Goal: Transaction & Acquisition: Obtain resource

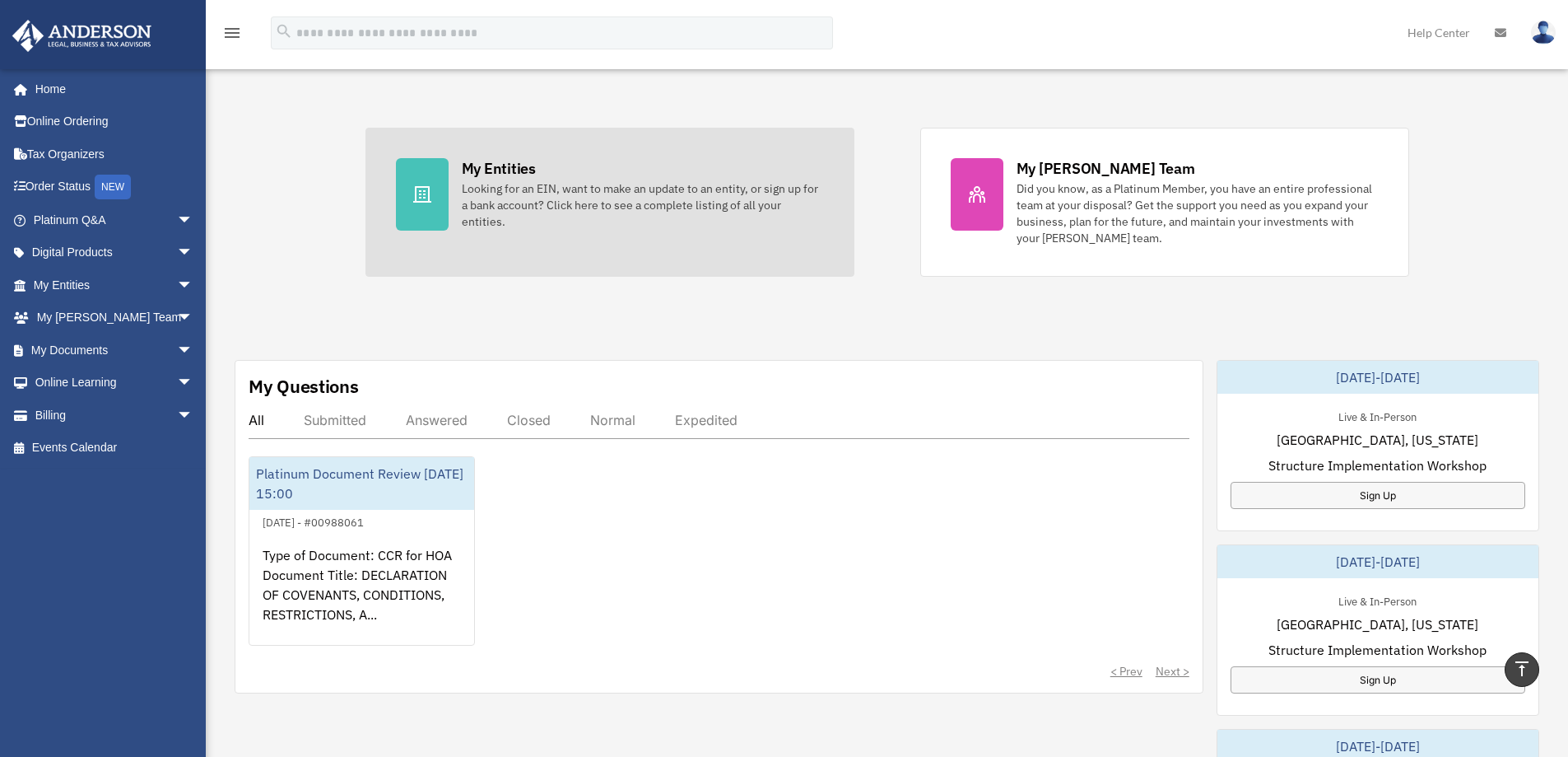
scroll to position [83, 0]
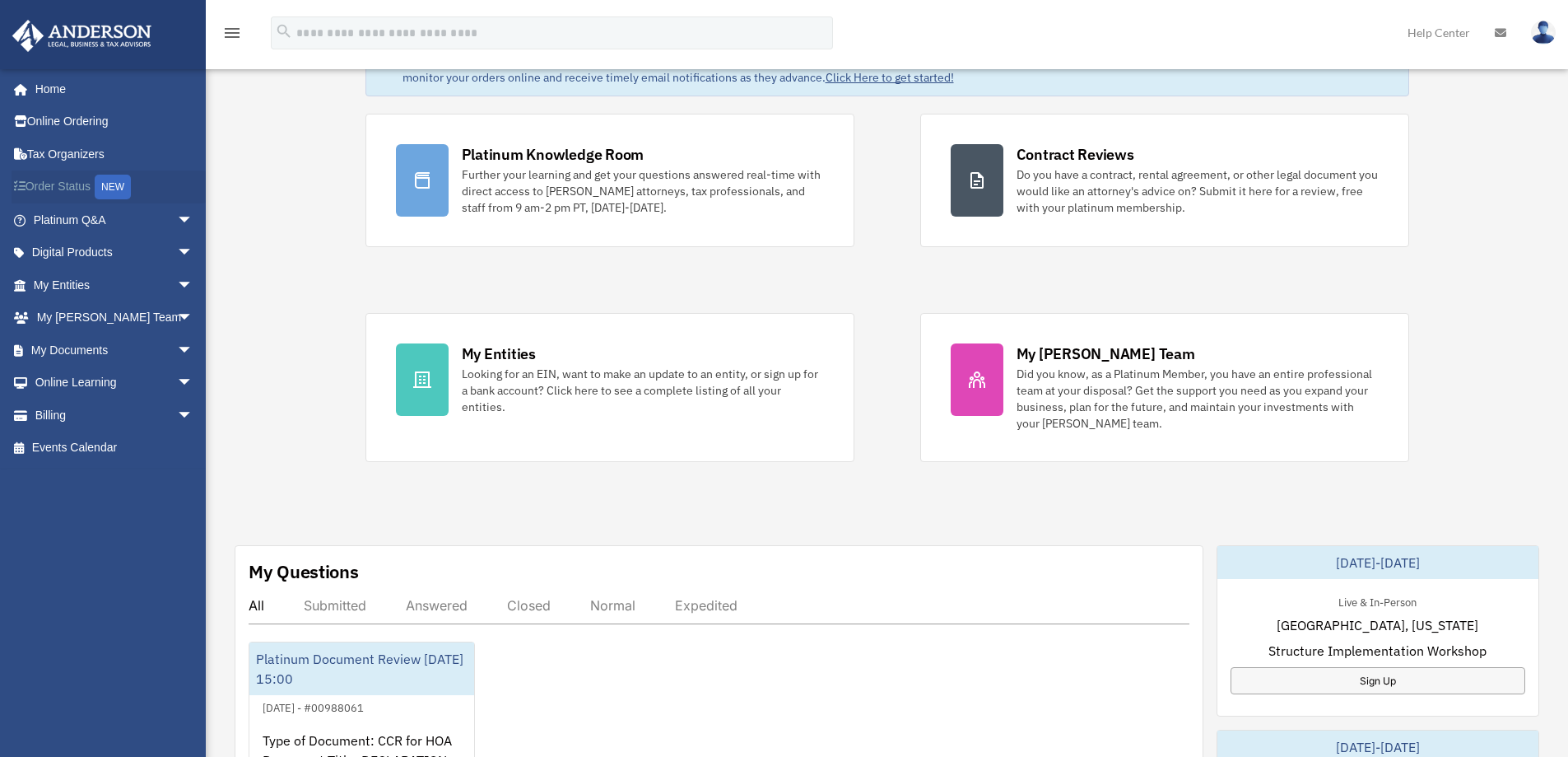
click at [42, 184] on link "Order Status NEW" at bounding box center [114, 187] width 206 height 33
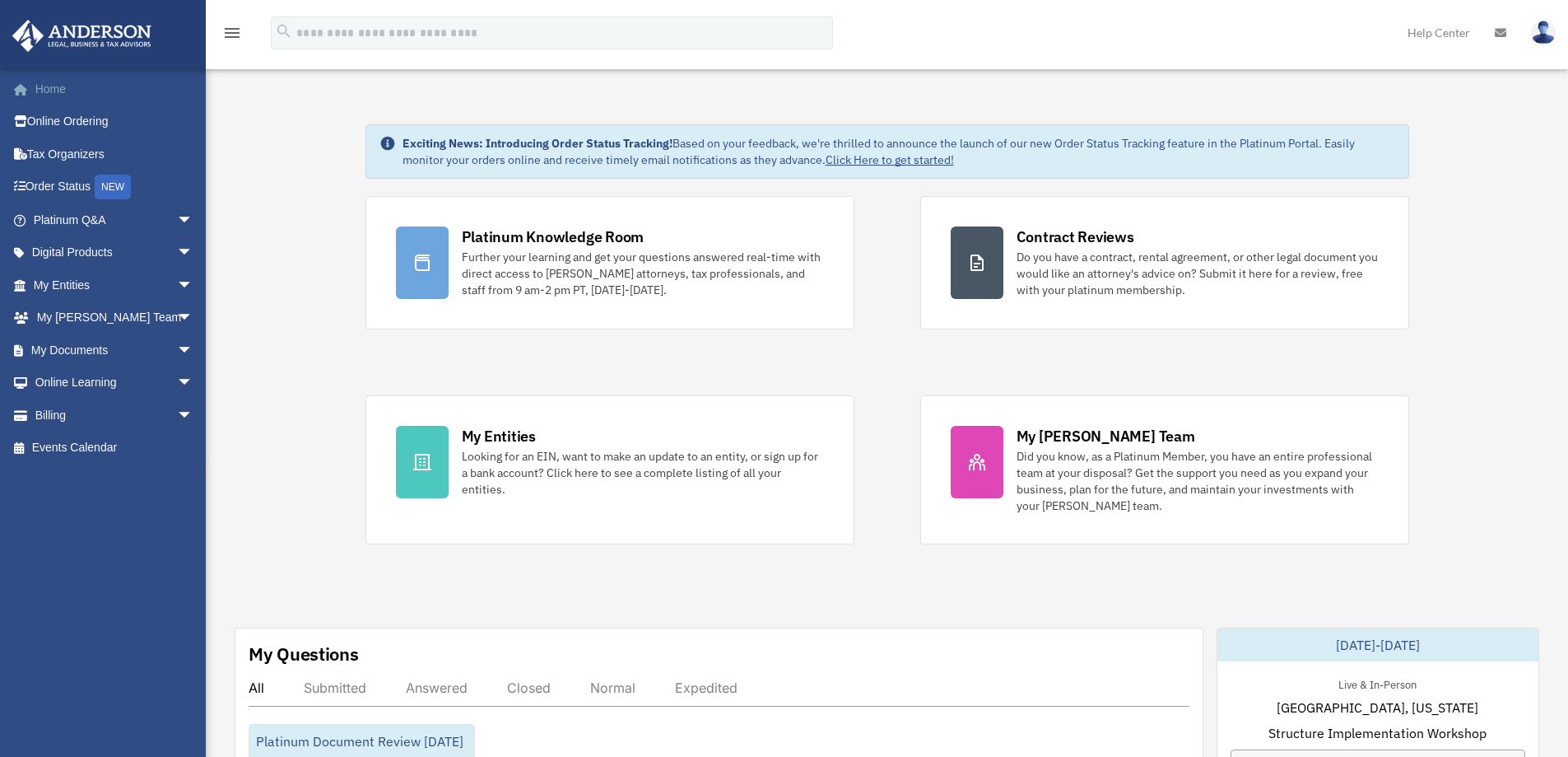
click at [60, 90] on link "Home" at bounding box center [114, 88] width 206 height 32
click at [1500, 35] on icon at bounding box center [1500, 32] width 11 height 11
click at [1497, 32] on icon at bounding box center [1500, 32] width 11 height 11
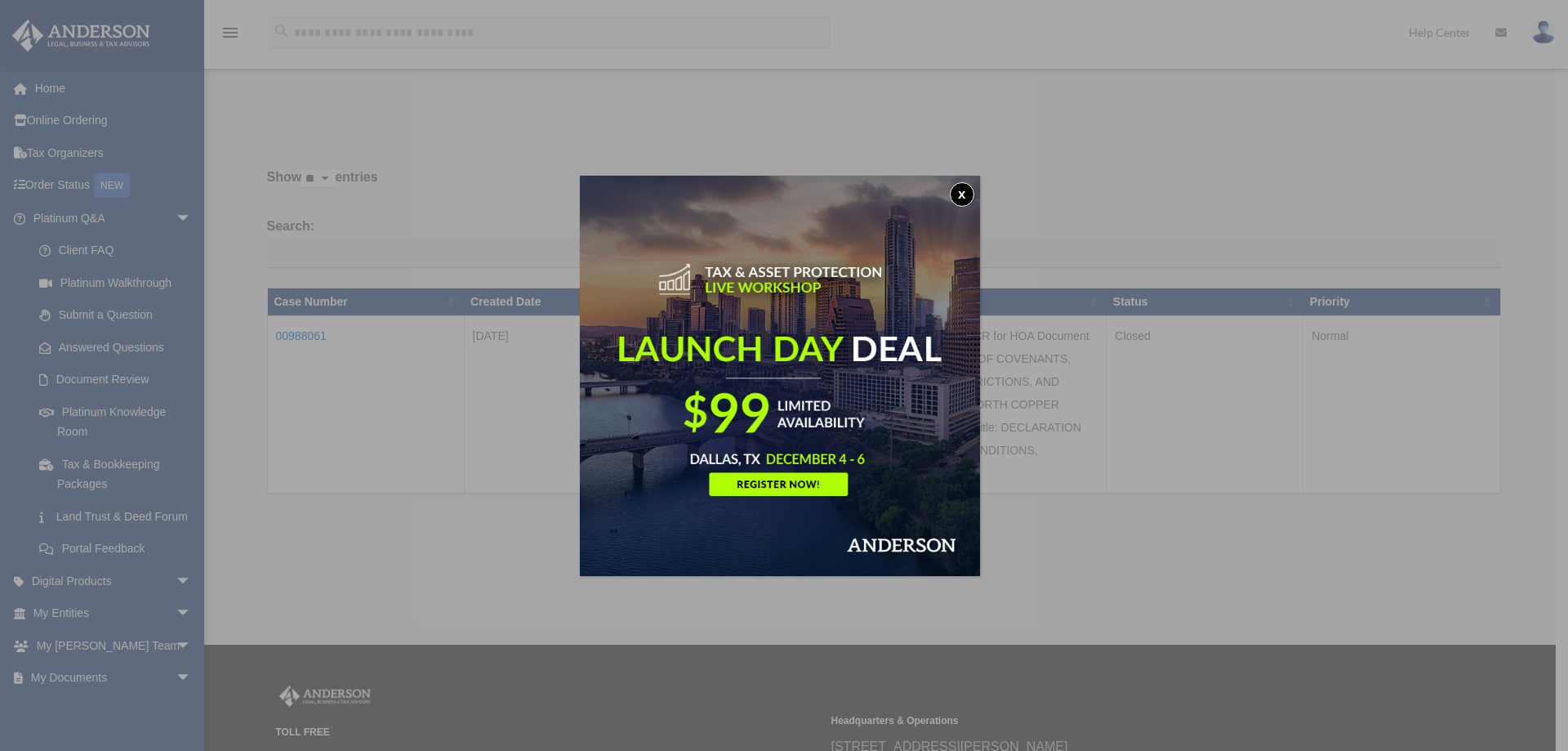
click at [957, 189] on button "x" at bounding box center [962, 194] width 24 height 24
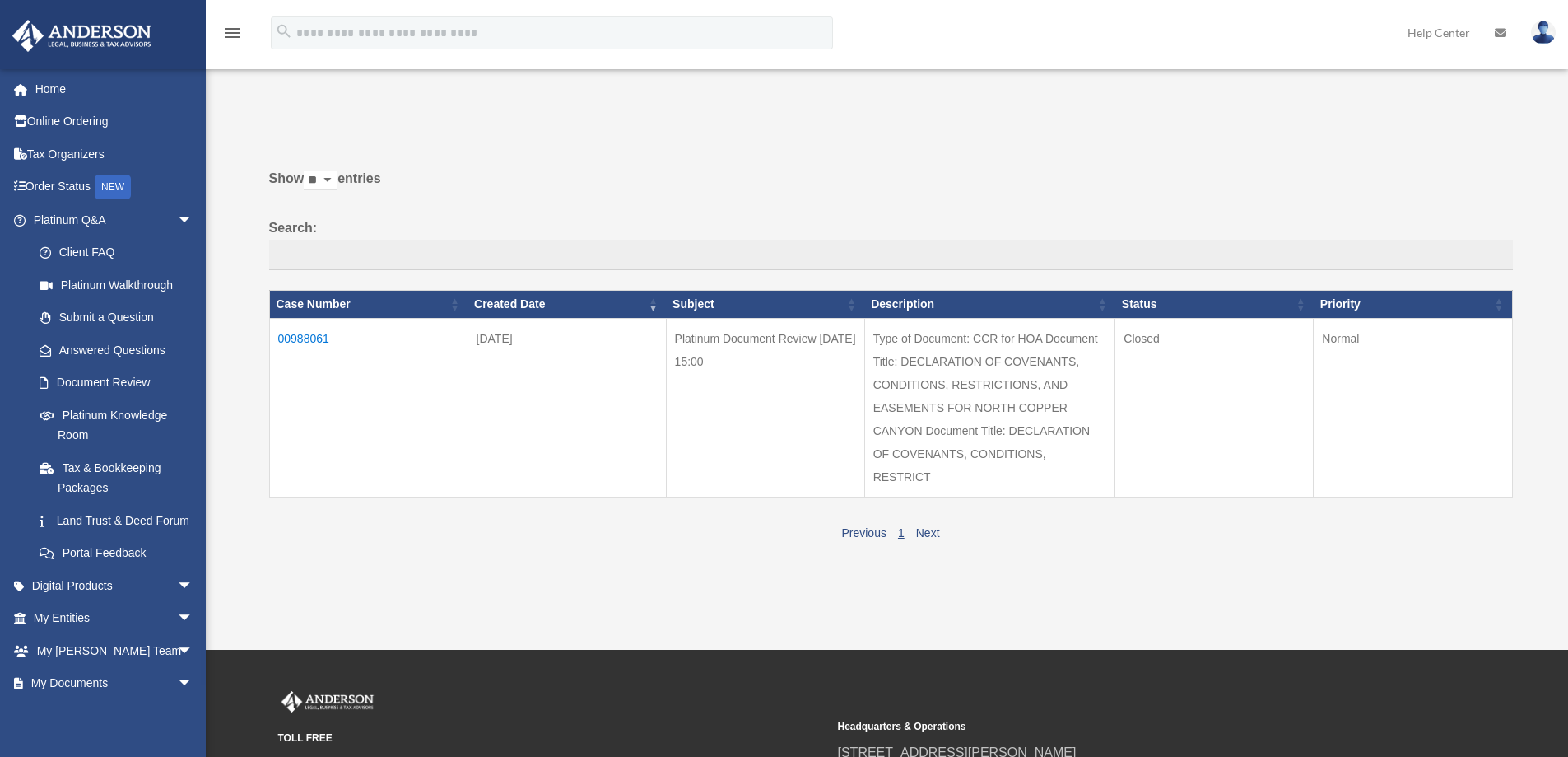
click at [724, 168] on label "Show ** ** ** *** entries" at bounding box center [891, 186] width 1244 height 40
click at [337, 171] on select "** ** ** ***" at bounding box center [320, 181] width 33 height 19
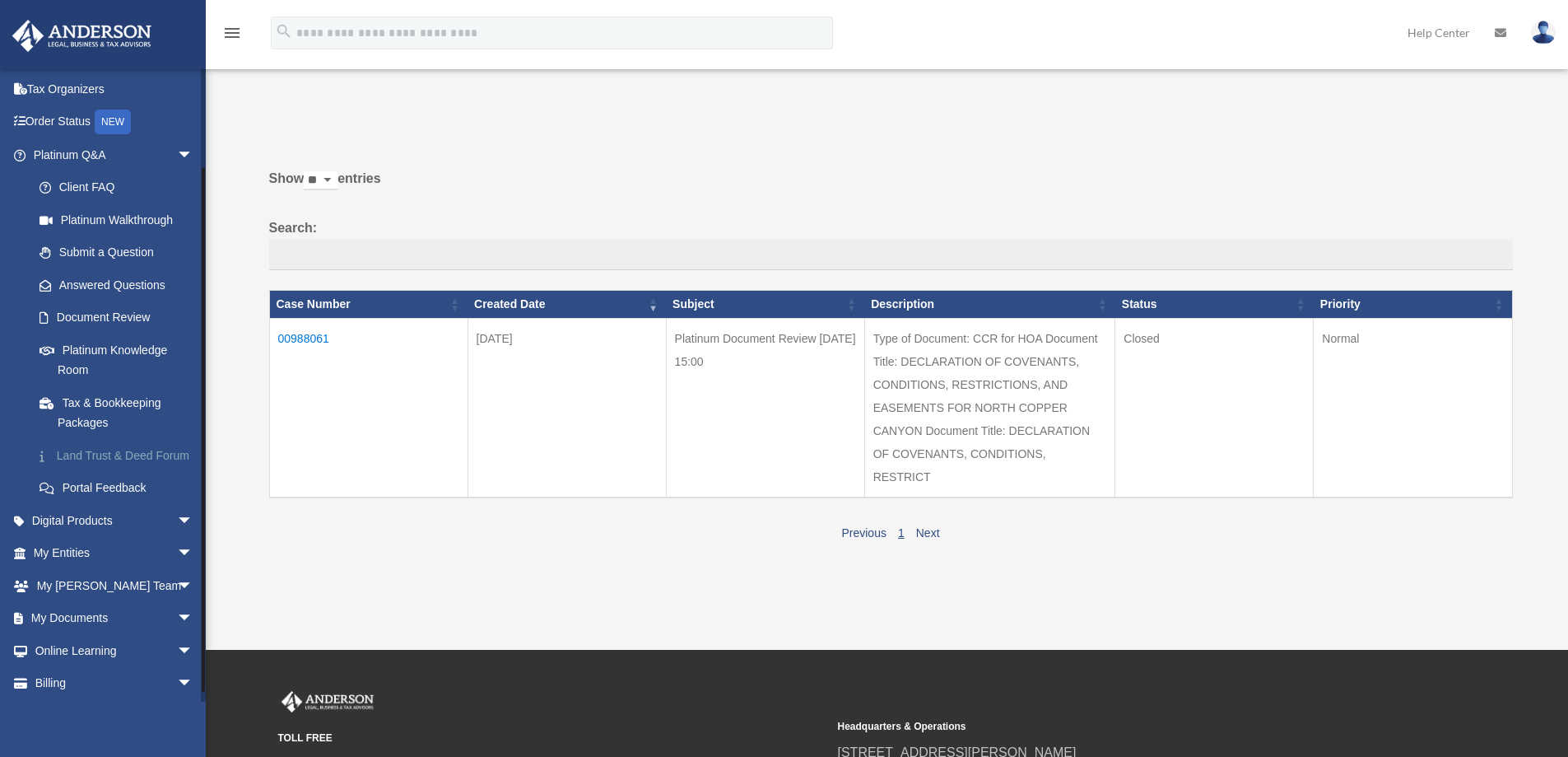
scroll to position [119, 0]
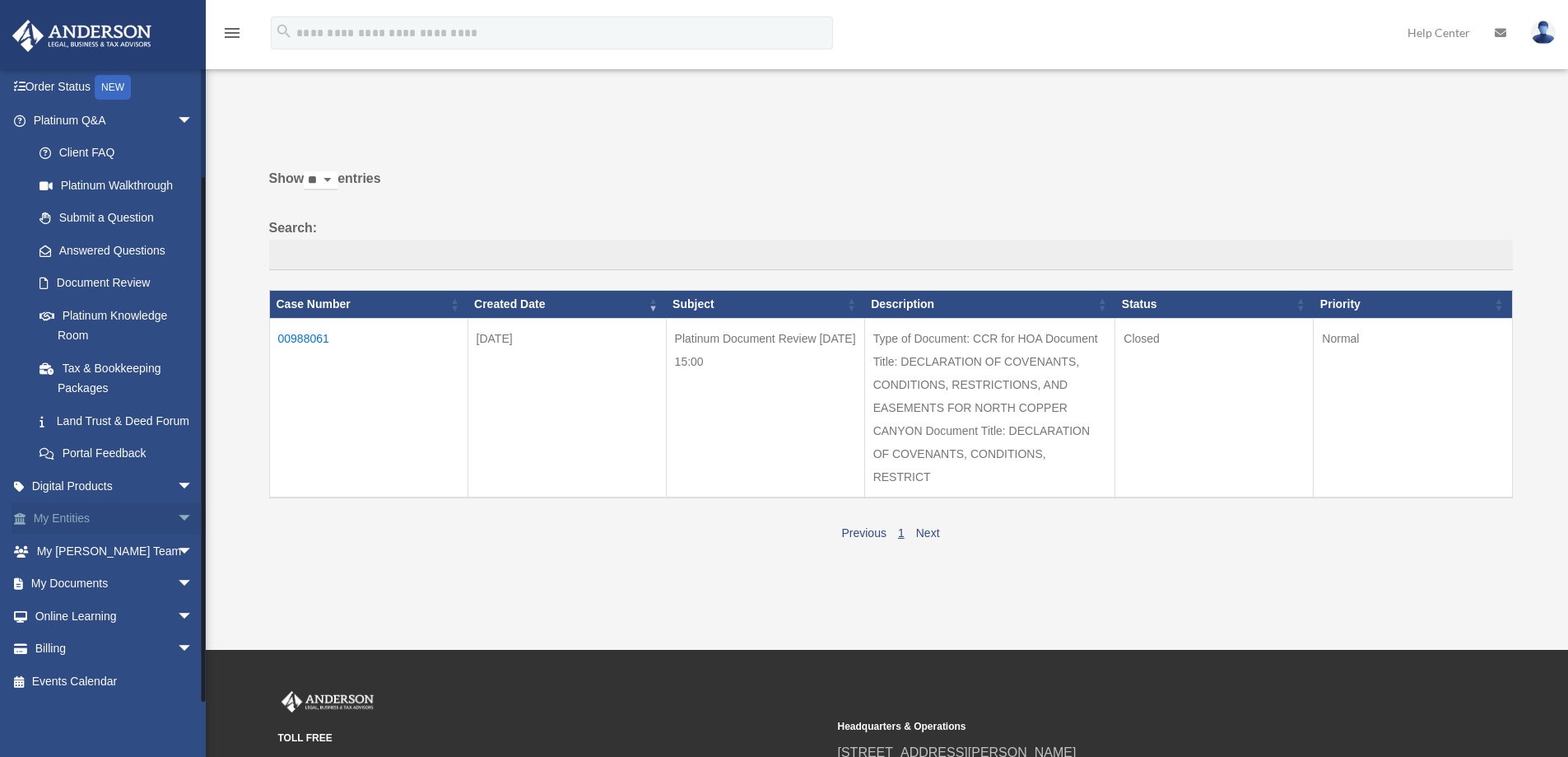
click at [177, 520] on span "arrow_drop_down" at bounding box center [193, 519] width 32 height 33
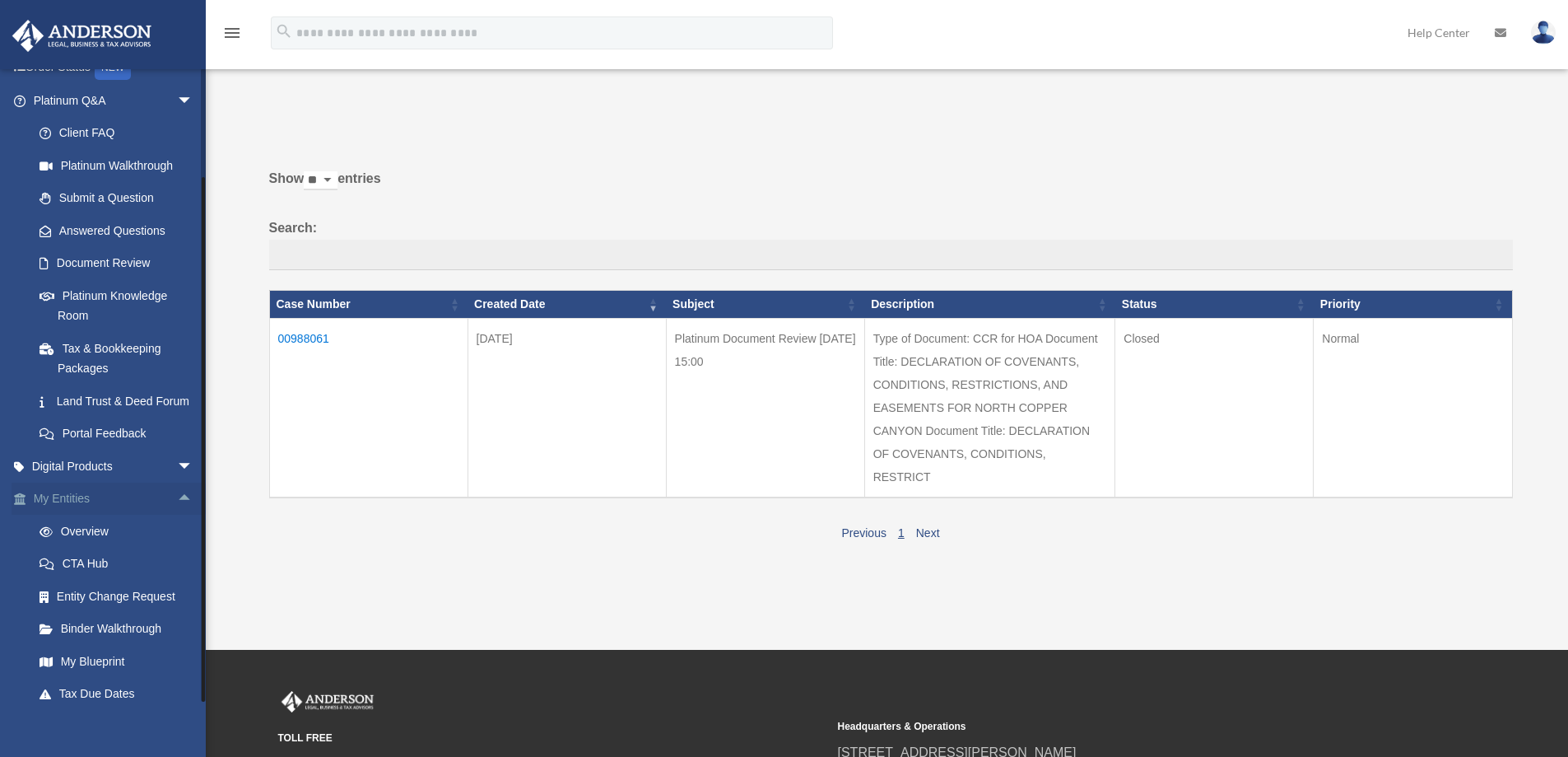
click at [177, 516] on span "arrow_drop_up" at bounding box center [193, 499] width 32 height 33
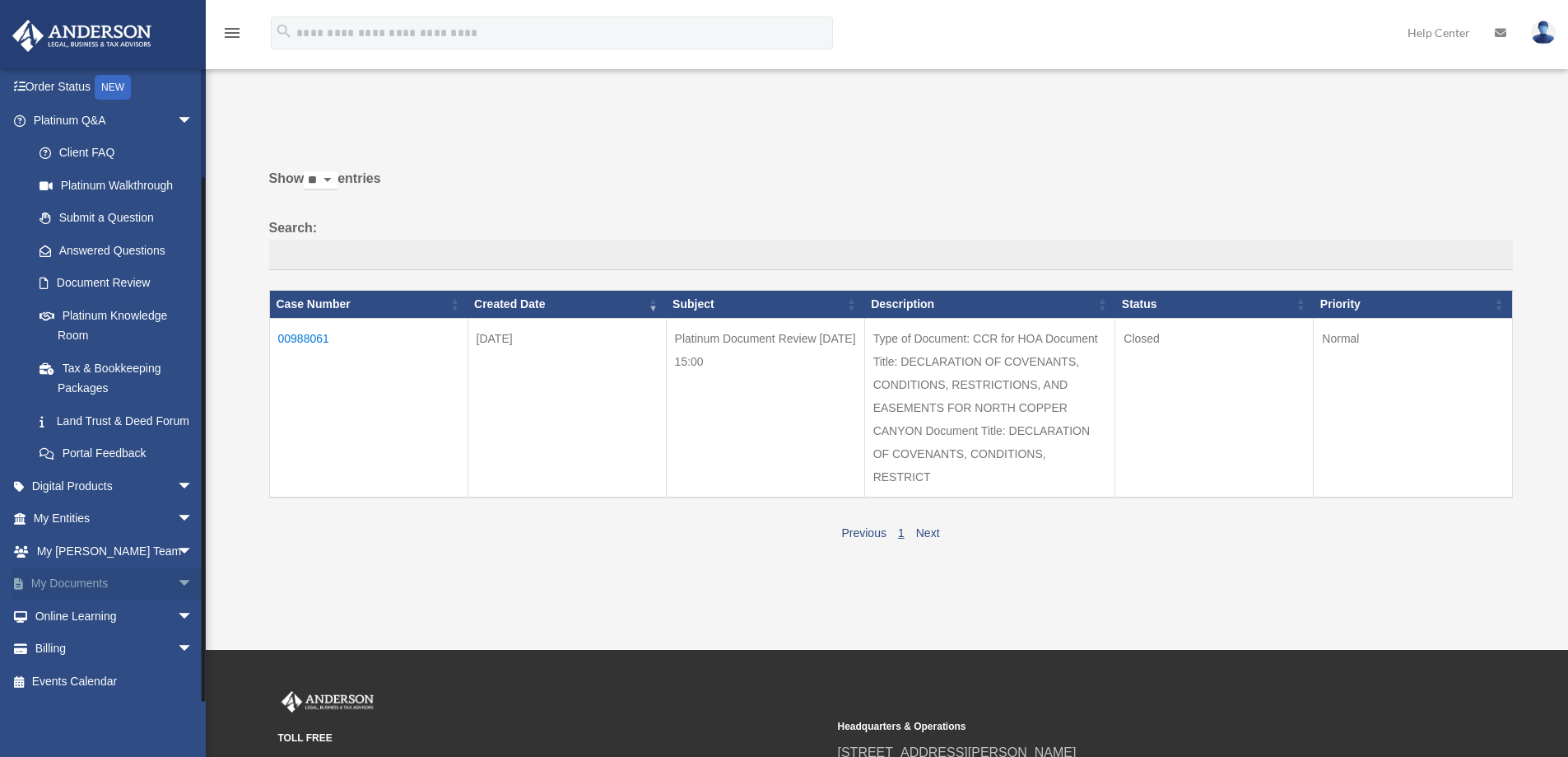
click at [177, 584] on span "arrow_drop_down" at bounding box center [193, 584] width 32 height 33
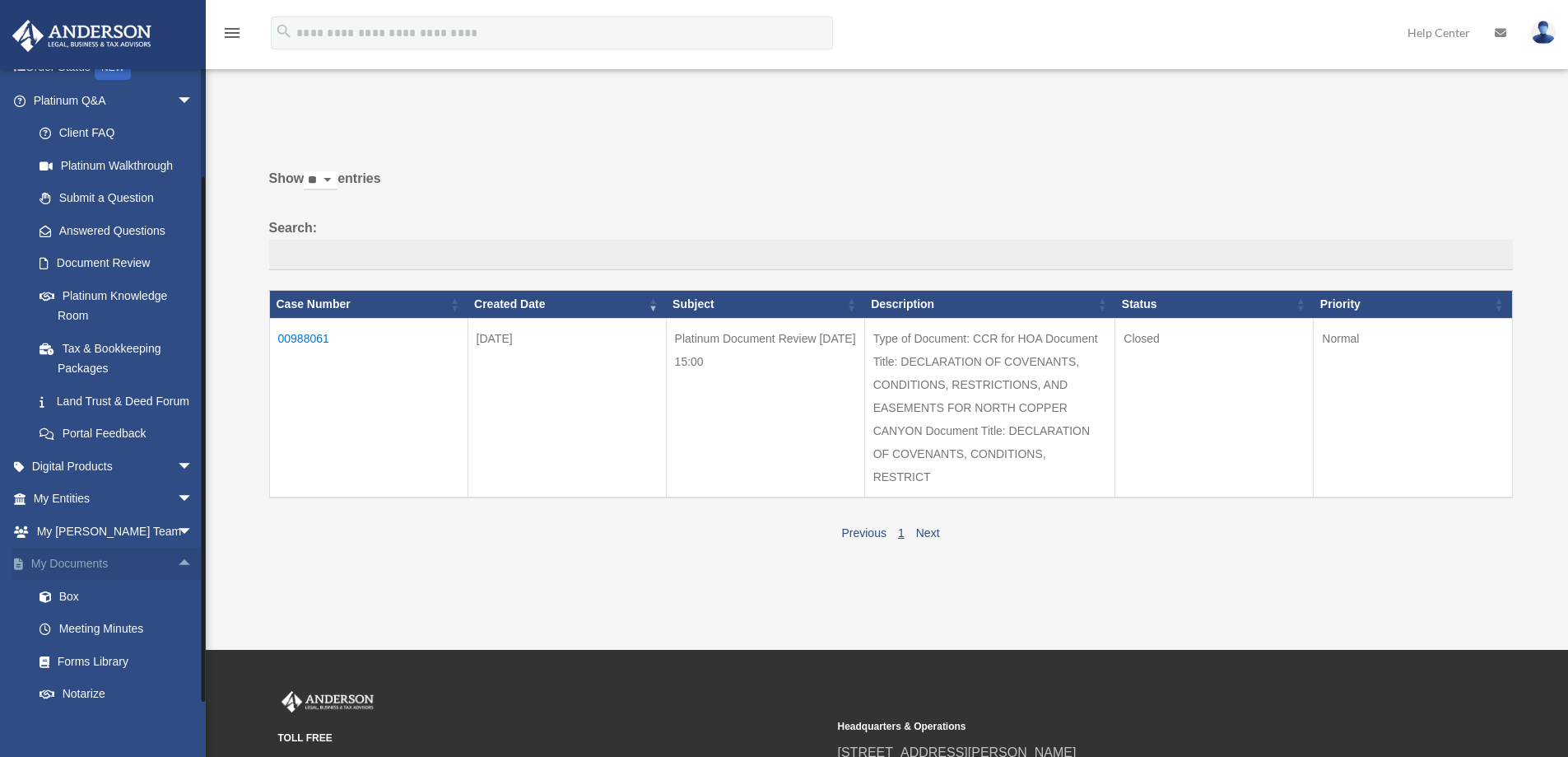
click at [177, 581] on span "arrow_drop_up" at bounding box center [193, 564] width 32 height 33
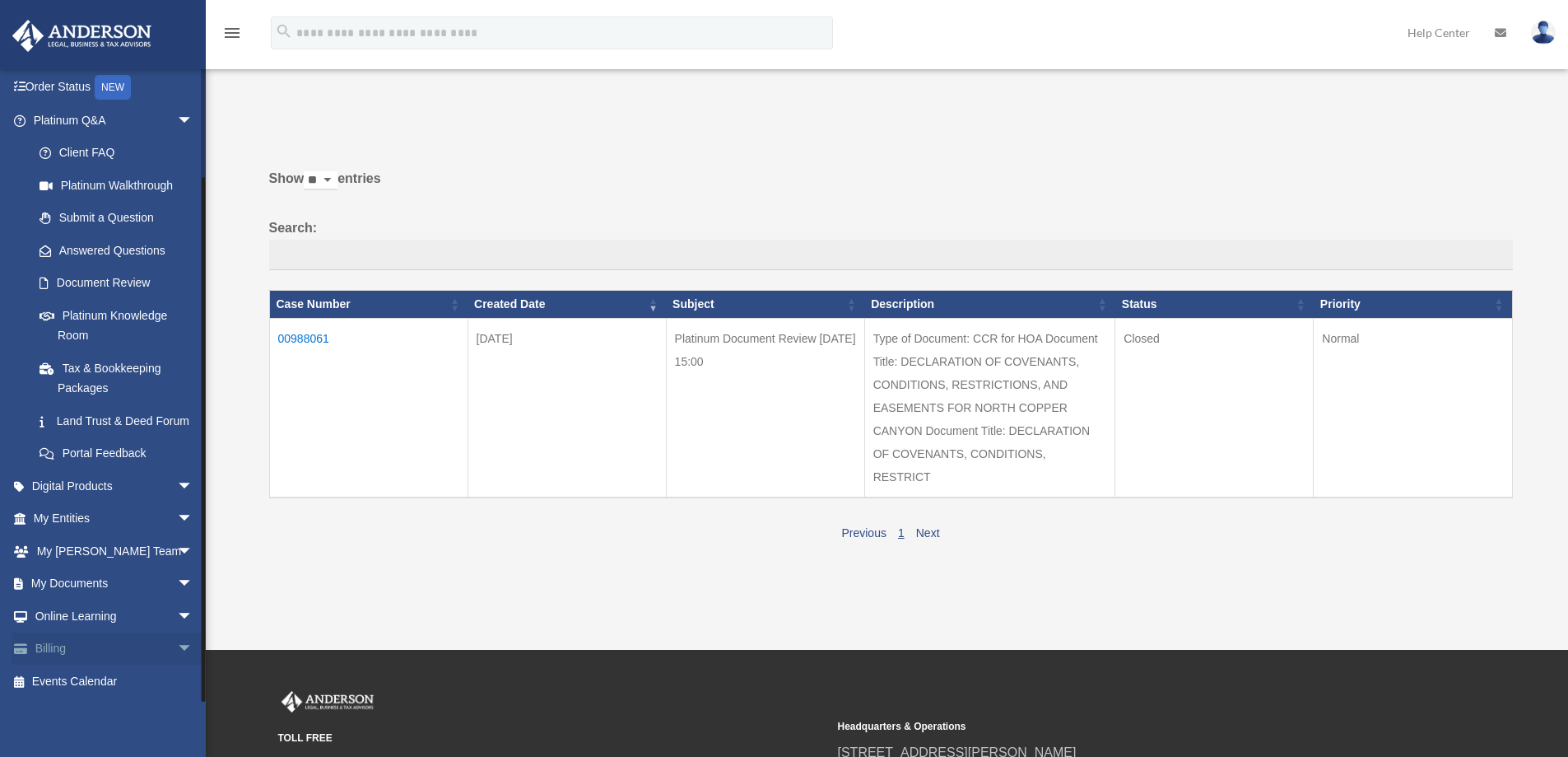
click at [138, 651] on link "Billing arrow_drop_down" at bounding box center [114, 648] width 206 height 32
click at [177, 652] on span "arrow_drop_down" at bounding box center [193, 649] width 32 height 33
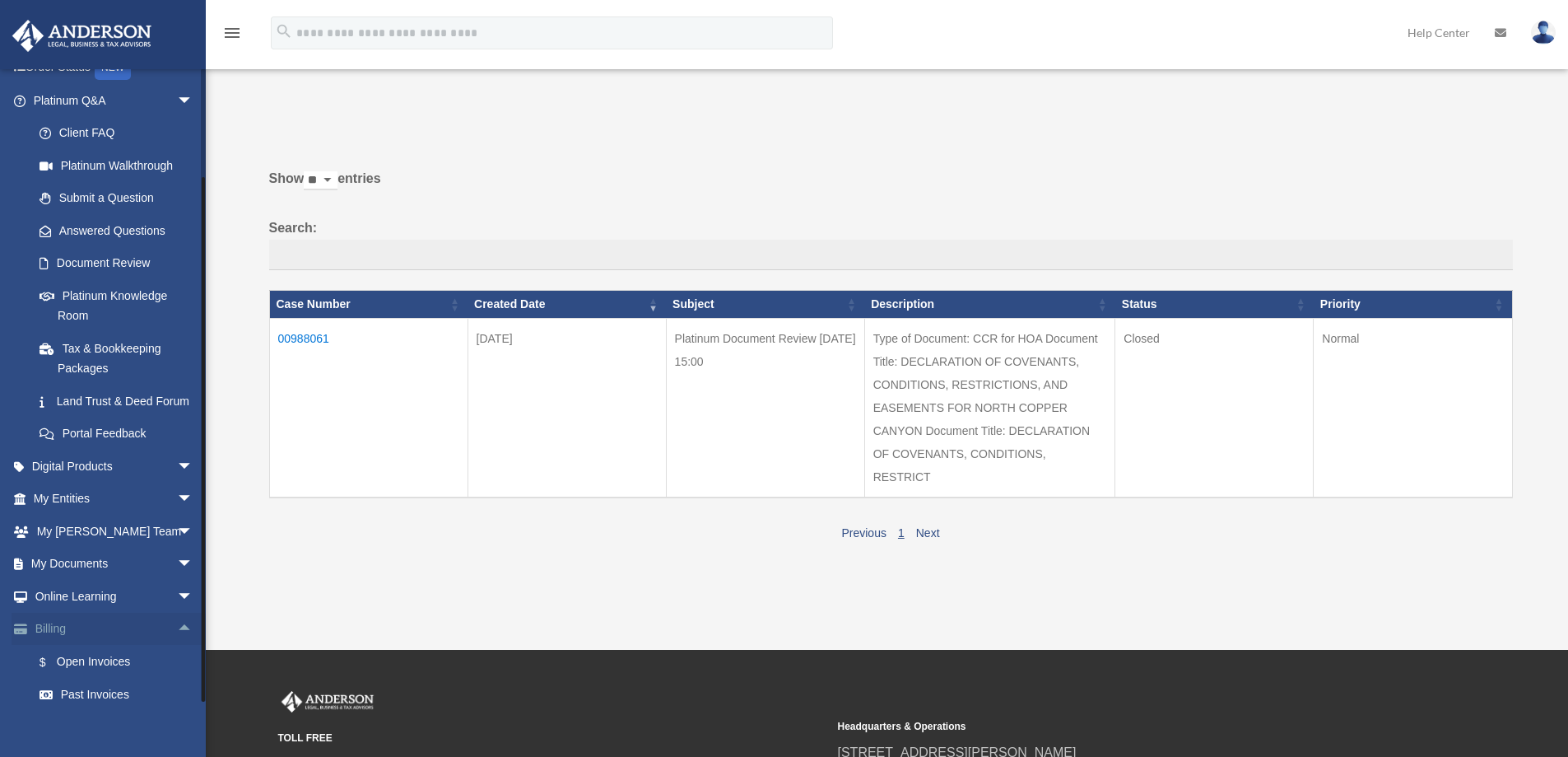
click at [177, 646] on span "arrow_drop_up" at bounding box center [193, 629] width 32 height 33
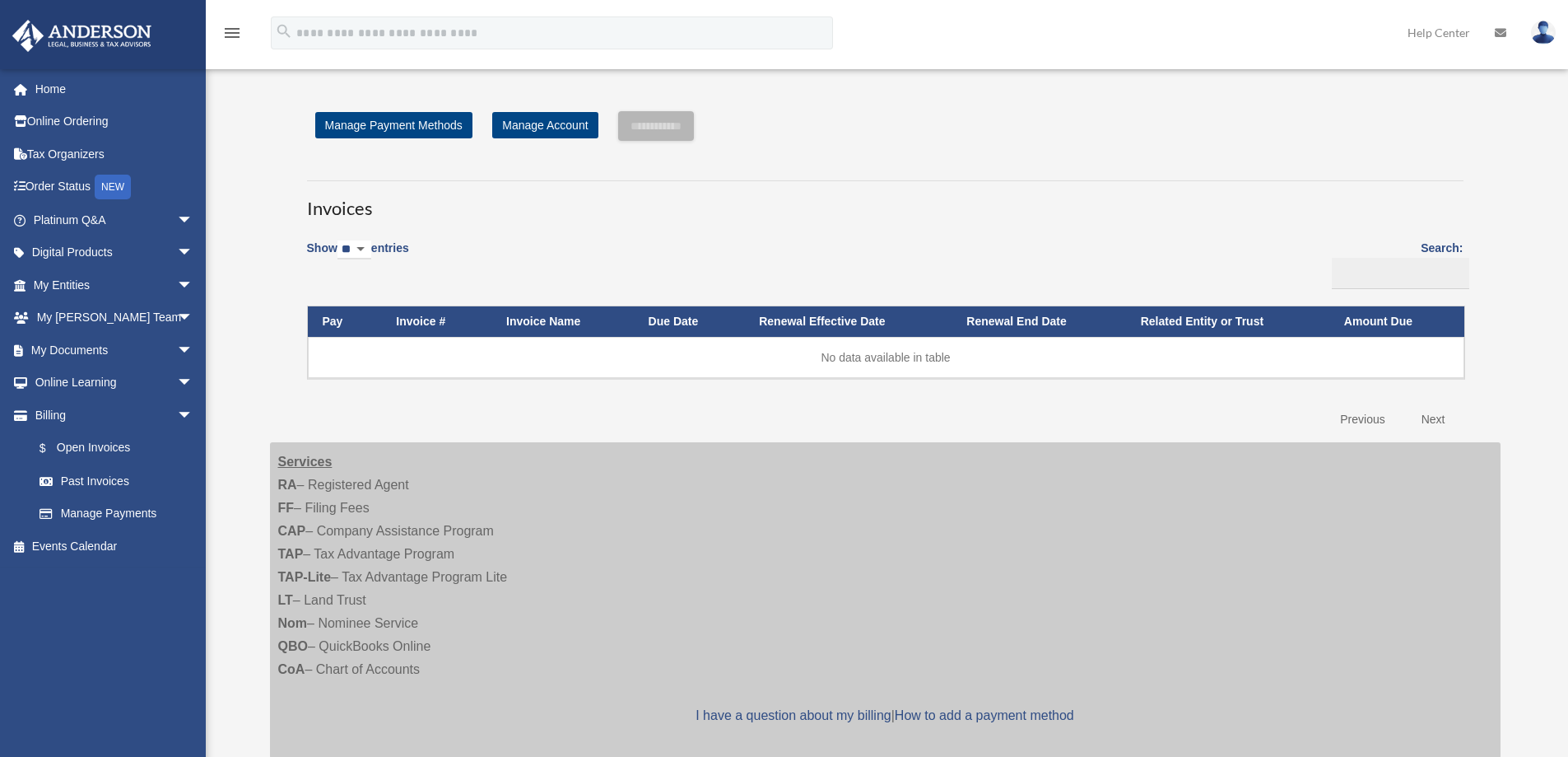
click at [700, 514] on div "Services RA – Registered Agent FF – Filing Fees CAP – Company Assistance Progra…" at bounding box center [885, 600] width 1231 height 316
click at [334, 181] on h3 "Invoices" at bounding box center [885, 200] width 1156 height 41
click at [83, 285] on link "My Entities arrow_drop_down" at bounding box center [114, 285] width 206 height 32
click at [177, 288] on span "arrow_drop_down" at bounding box center [193, 285] width 32 height 33
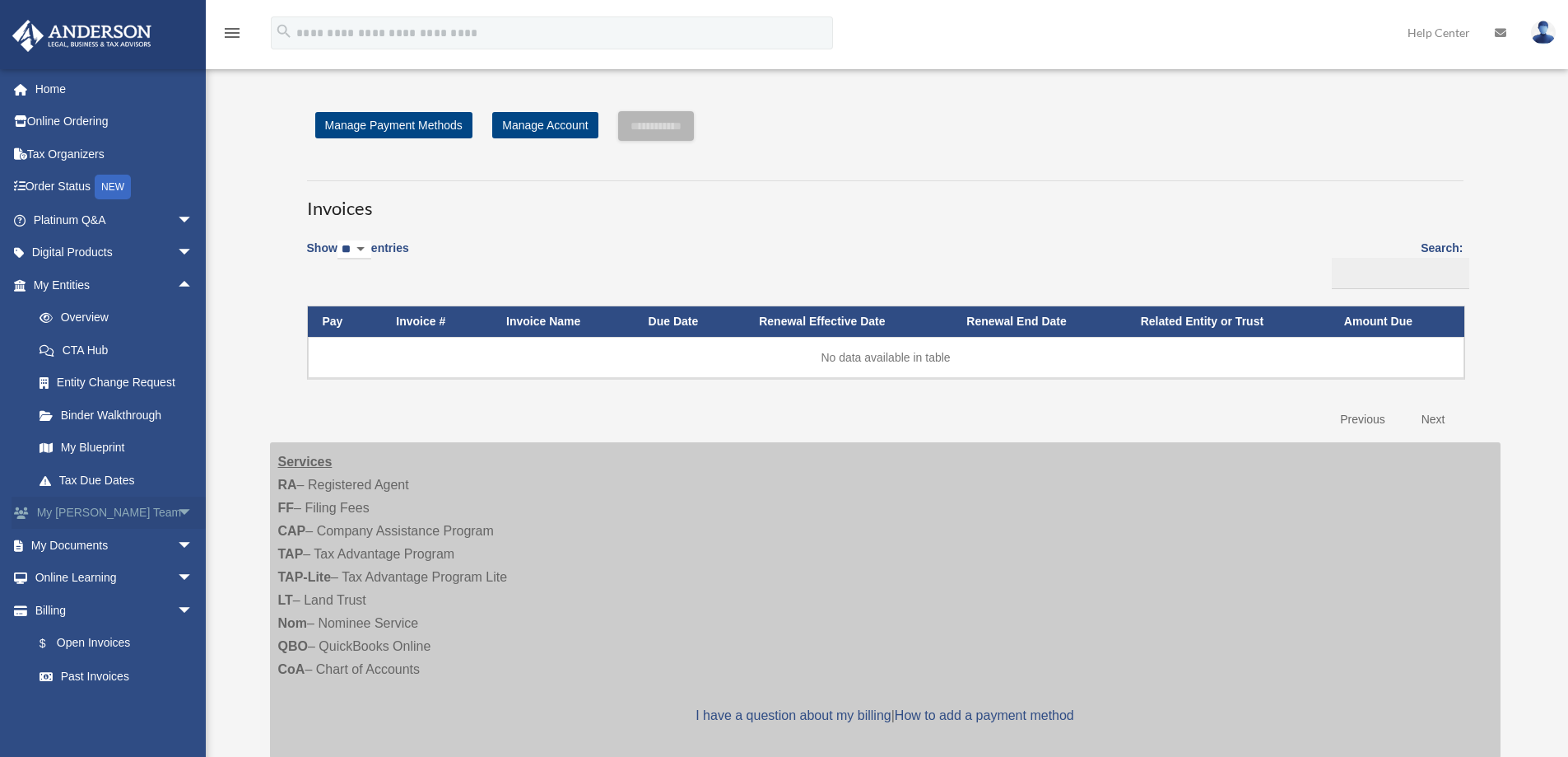
click at [177, 511] on span "arrow_drop_down" at bounding box center [193, 513] width 32 height 33
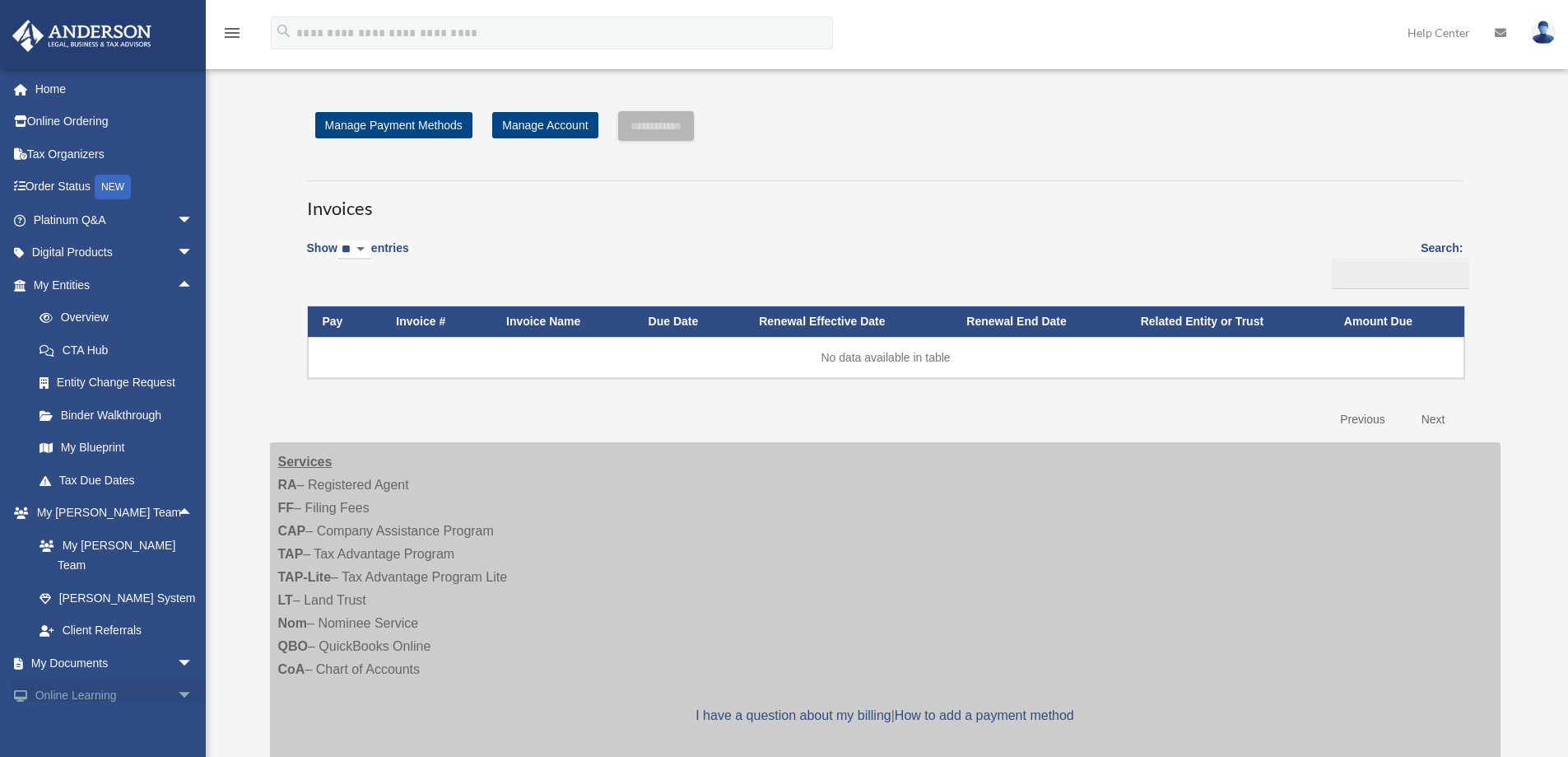
scroll to position [157, 0]
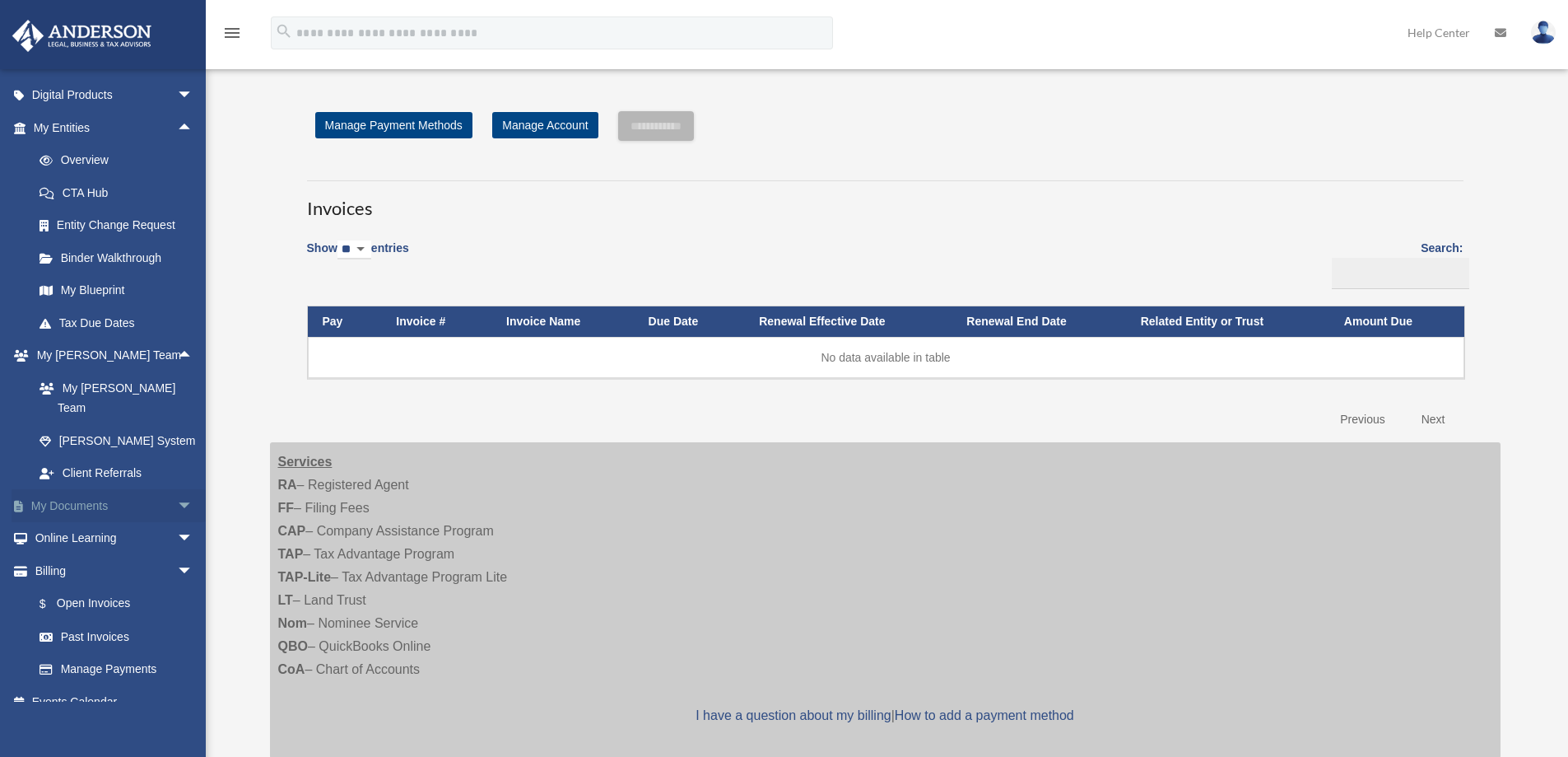
click at [177, 489] on span "arrow_drop_down" at bounding box center [193, 506] width 32 height 33
click at [61, 522] on link "Box" at bounding box center [120, 537] width 195 height 32
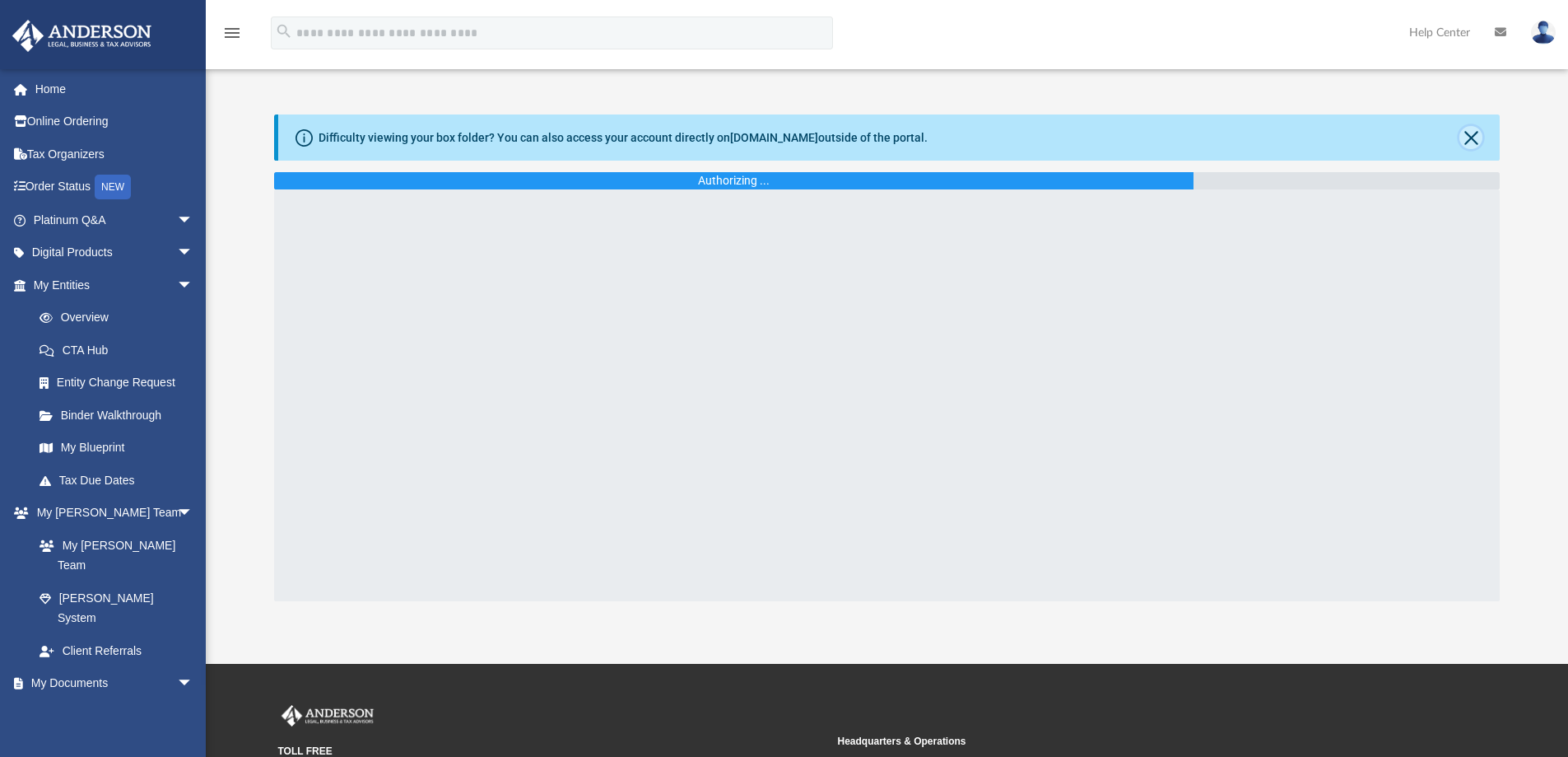
click at [1472, 141] on button "Close" at bounding box center [1471, 137] width 23 height 23
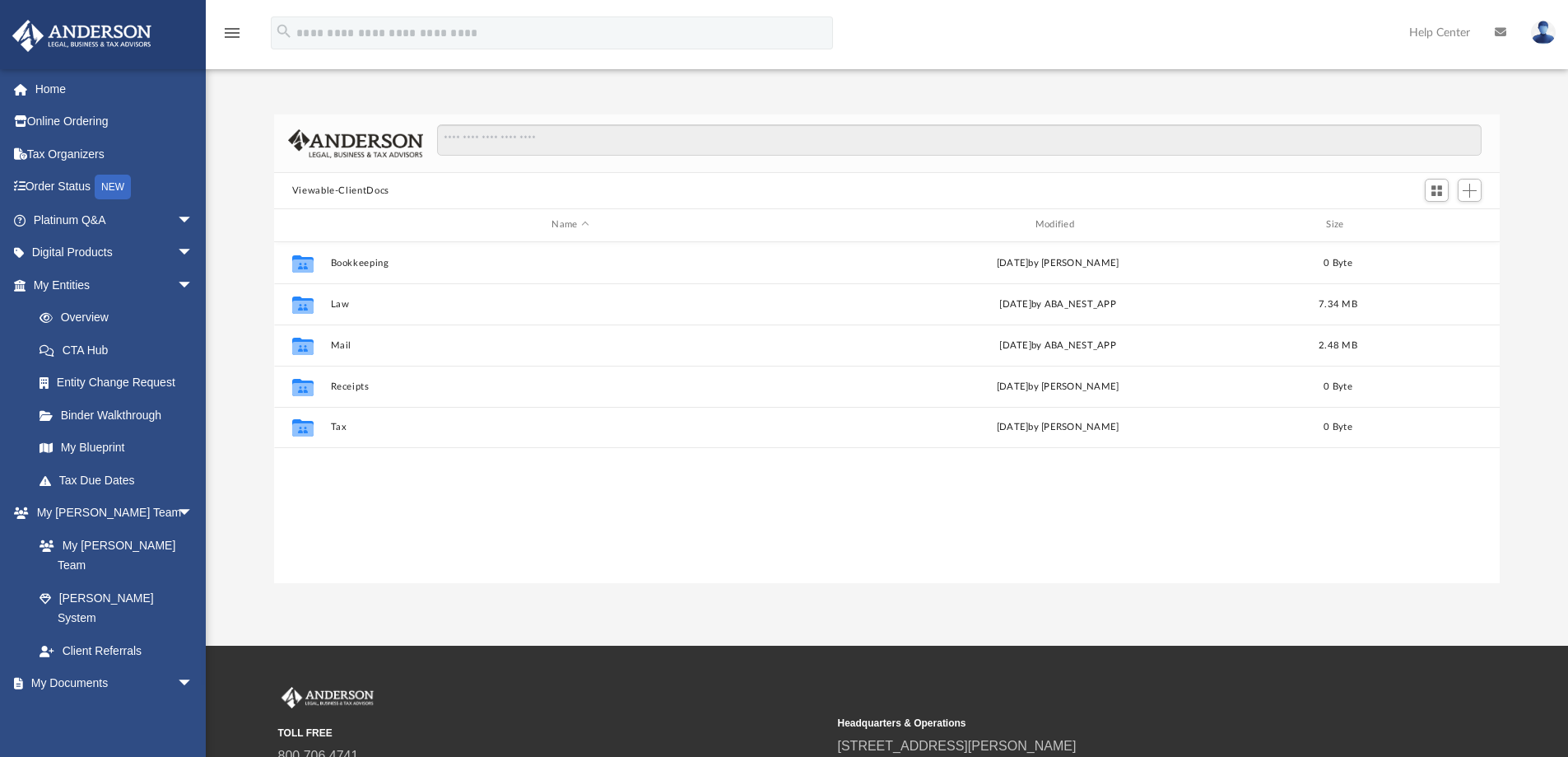
scroll to position [362, 1213]
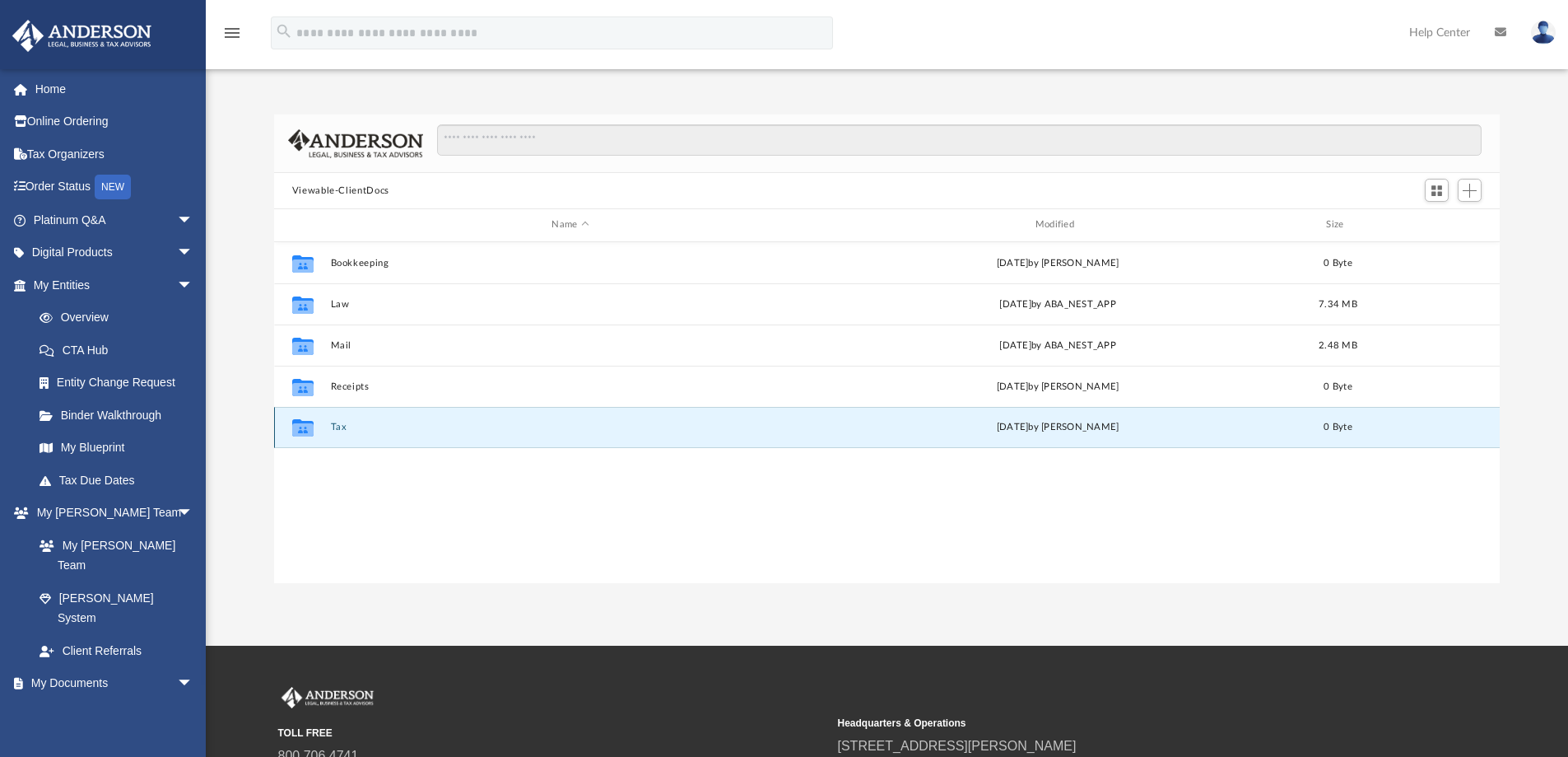
click at [334, 428] on button "Tax" at bounding box center [570, 427] width 480 height 11
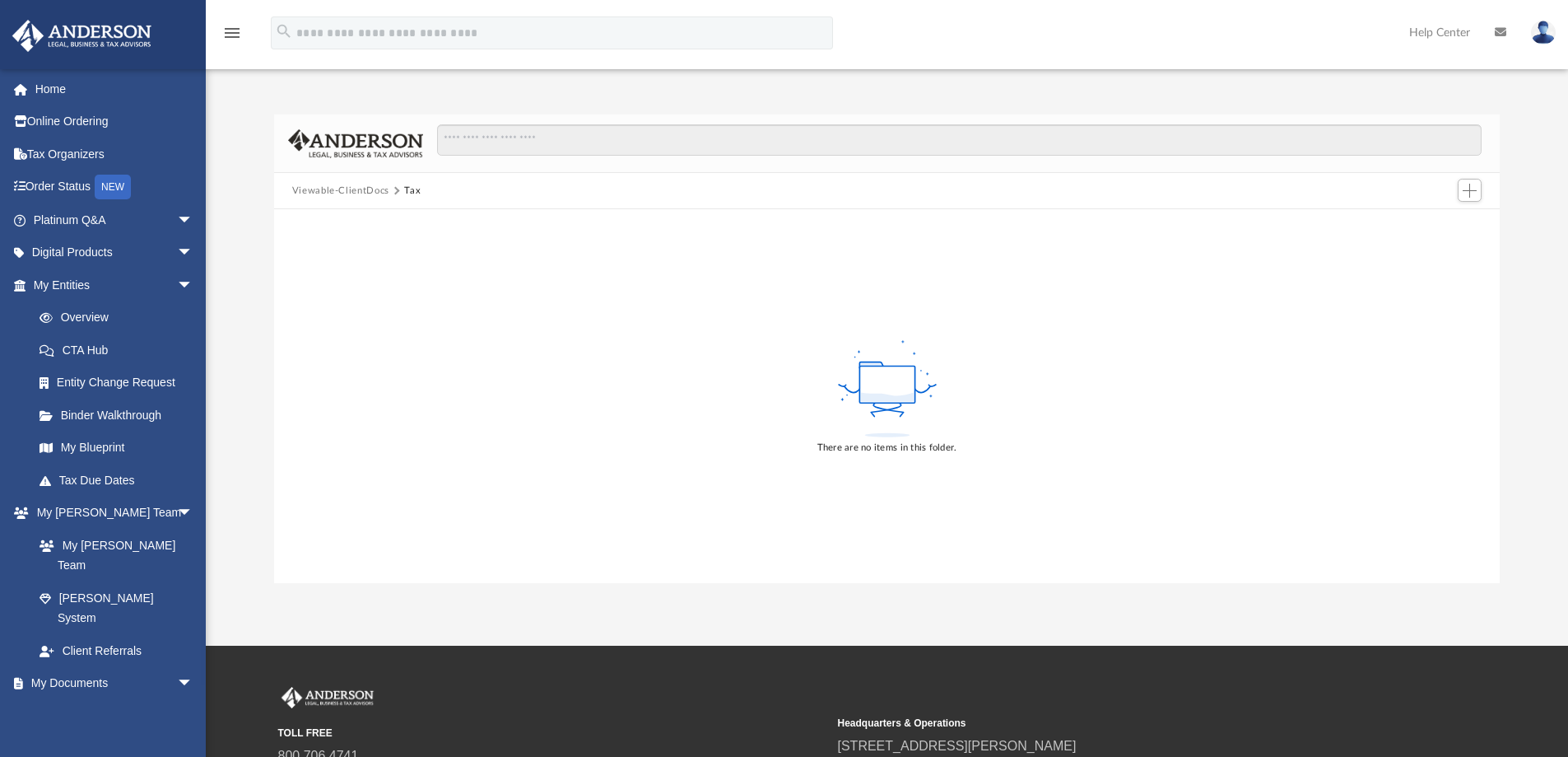
click at [357, 196] on button "Viewable-ClientDocs" at bounding box center [341, 191] width 97 height 15
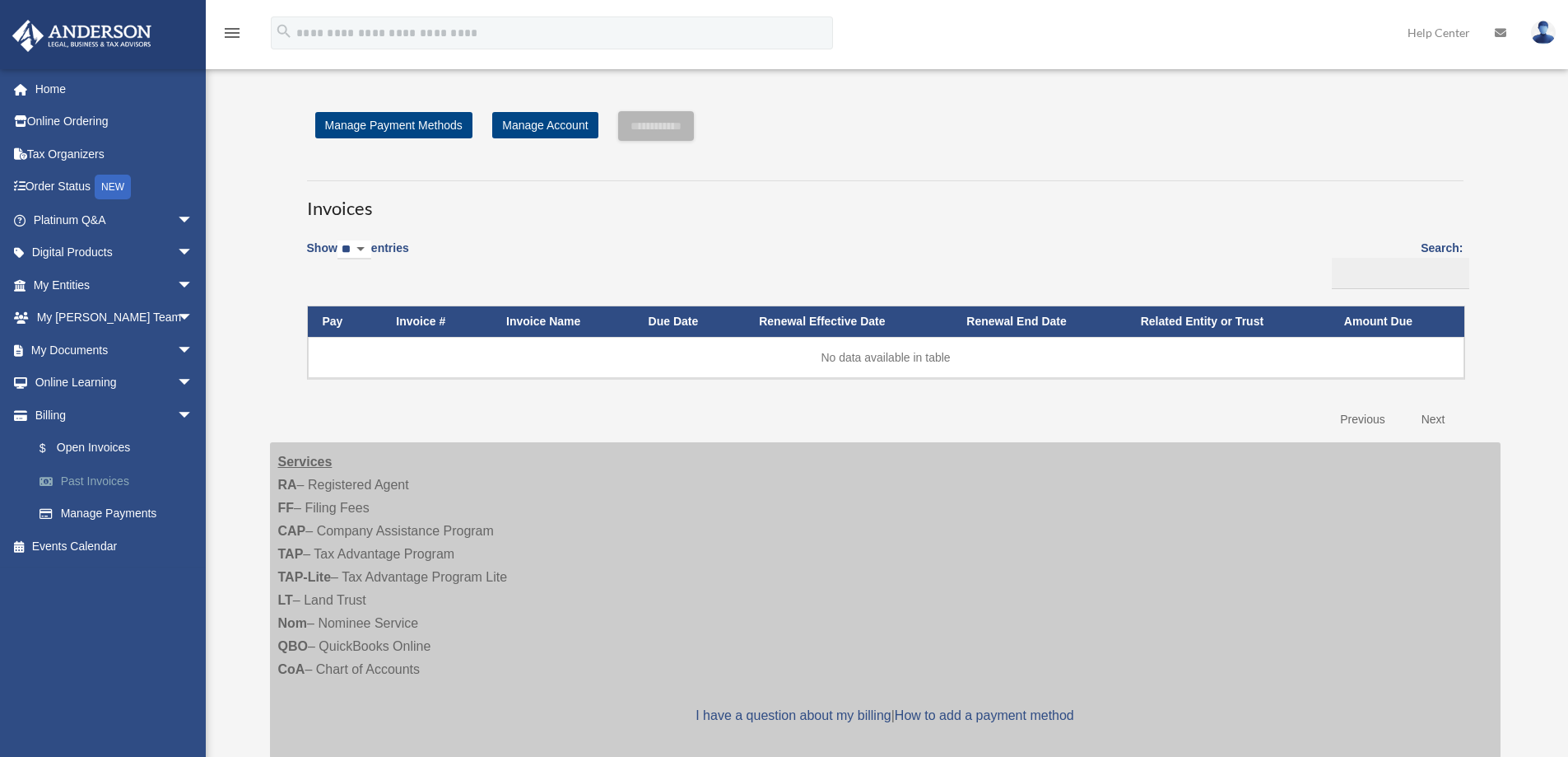
click at [91, 482] on link "Past Invoices" at bounding box center [120, 480] width 195 height 32
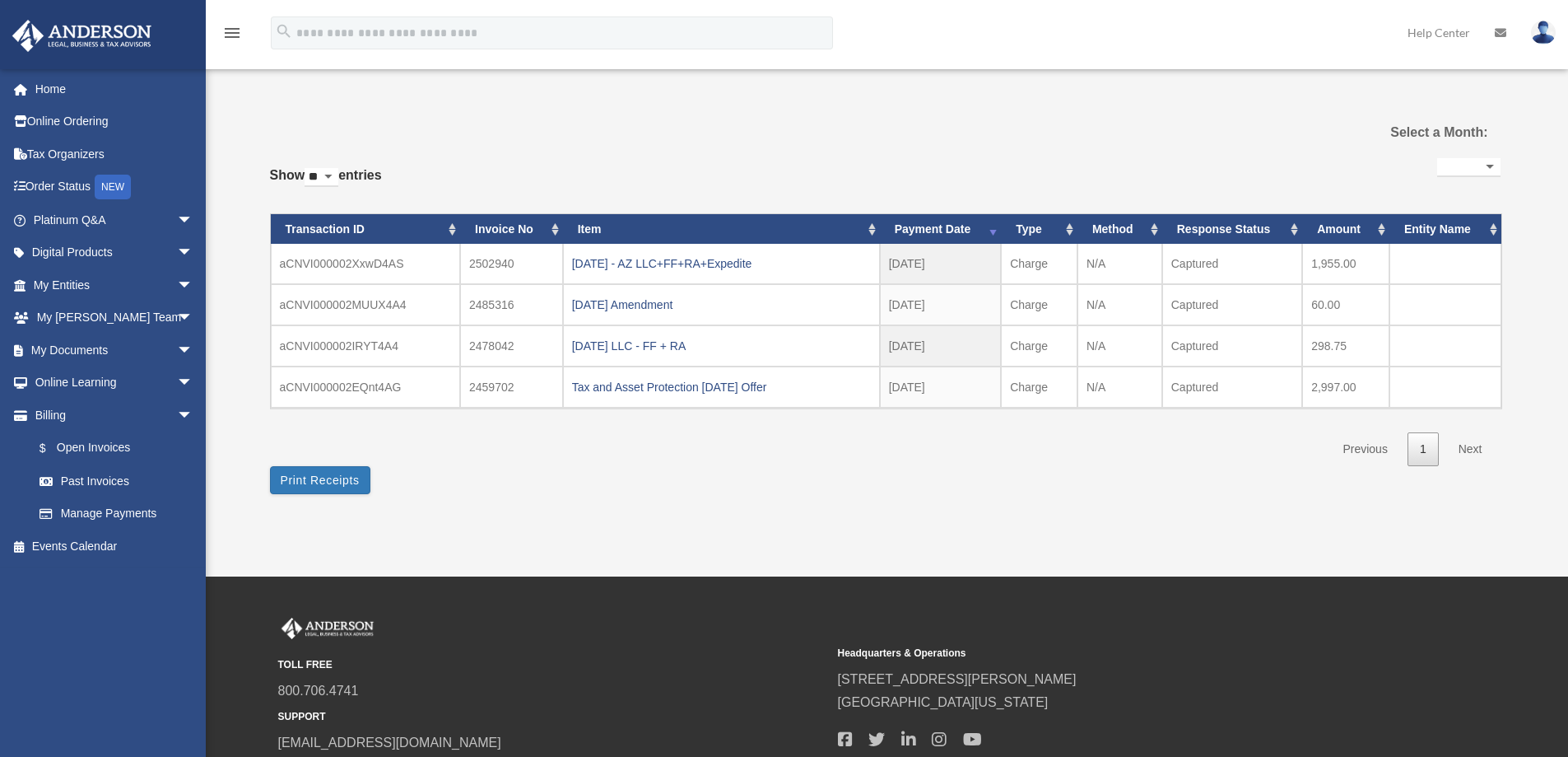
select select
click at [349, 479] on button "Print Receipts" at bounding box center [320, 480] width 100 height 28
click at [656, 142] on div "**********" at bounding box center [885, 303] width 1231 height 383
click at [181, 289] on span "arrow_drop_down" at bounding box center [193, 285] width 32 height 33
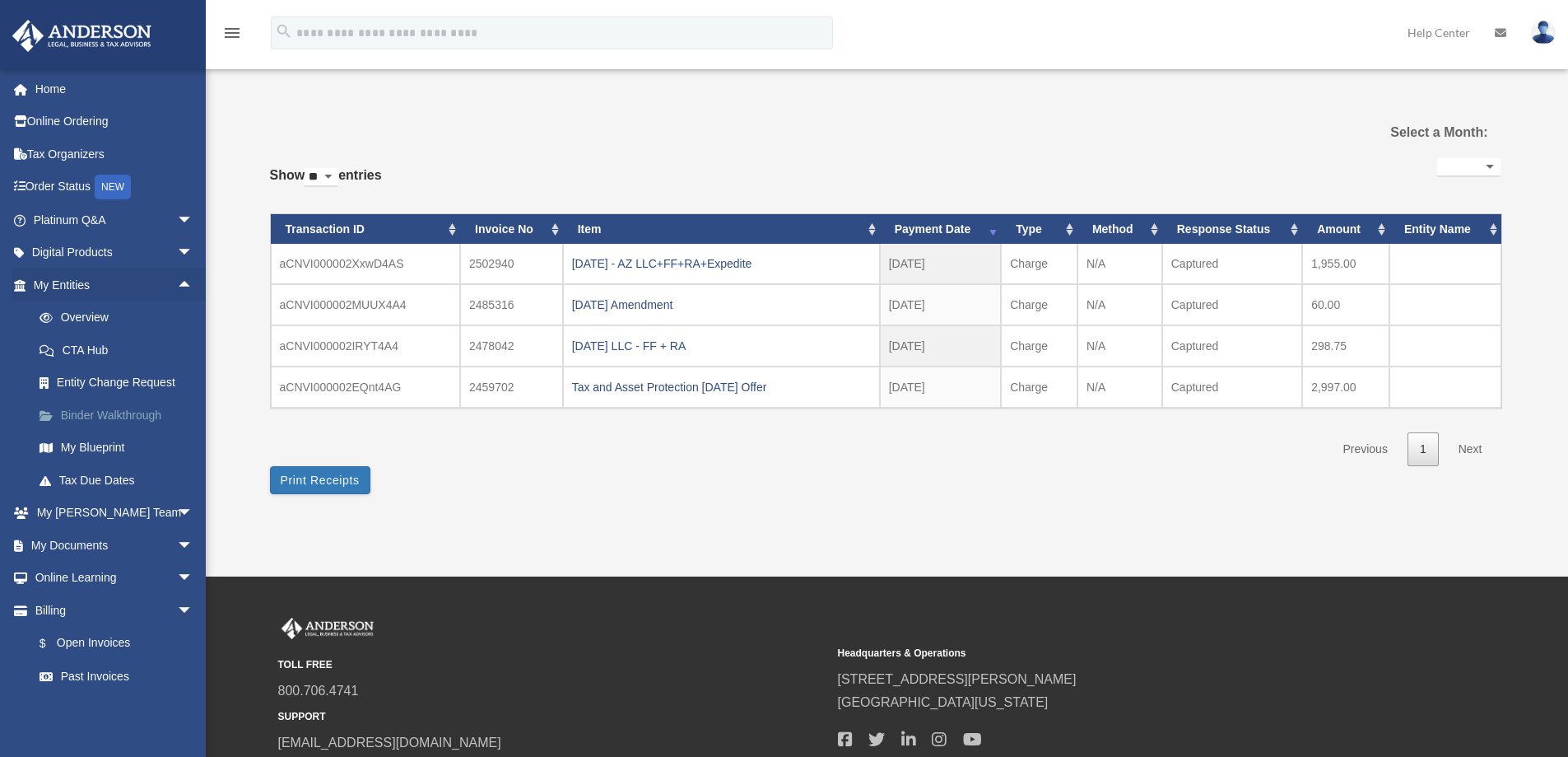
click at [114, 414] on link "Binder Walkthrough" at bounding box center [120, 415] width 195 height 32
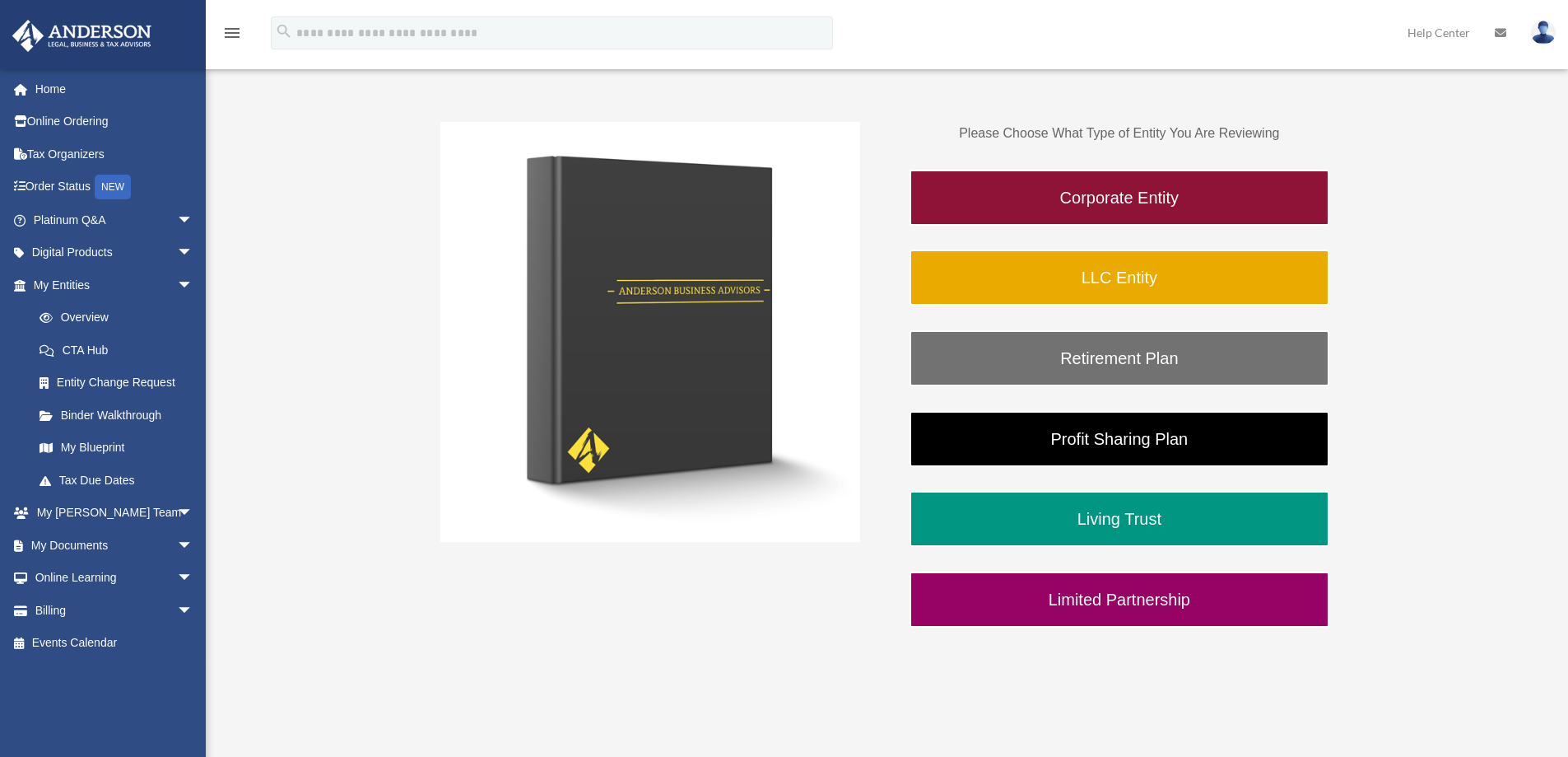
scroll to position [247, 0]
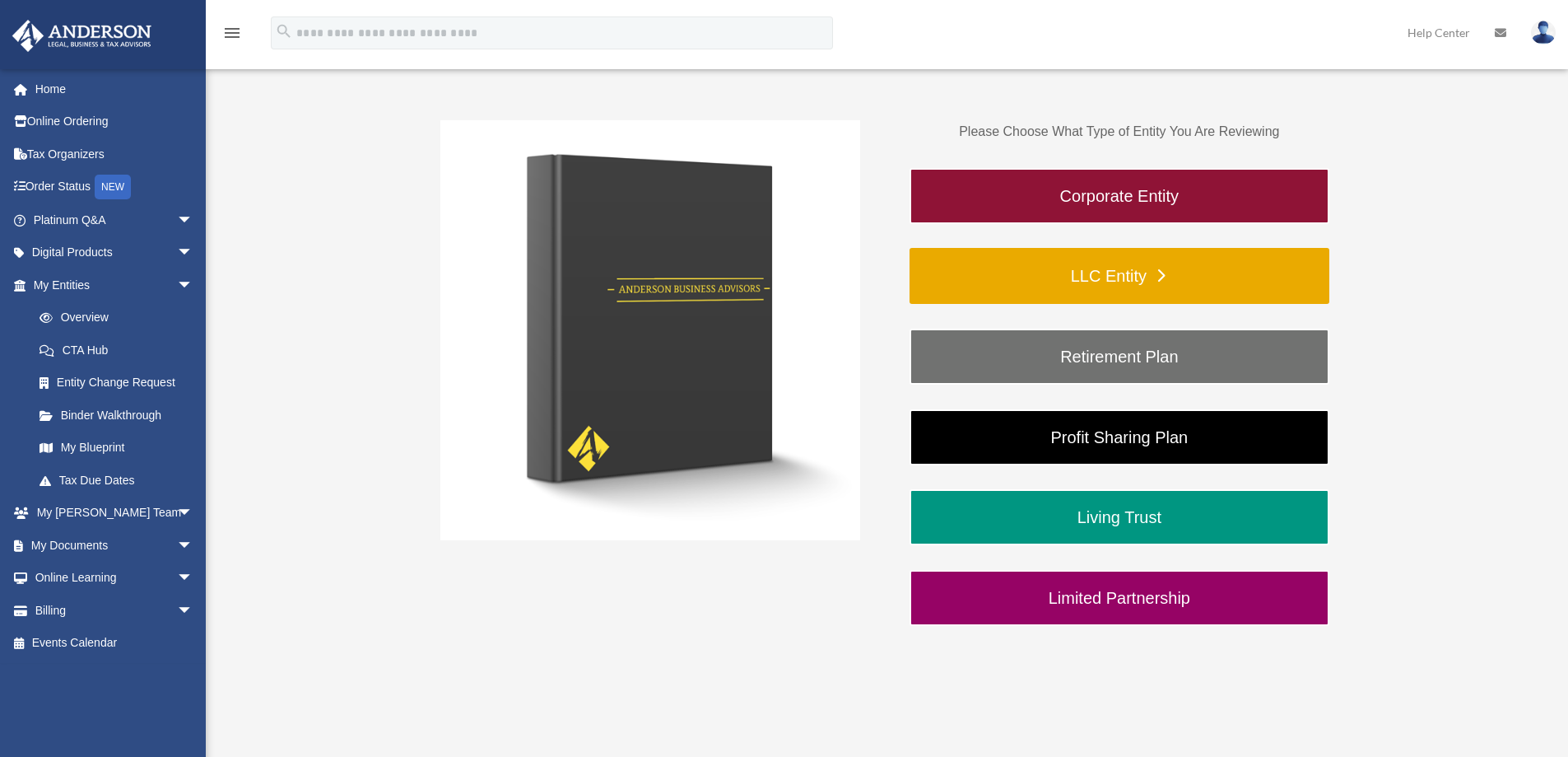
click at [1122, 278] on link "LLC Entity" at bounding box center [1119, 276] width 420 height 56
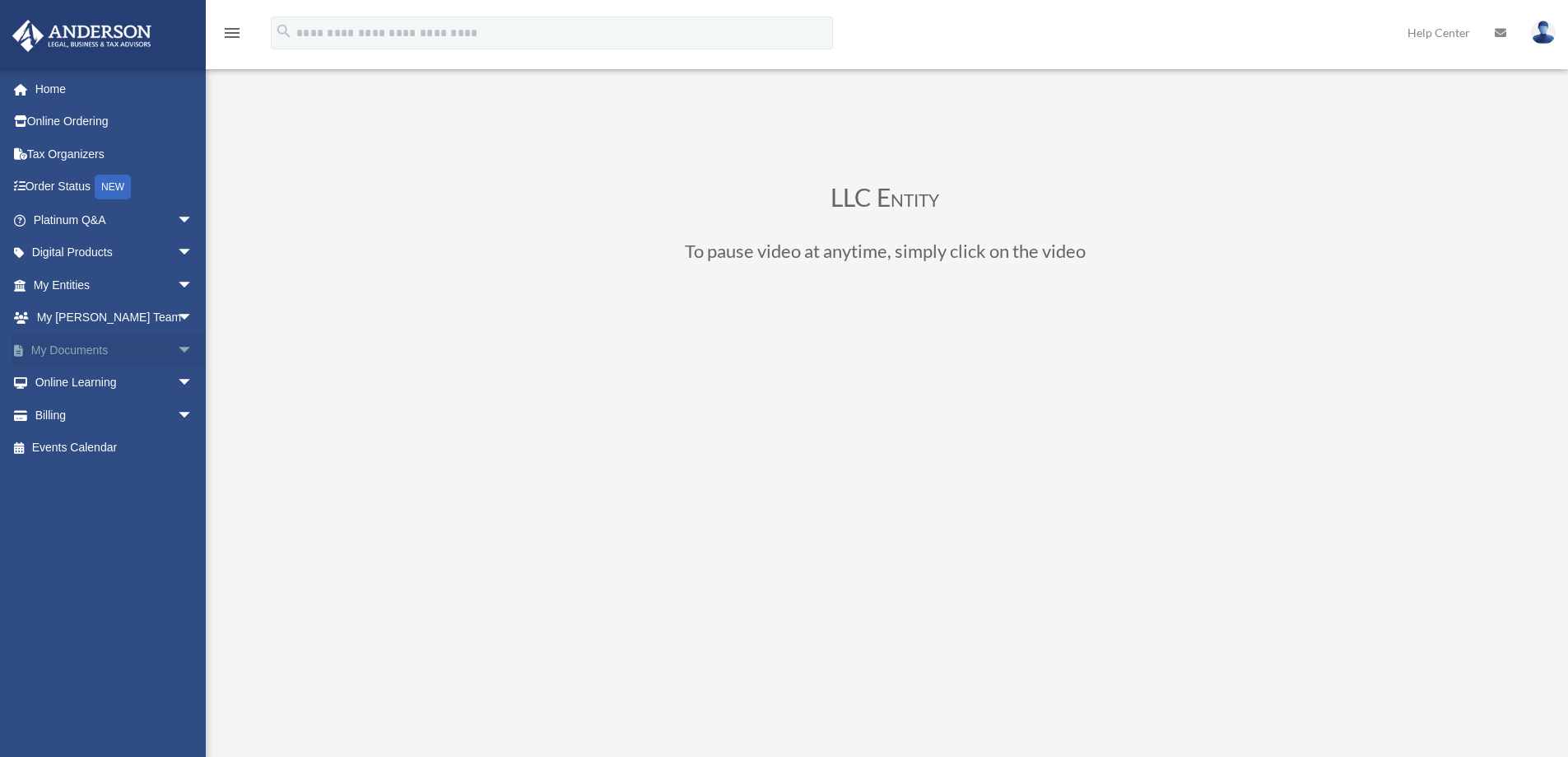
click at [177, 349] on span "arrow_drop_down" at bounding box center [193, 350] width 32 height 33
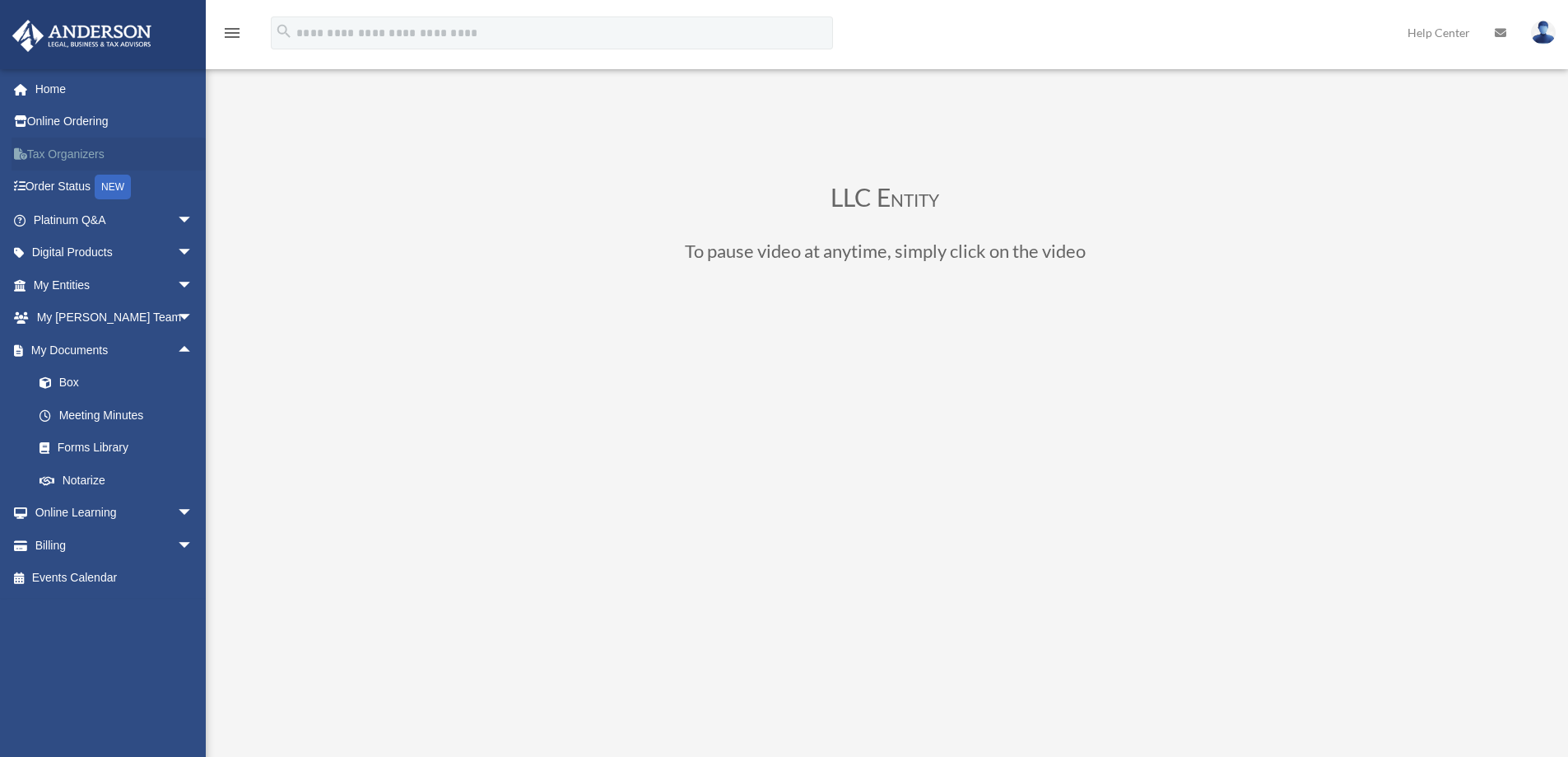
click at [68, 152] on link "Tax Organizers" at bounding box center [114, 154] width 206 height 32
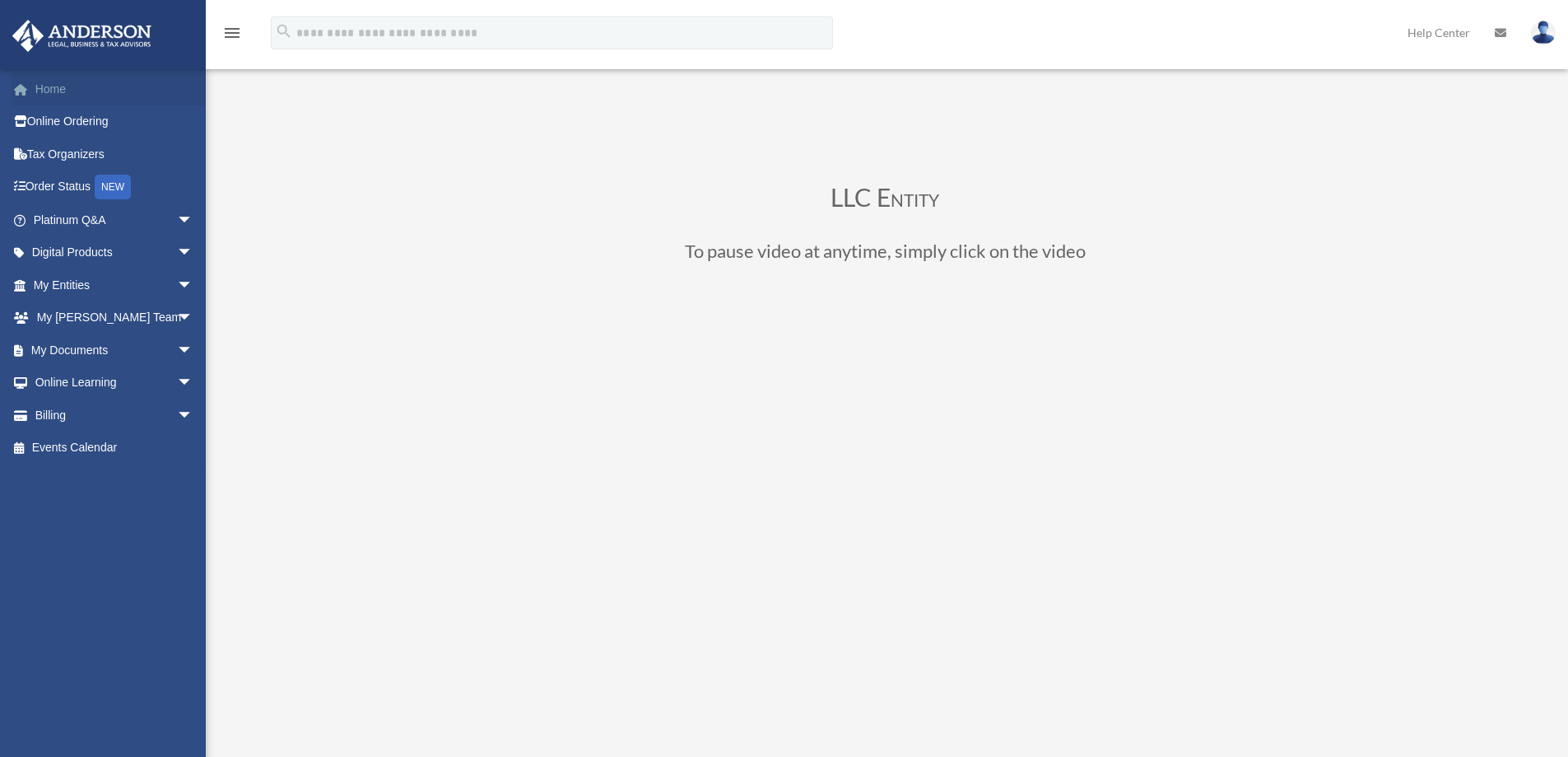
click at [53, 87] on link "Home" at bounding box center [114, 88] width 206 height 32
click at [177, 283] on span "arrow_drop_down" at bounding box center [193, 285] width 32 height 33
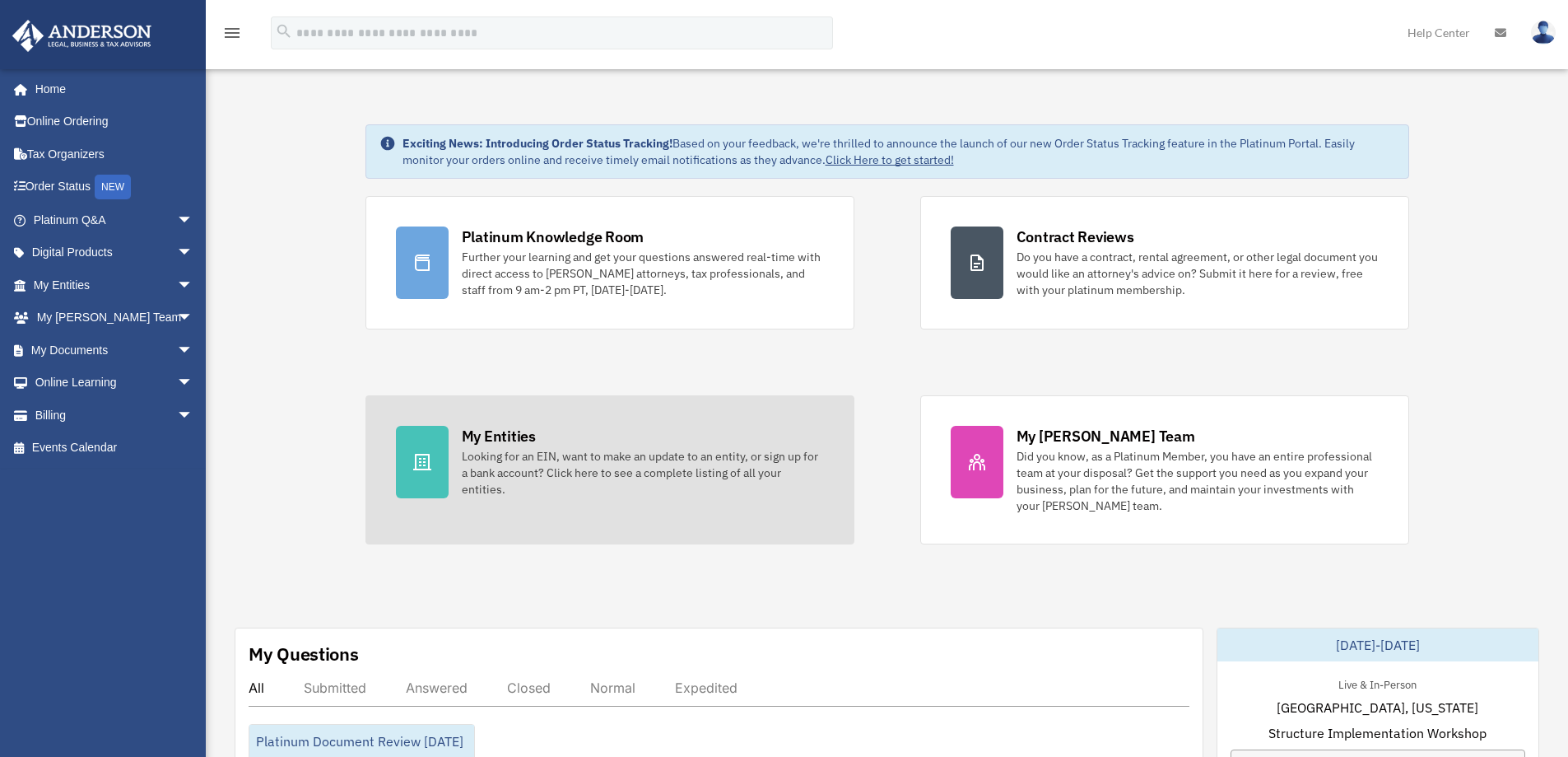
click at [487, 454] on div "Looking for an EIN, want to make an update to an entity, or sign up for a bank …" at bounding box center [643, 472] width 362 height 49
click at [428, 464] on icon at bounding box center [422, 462] width 18 height 17
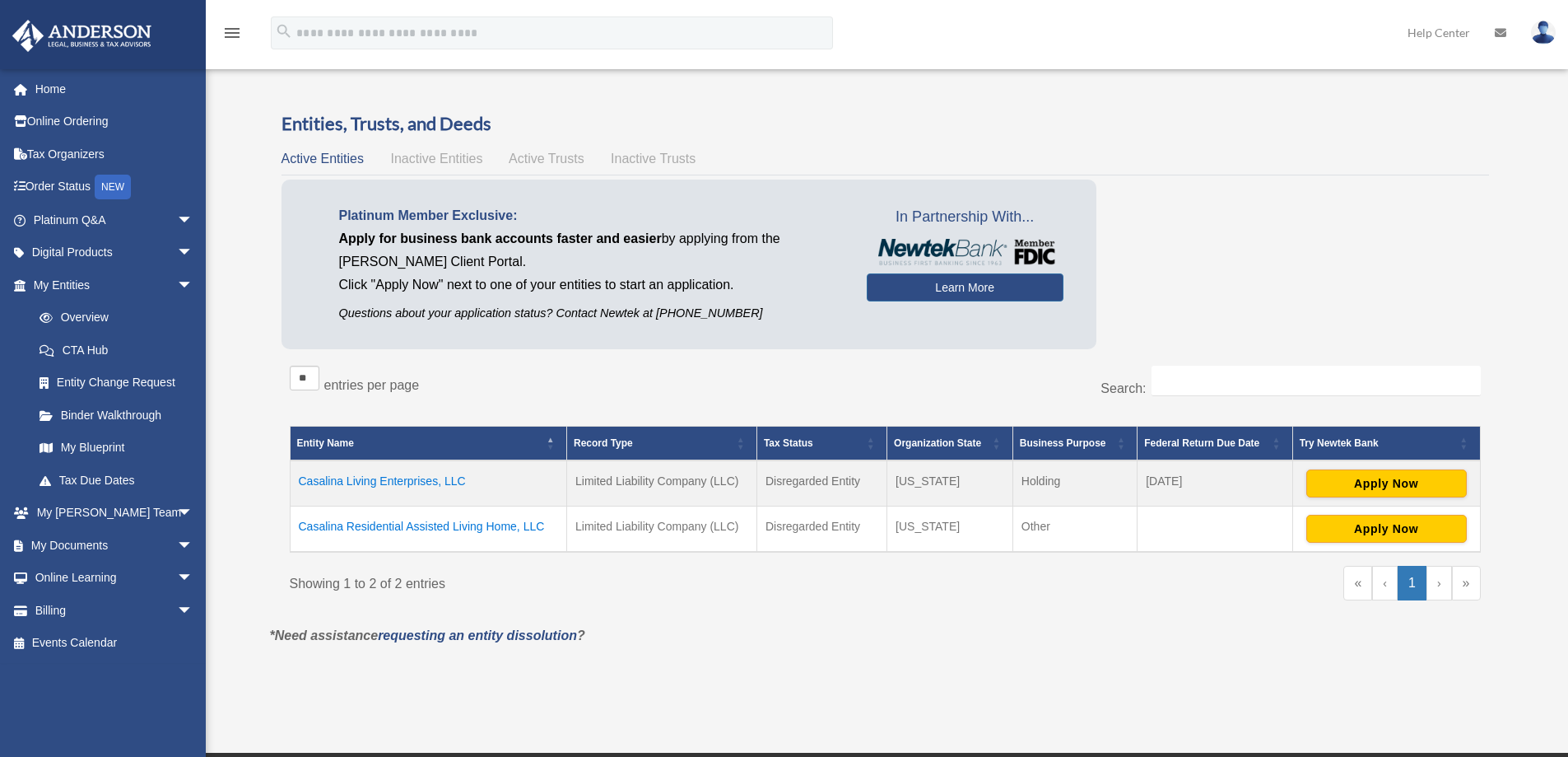
click at [439, 528] on td "Casalina Residential Assisted Living Home, LLC" at bounding box center [428, 530] width 277 height 46
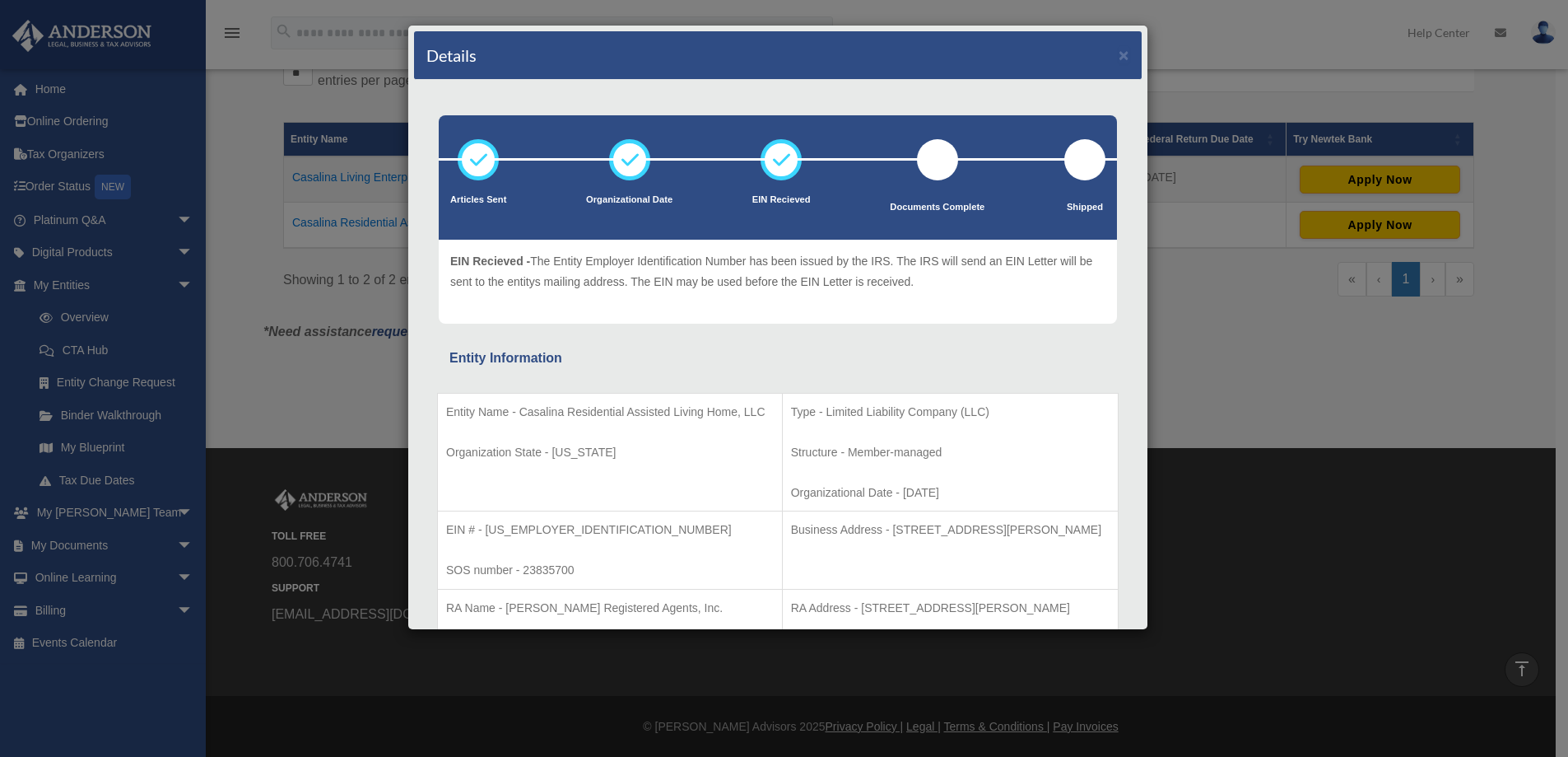
click at [1217, 329] on div "Details × Articles Sent Organizational Date" at bounding box center [784, 378] width 1568 height 757
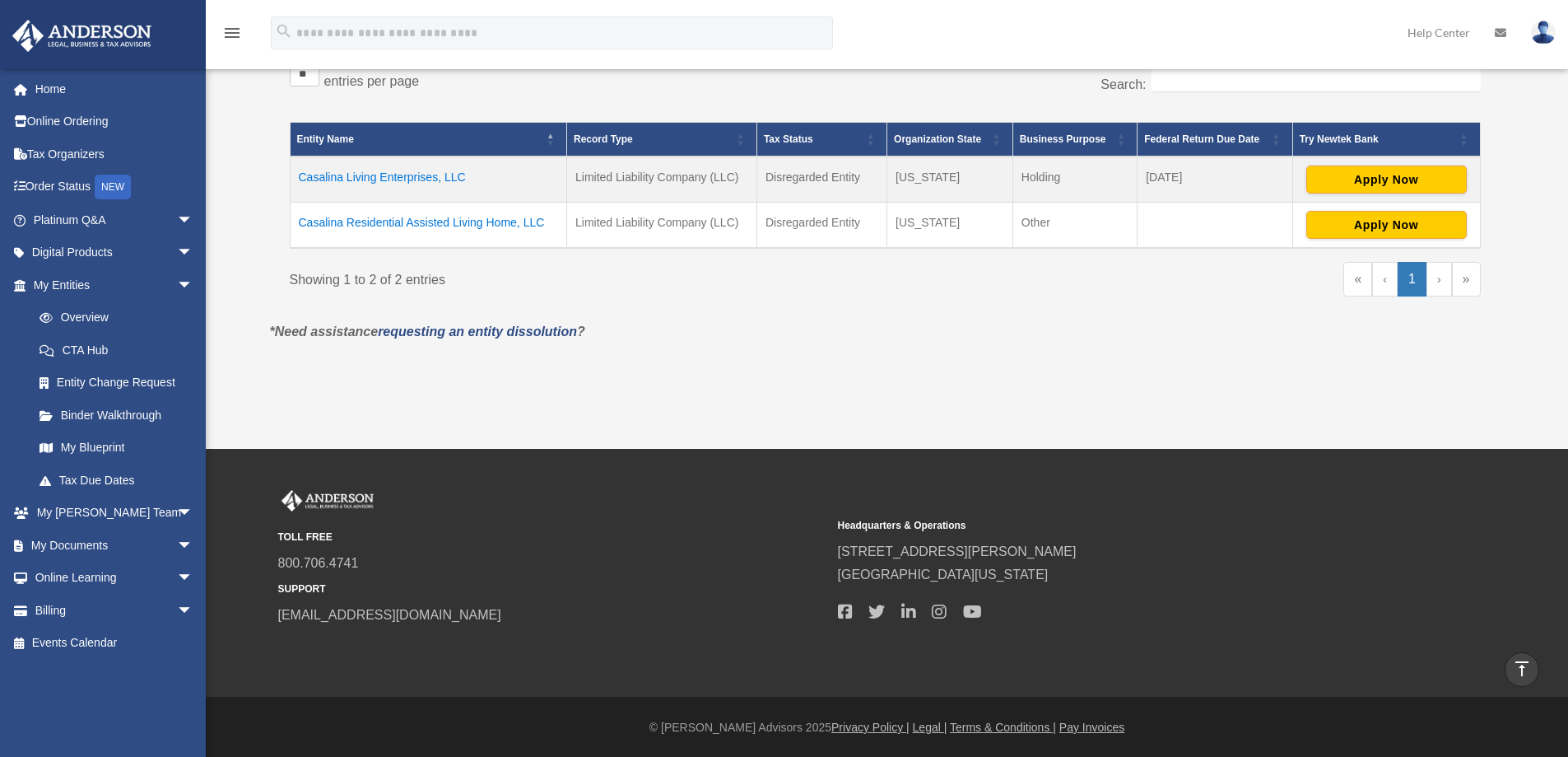
click at [400, 173] on td "Casalina Living Enterprises, LLC" at bounding box center [428, 179] width 277 height 46
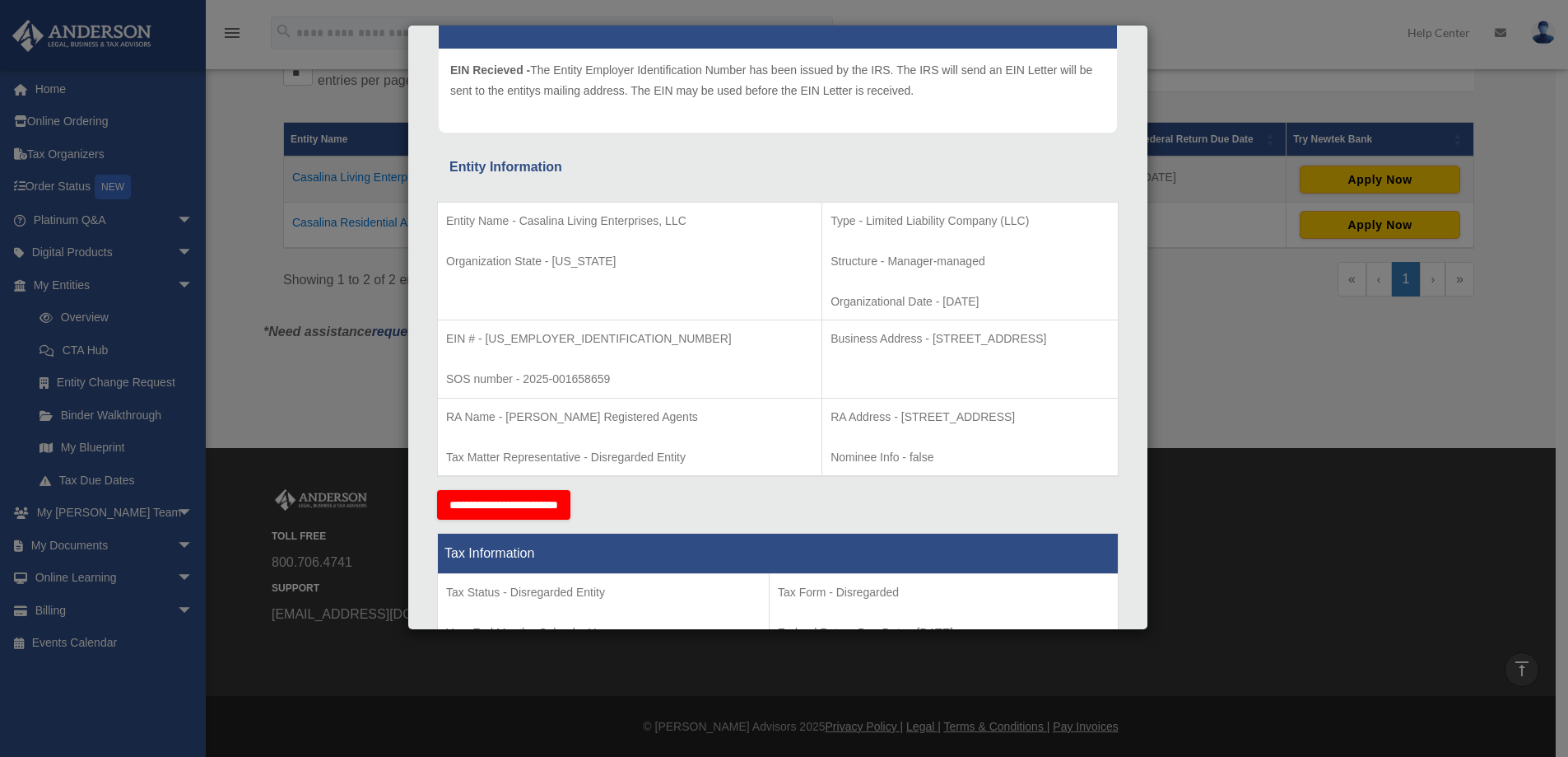
scroll to position [412, 0]
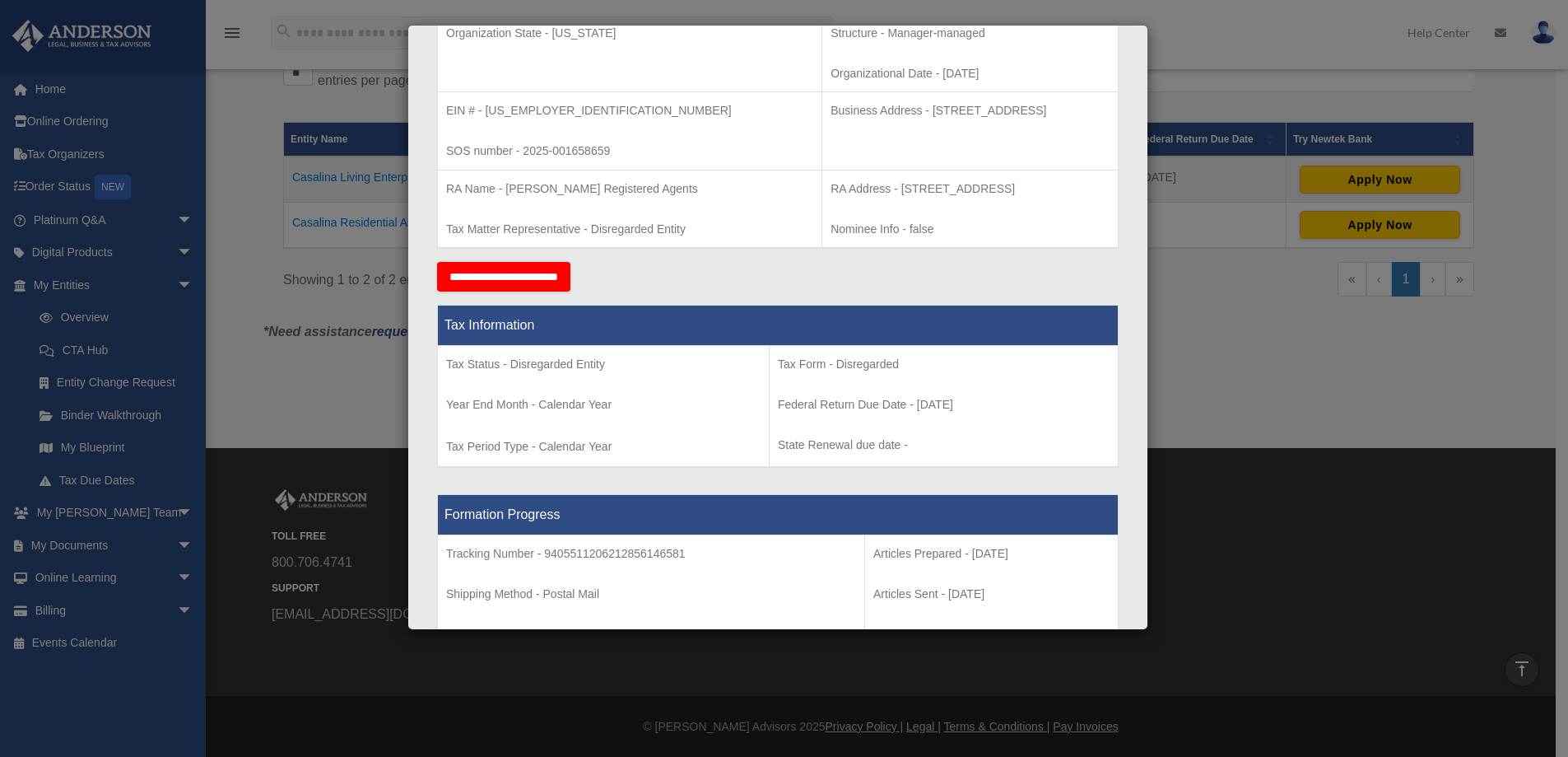
click at [1234, 309] on div "Details × Articles Sent Organizational Date" at bounding box center [784, 378] width 1568 height 757
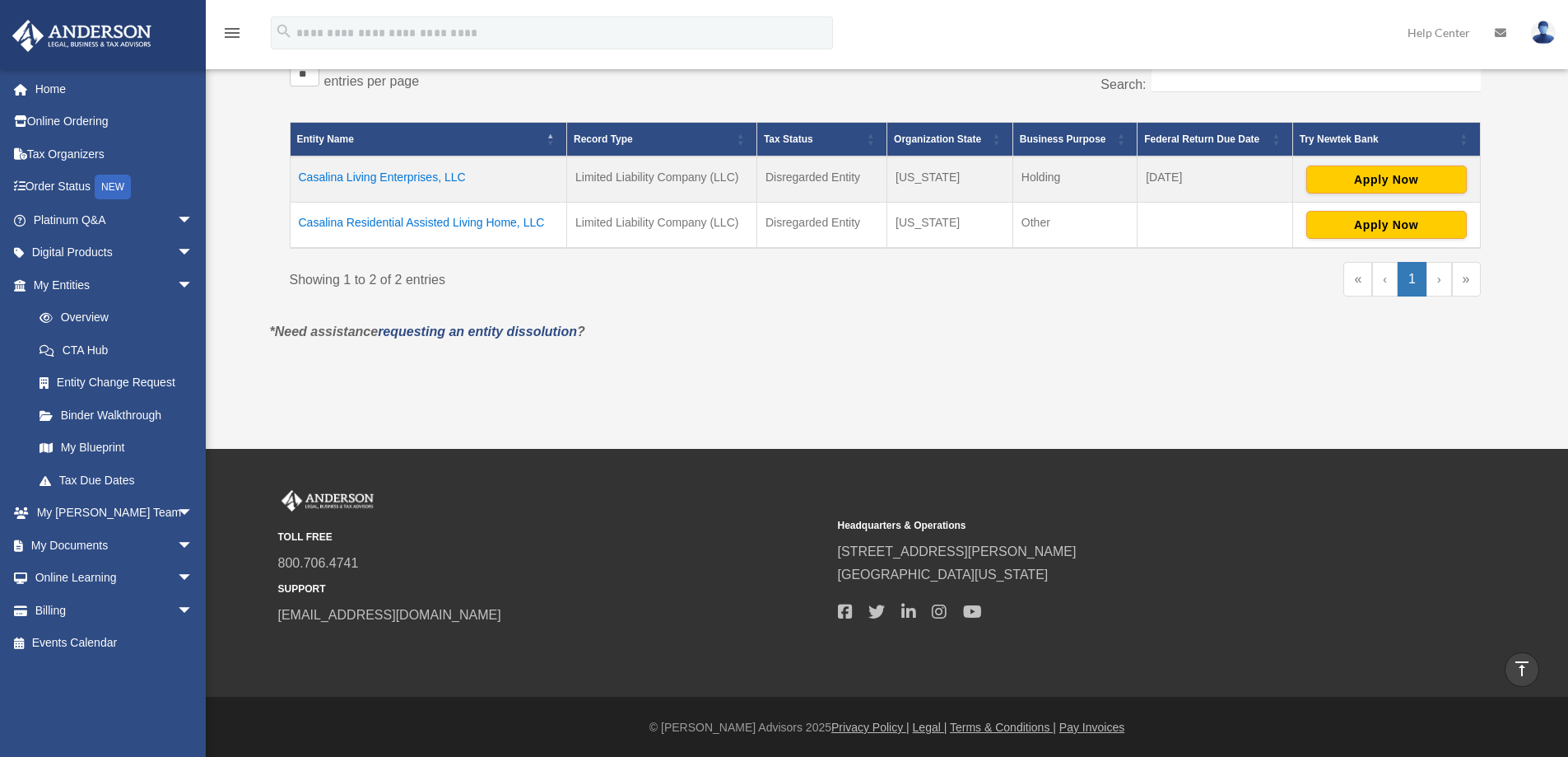
click at [395, 222] on td "Casalina Residential Assisted Living Home, LLC" at bounding box center [428, 226] width 277 height 46
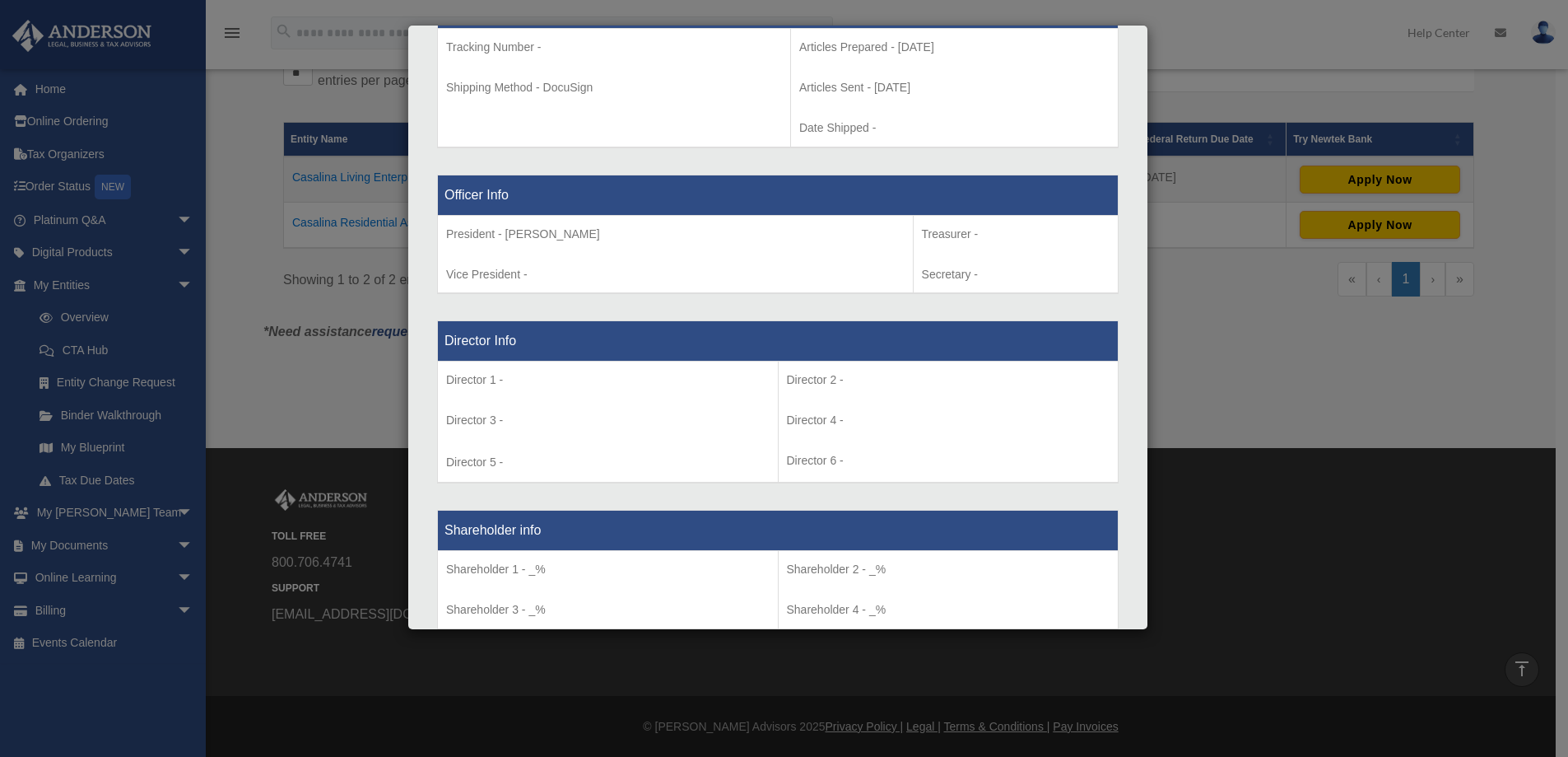
scroll to position [770, 0]
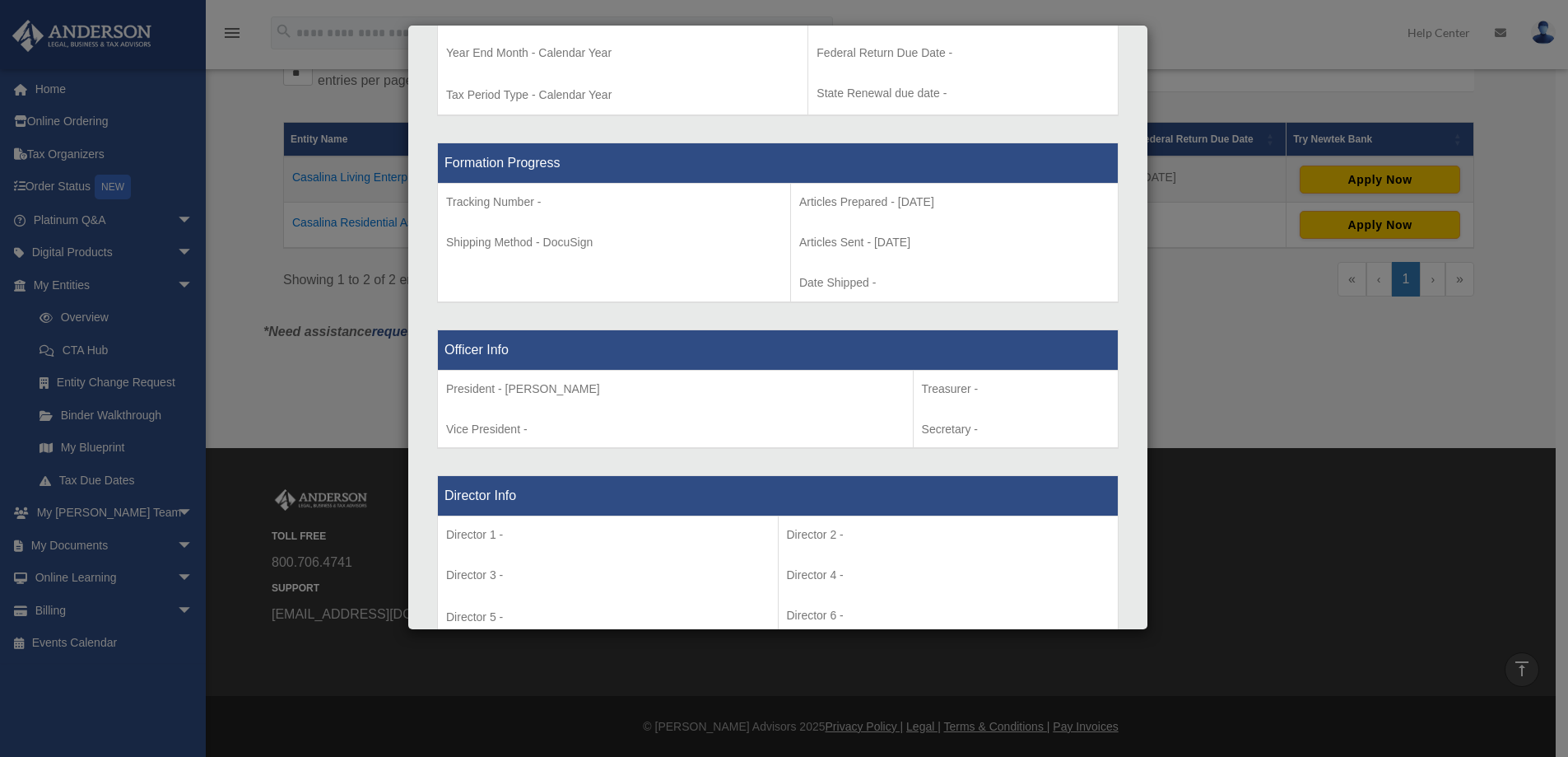
click at [1225, 309] on div "Details × Articles Sent Organizational Date" at bounding box center [784, 378] width 1568 height 757
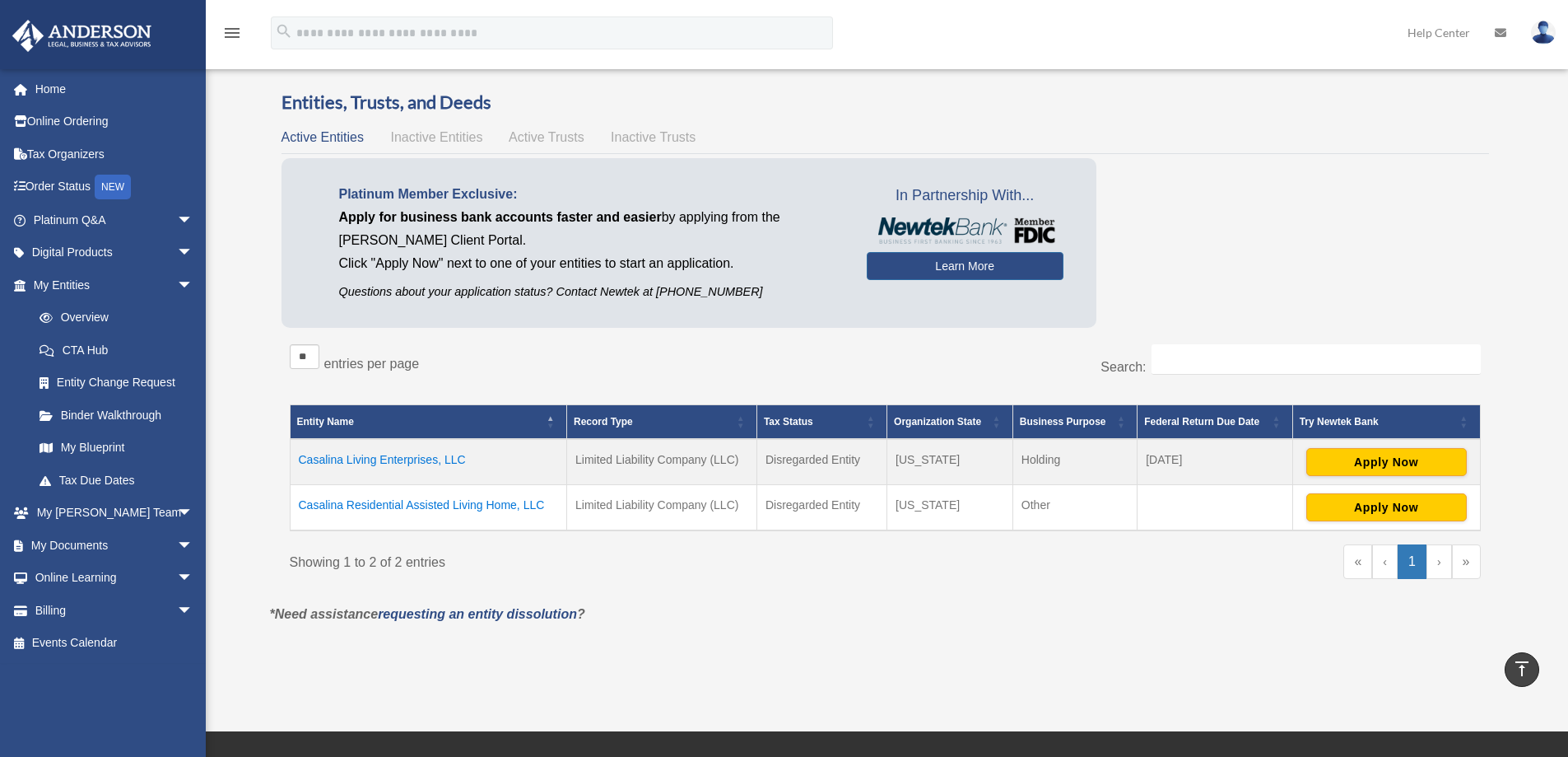
scroll to position [0, 0]
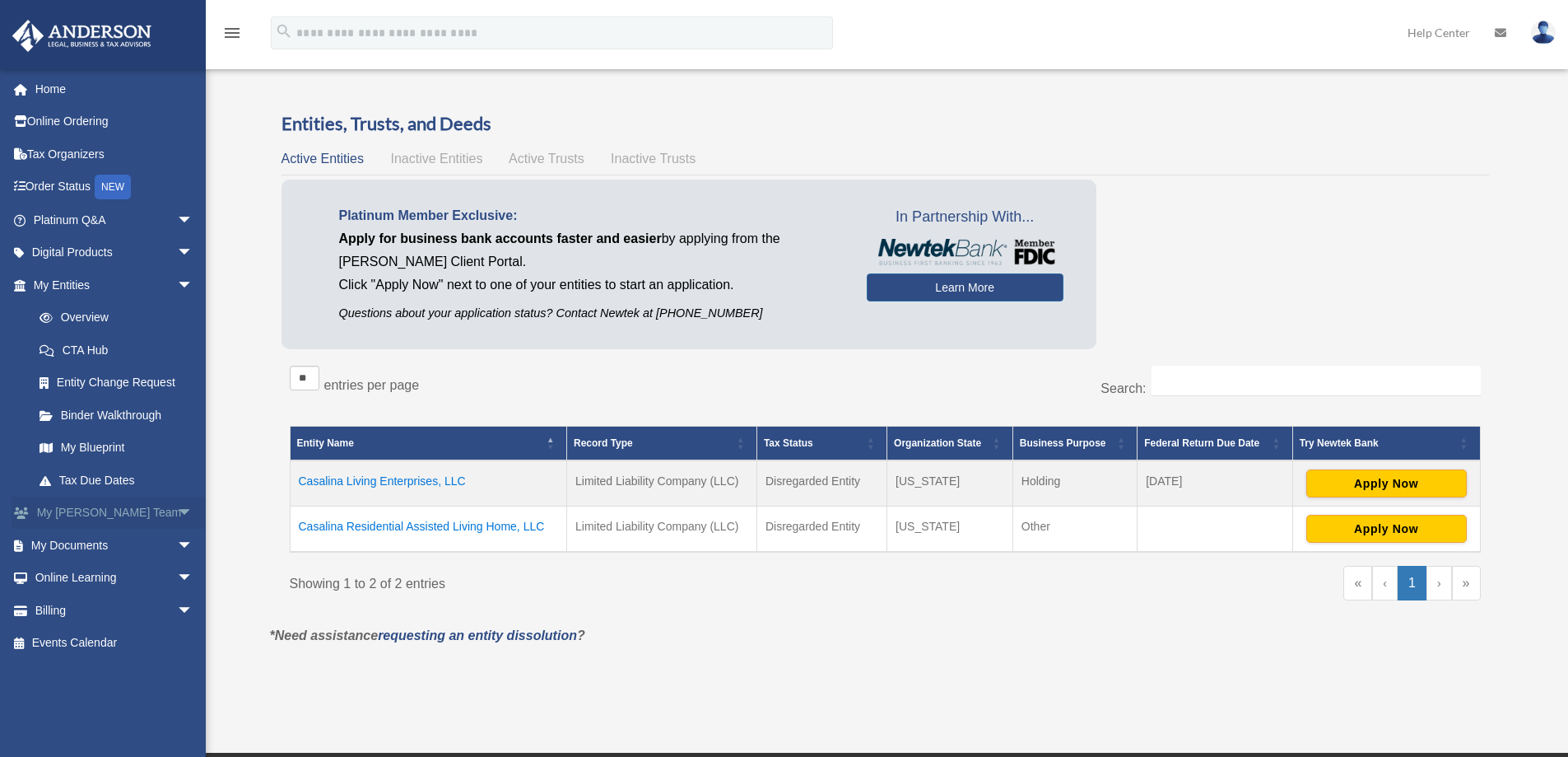
click at [109, 512] on link "My Anderson Team arrow_drop_down" at bounding box center [114, 512] width 206 height 32
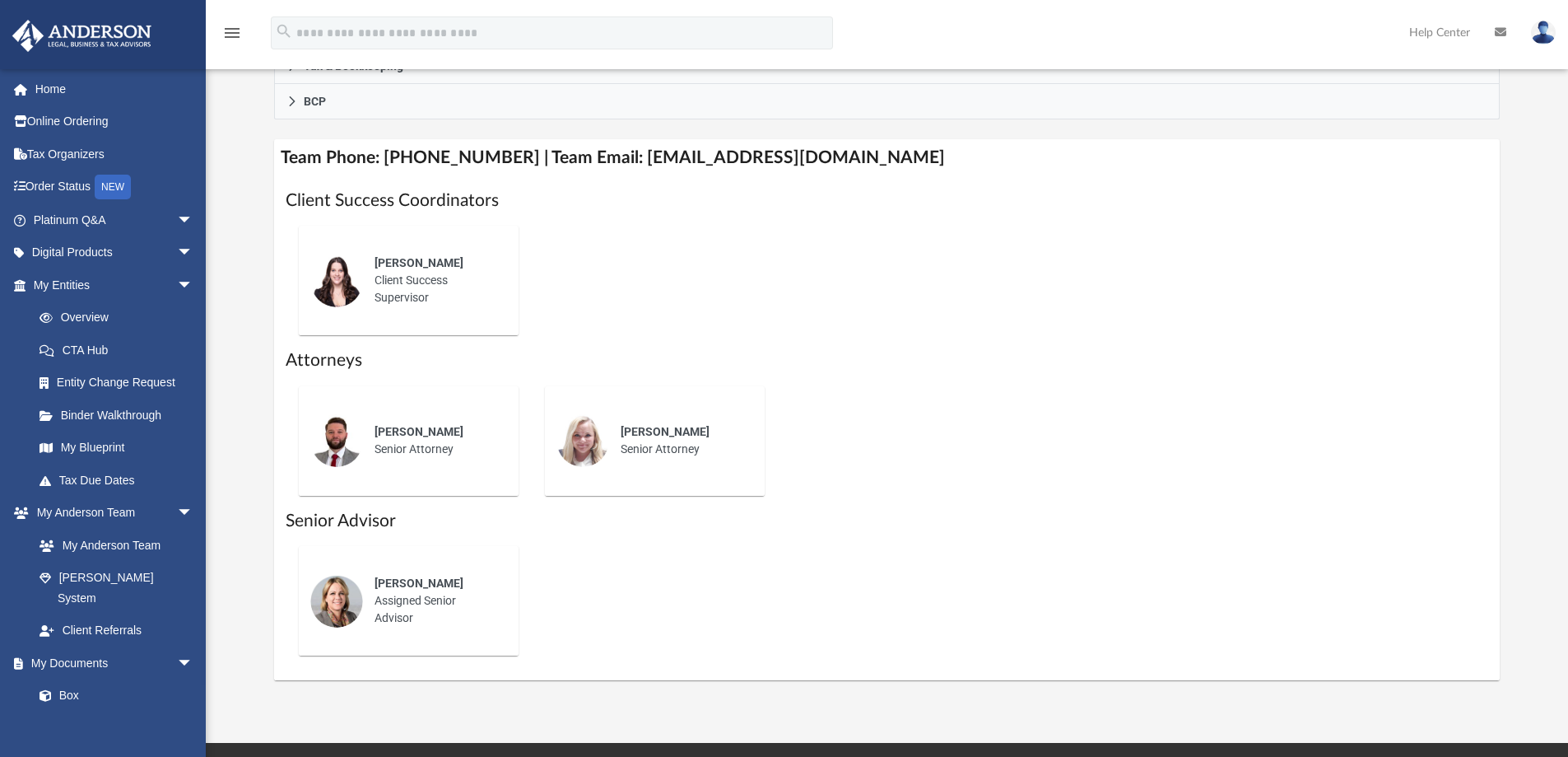
scroll to position [576, 0]
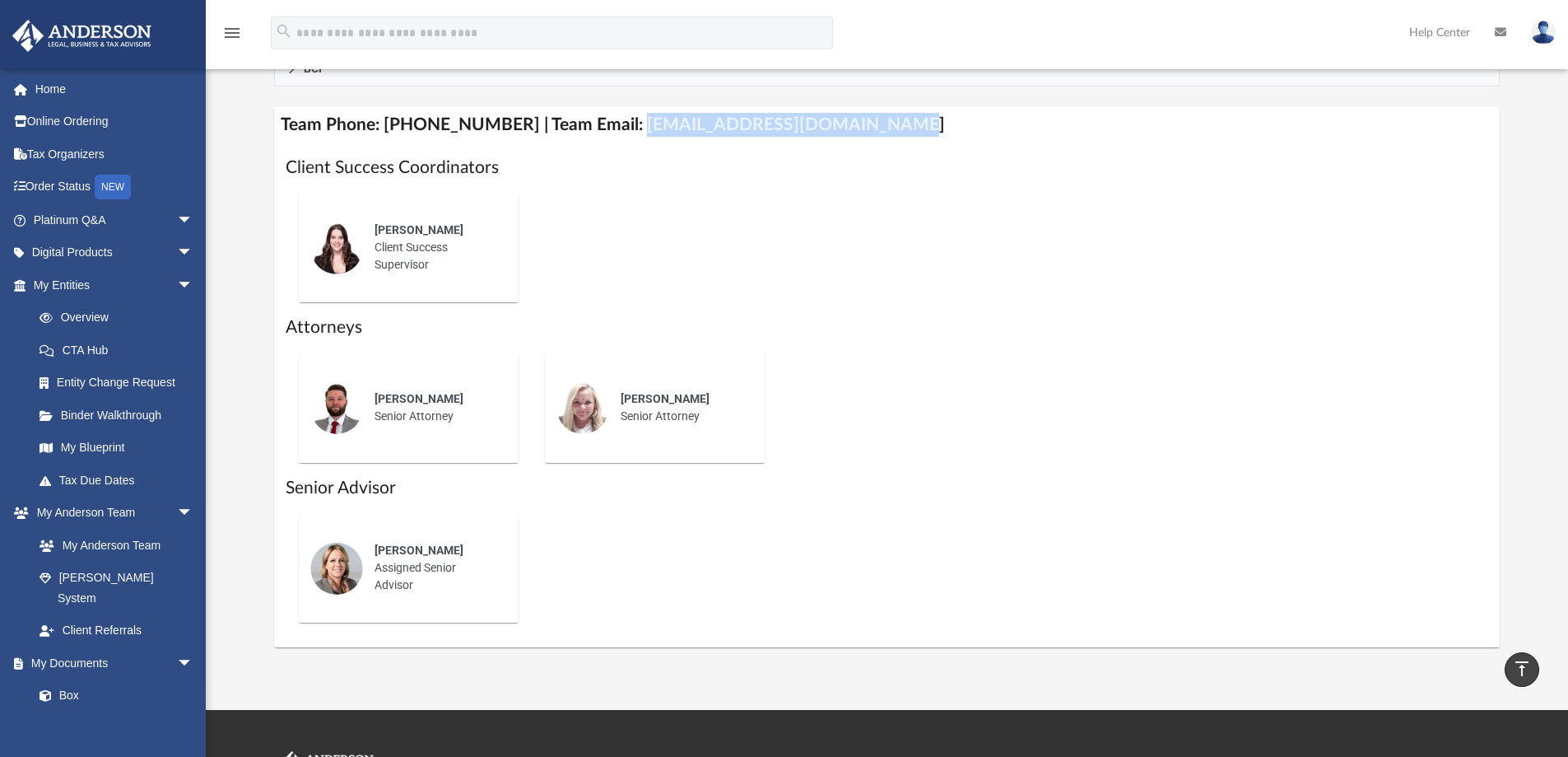
drag, startPoint x: 614, startPoint y: 125, endPoint x: 874, endPoint y: 124, distance: 260.0
click at [874, 124] on h4 "Team Phone: [PHONE_NUMBER] | Team Email: [EMAIL_ADDRESS][DOMAIN_NAME]" at bounding box center [887, 125] width 1226 height 37
copy h4 "[EMAIL_ADDRESS][DOMAIN_NAME]"
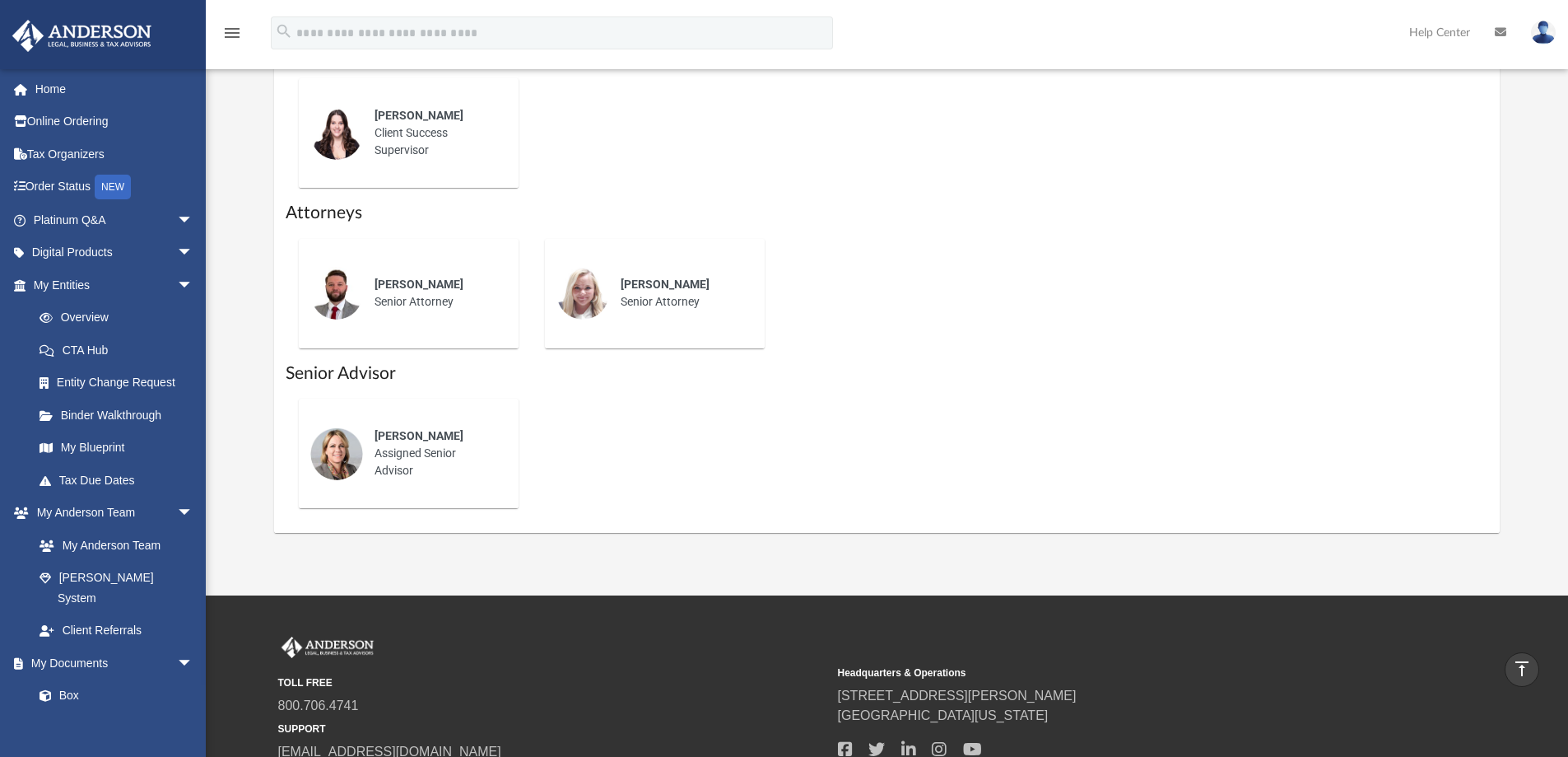
scroll to position [494, 0]
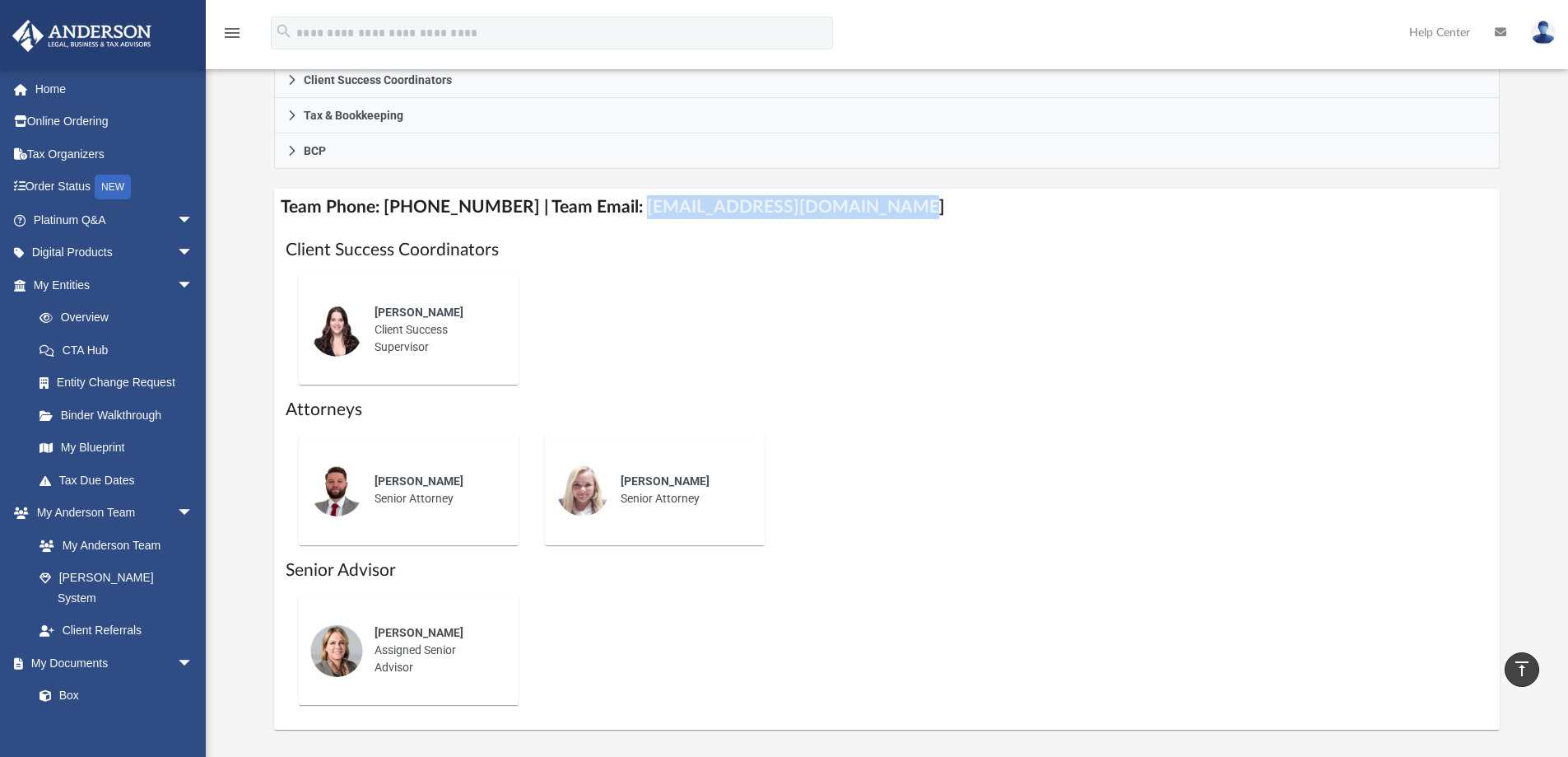
click at [982, 222] on h4 "Team Phone: [PHONE_NUMBER] | Team Email: [EMAIL_ADDRESS][DOMAIN_NAME]" at bounding box center [887, 207] width 1226 height 37
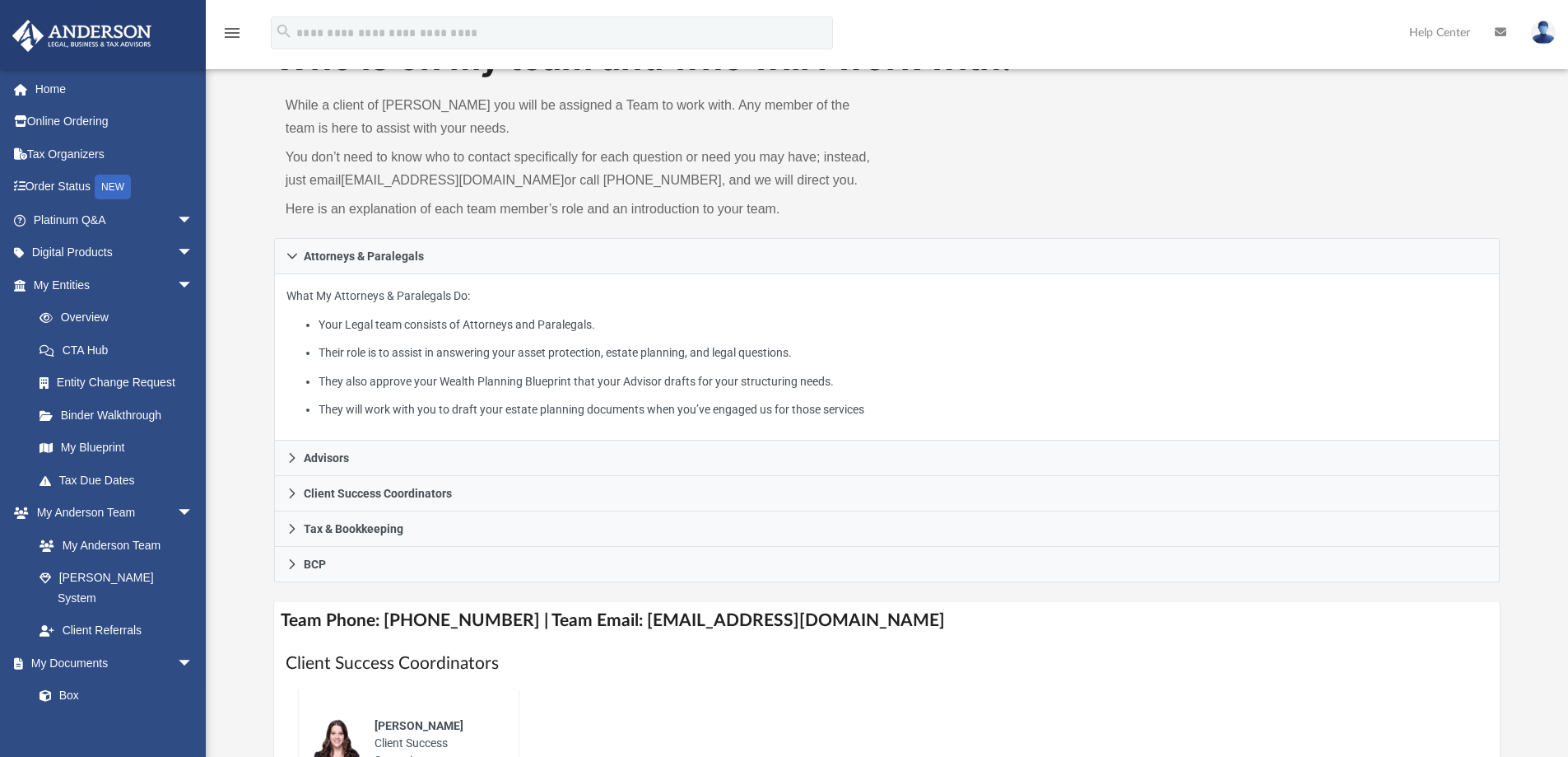
scroll to position [0, 0]
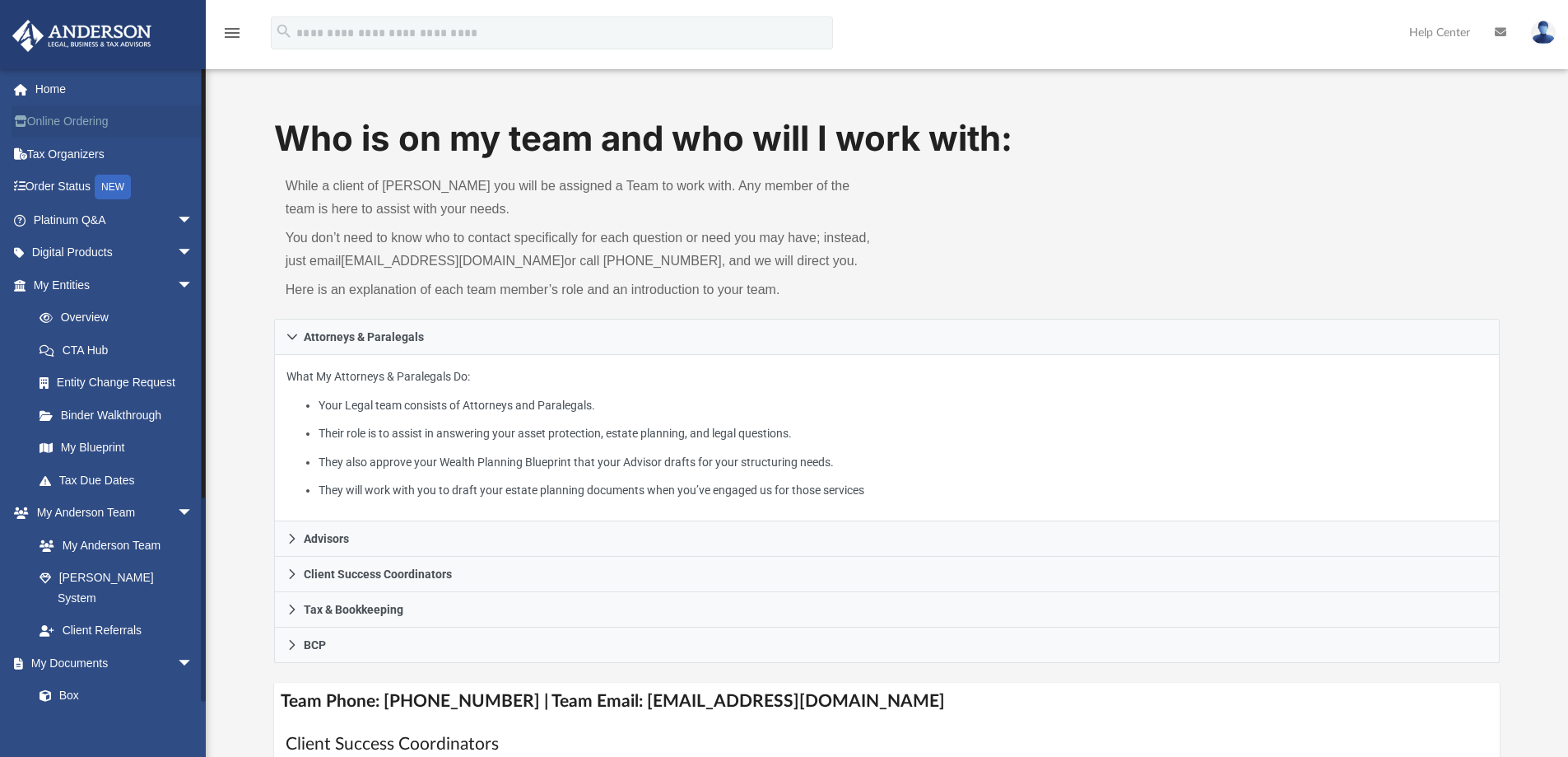
click at [68, 120] on link "Online Ordering" at bounding box center [114, 121] width 206 height 32
click at [61, 152] on link "Tax Organizers" at bounding box center [114, 154] width 206 height 32
click at [87, 219] on link "Platinum Q&A arrow_drop_down" at bounding box center [114, 220] width 206 height 32
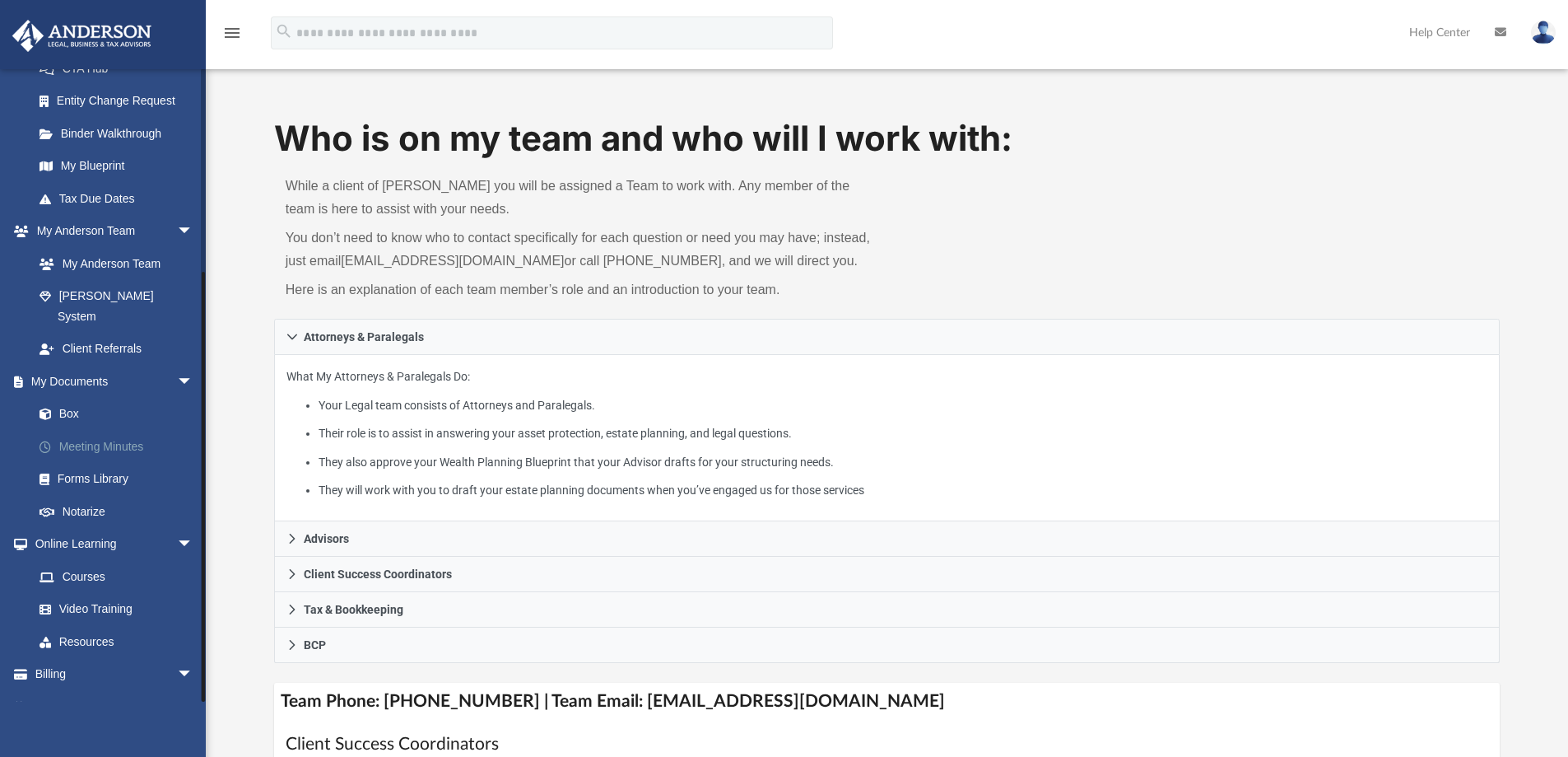
scroll to position [286, 0]
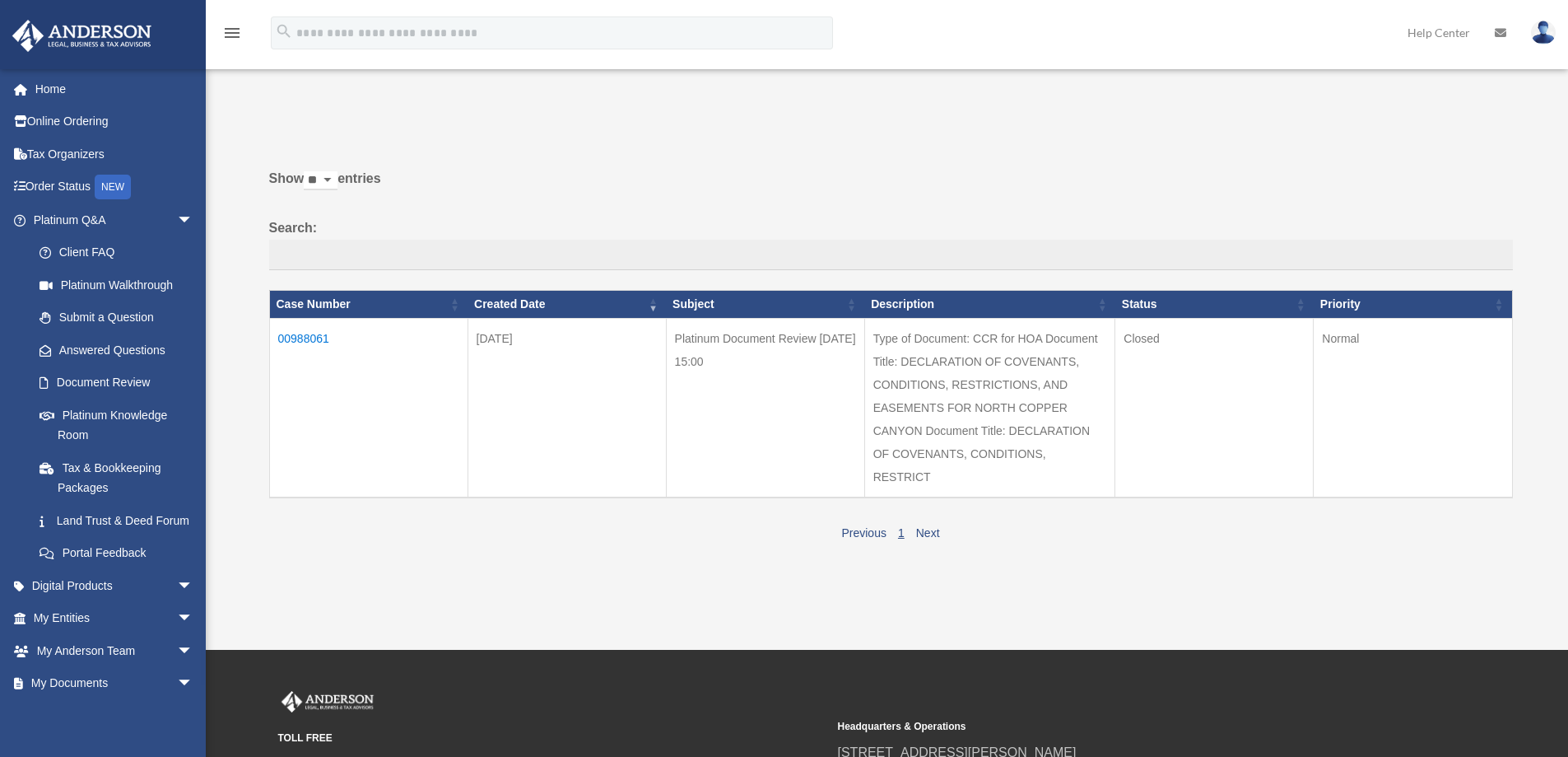
click at [483, 218] on label "Search:" at bounding box center [891, 244] width 1244 height 54
click at [483, 240] on input "Search:" at bounding box center [891, 256] width 1244 height 32
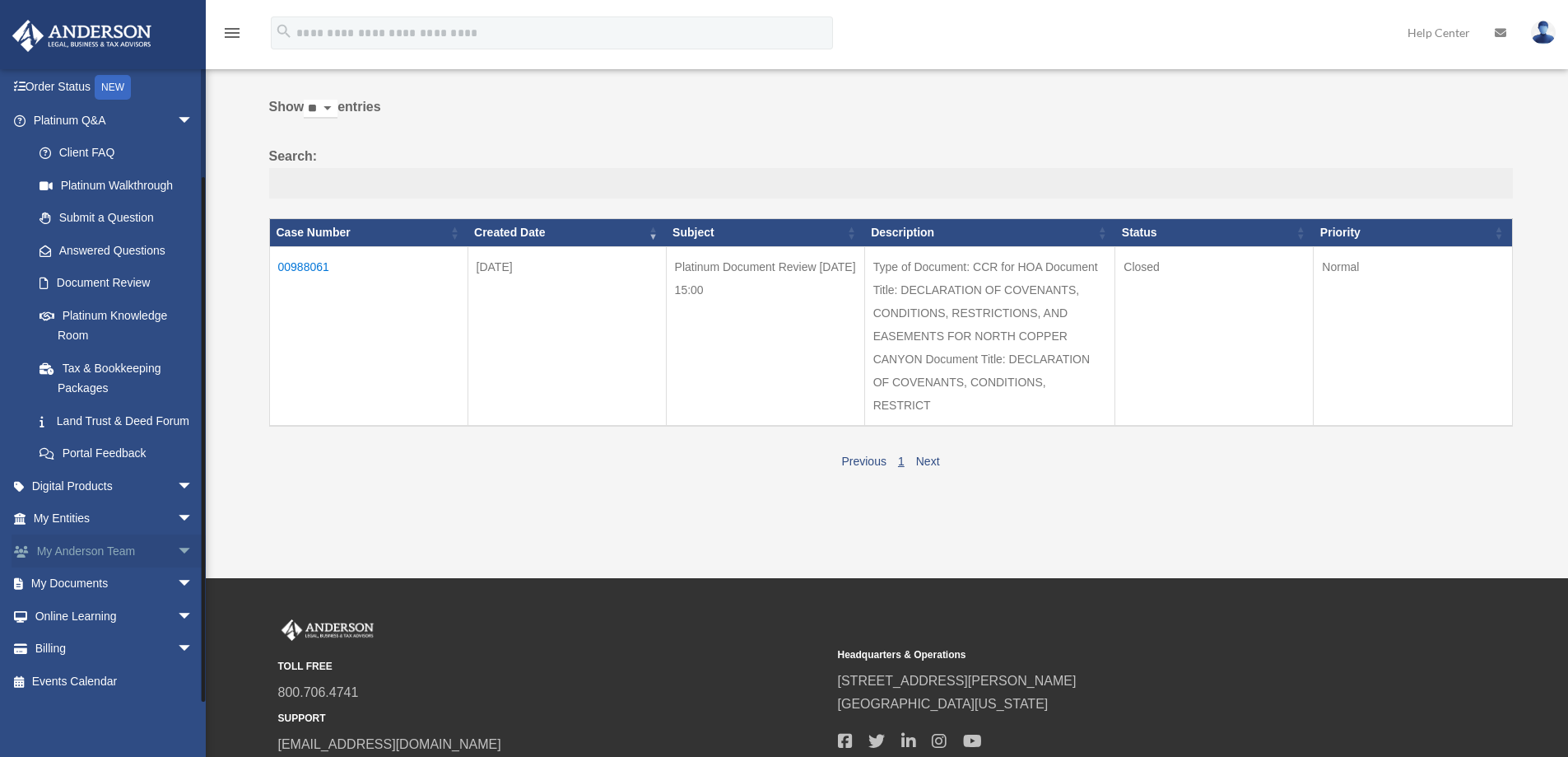
scroll to position [164, 0]
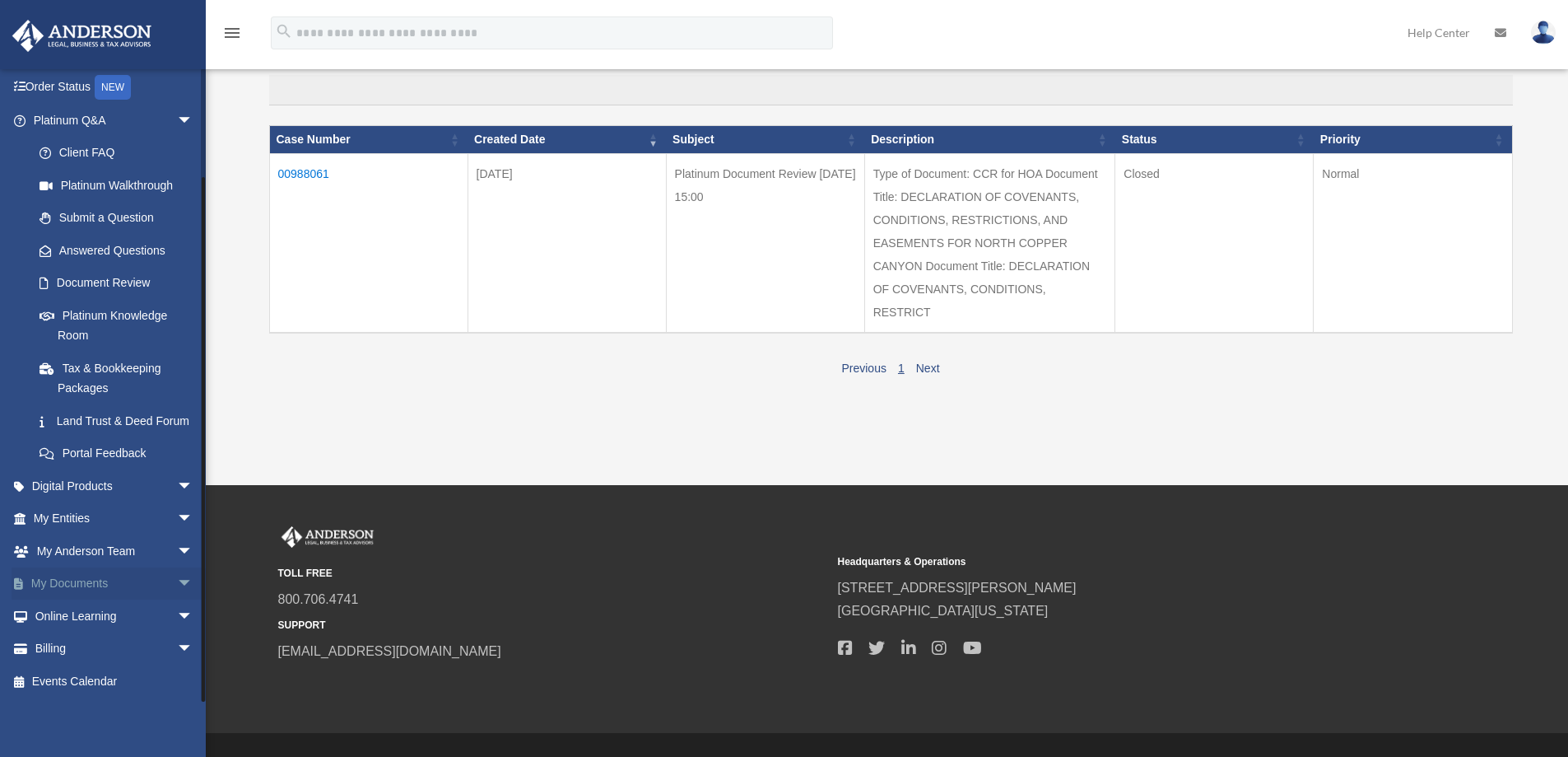
click at [86, 583] on link "My Documents arrow_drop_down" at bounding box center [114, 583] width 206 height 32
click at [177, 582] on span "arrow_drop_down" at bounding box center [193, 584] width 32 height 33
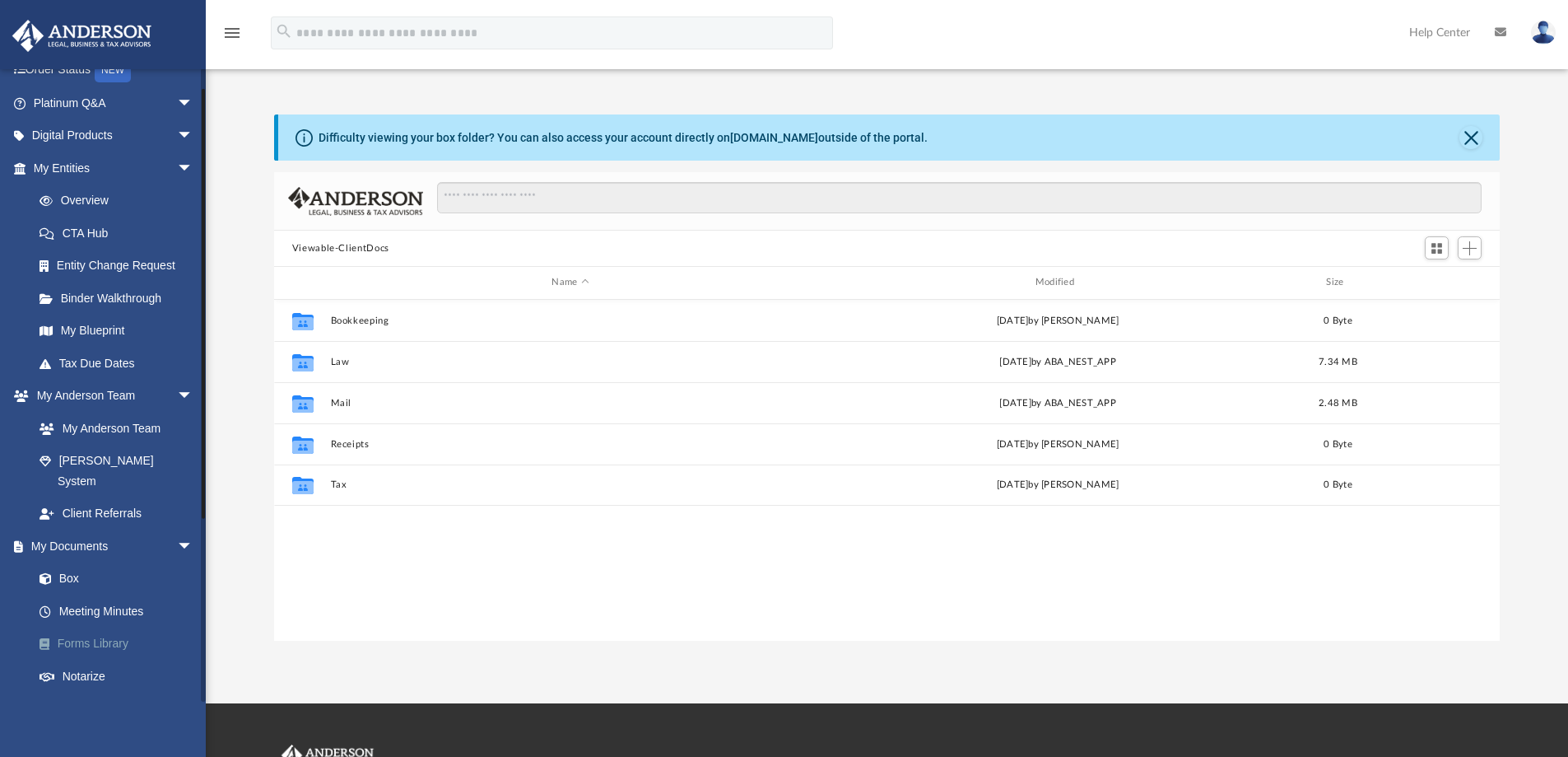
scroll to position [286, 0]
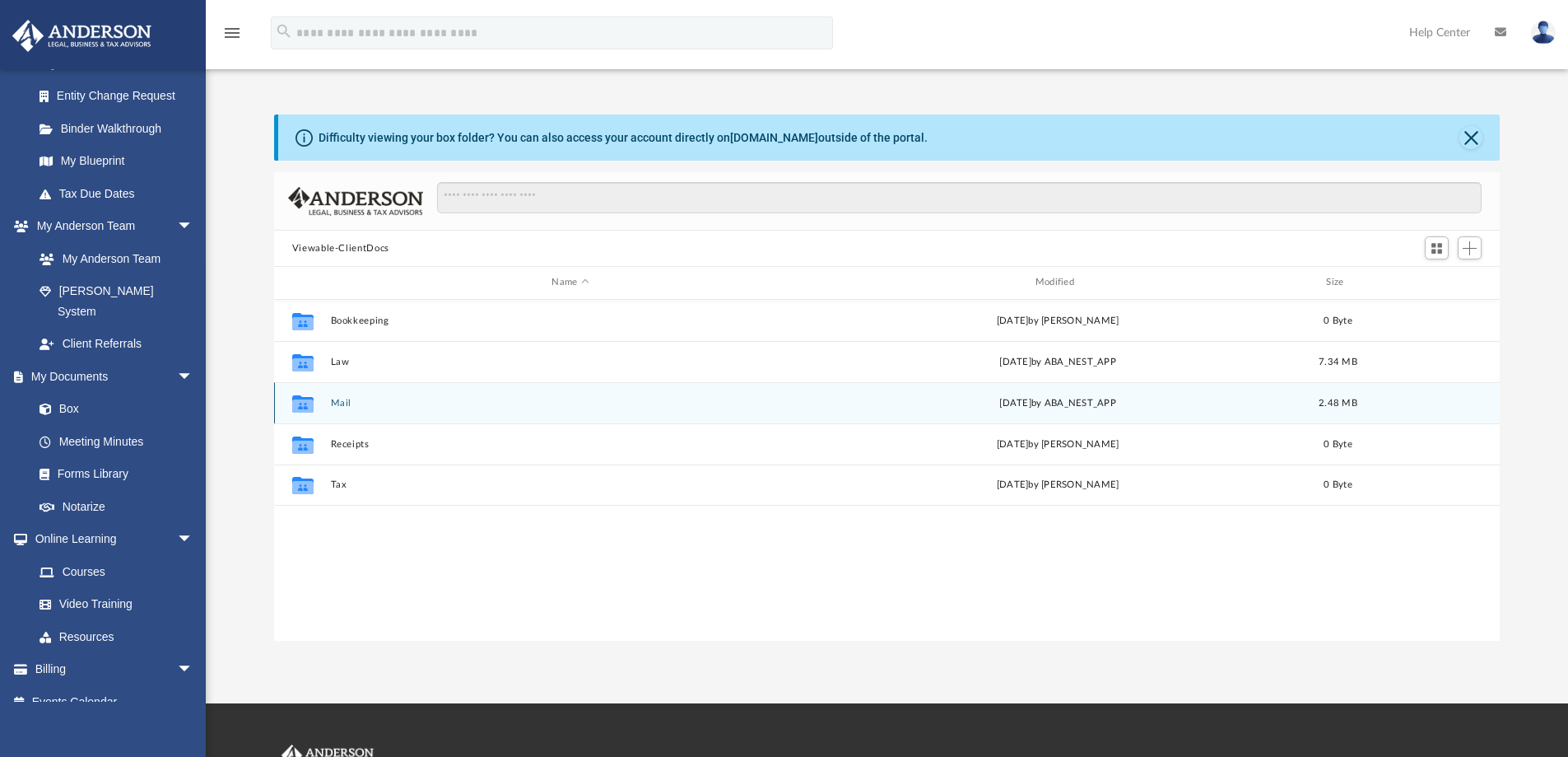
click at [333, 401] on button "Mail" at bounding box center [570, 403] width 480 height 11
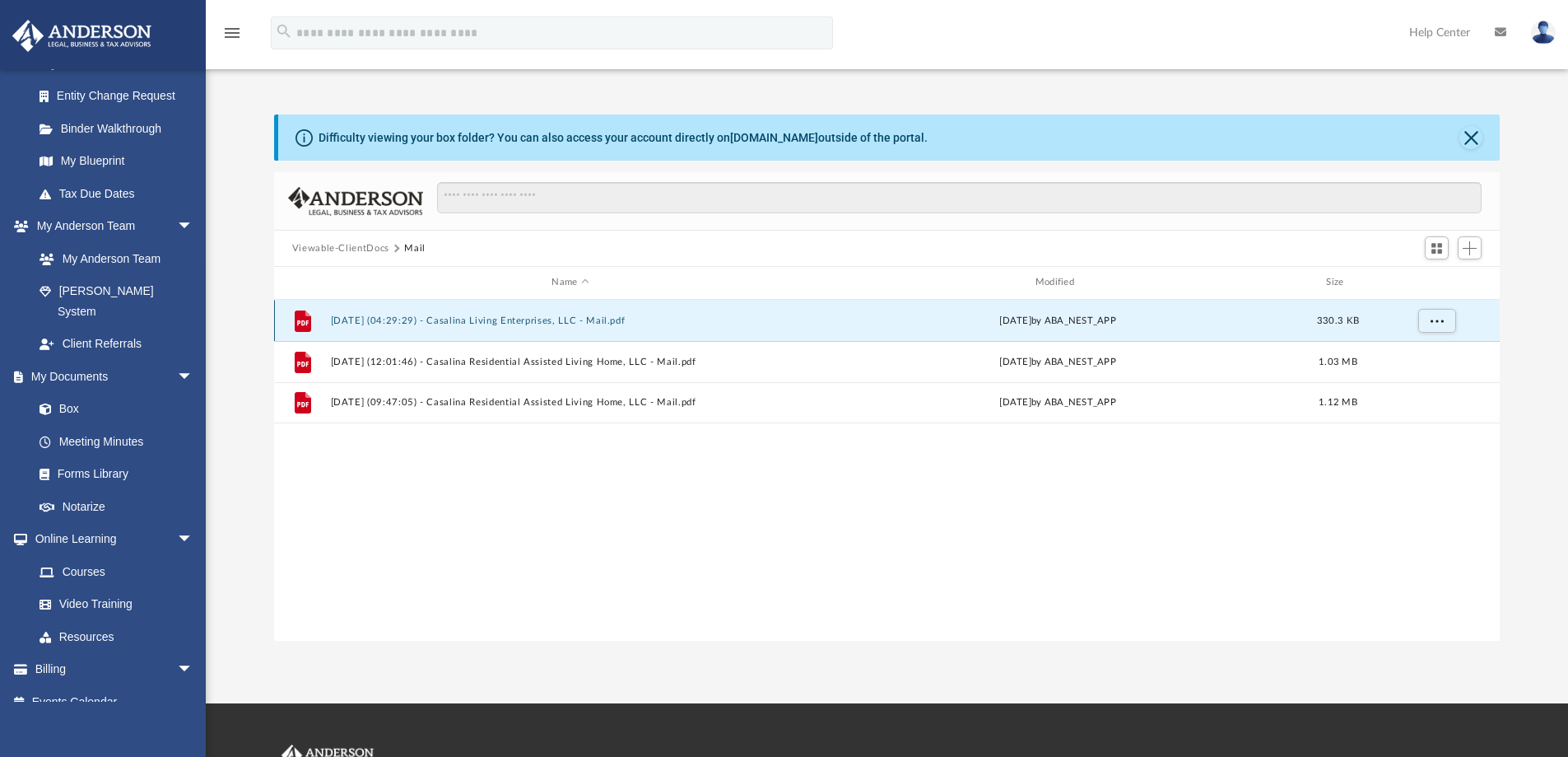
click at [456, 318] on button "2025.08.06 (04:29:29) - Casalina Living Enterprises, LLC - Mail.pdf" at bounding box center [570, 321] width 480 height 11
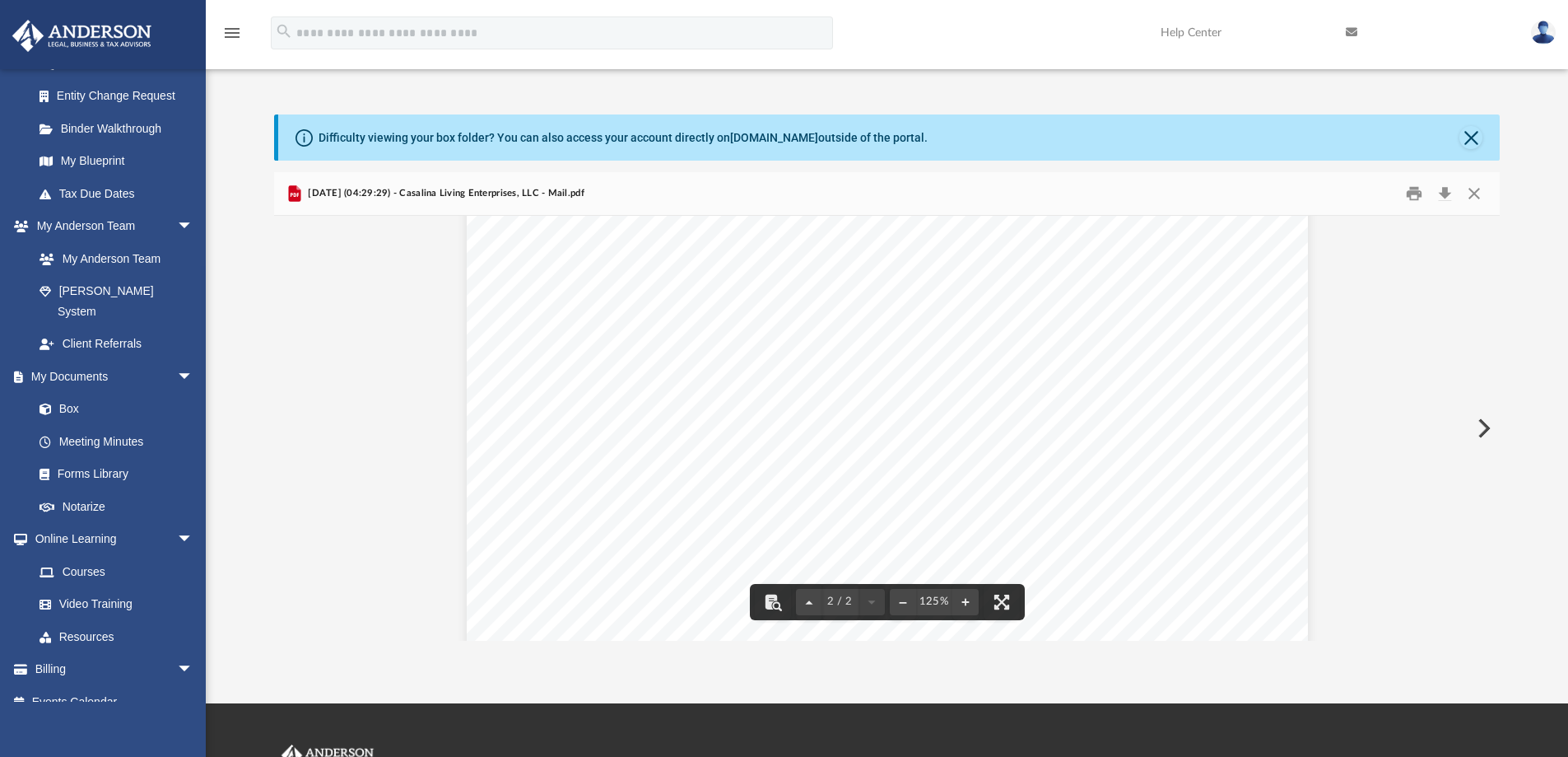
scroll to position [1373, 0]
click at [1419, 188] on button "Print" at bounding box center [1413, 193] width 32 height 25
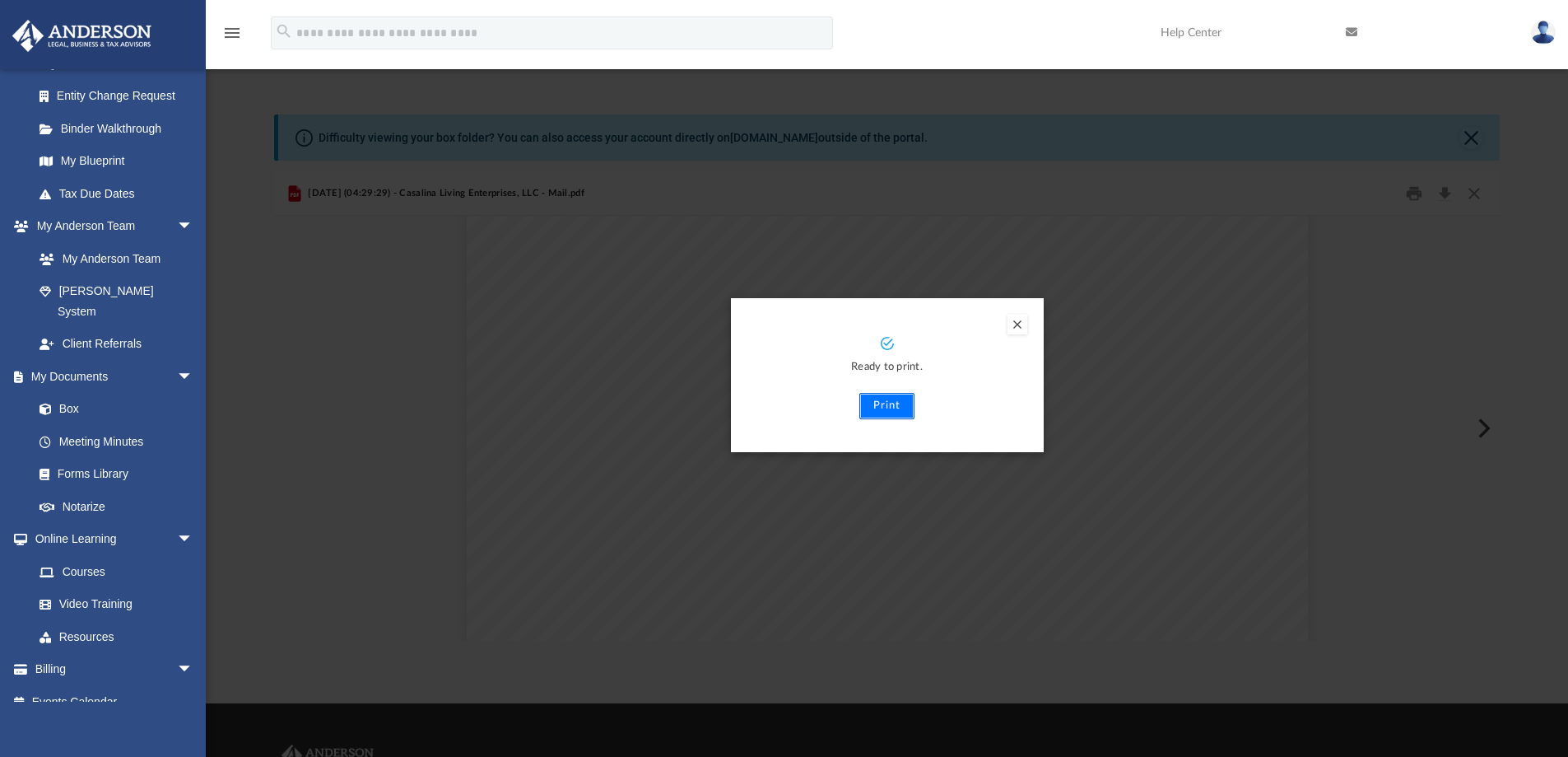
click at [886, 407] on button "Print" at bounding box center [887, 406] width 55 height 26
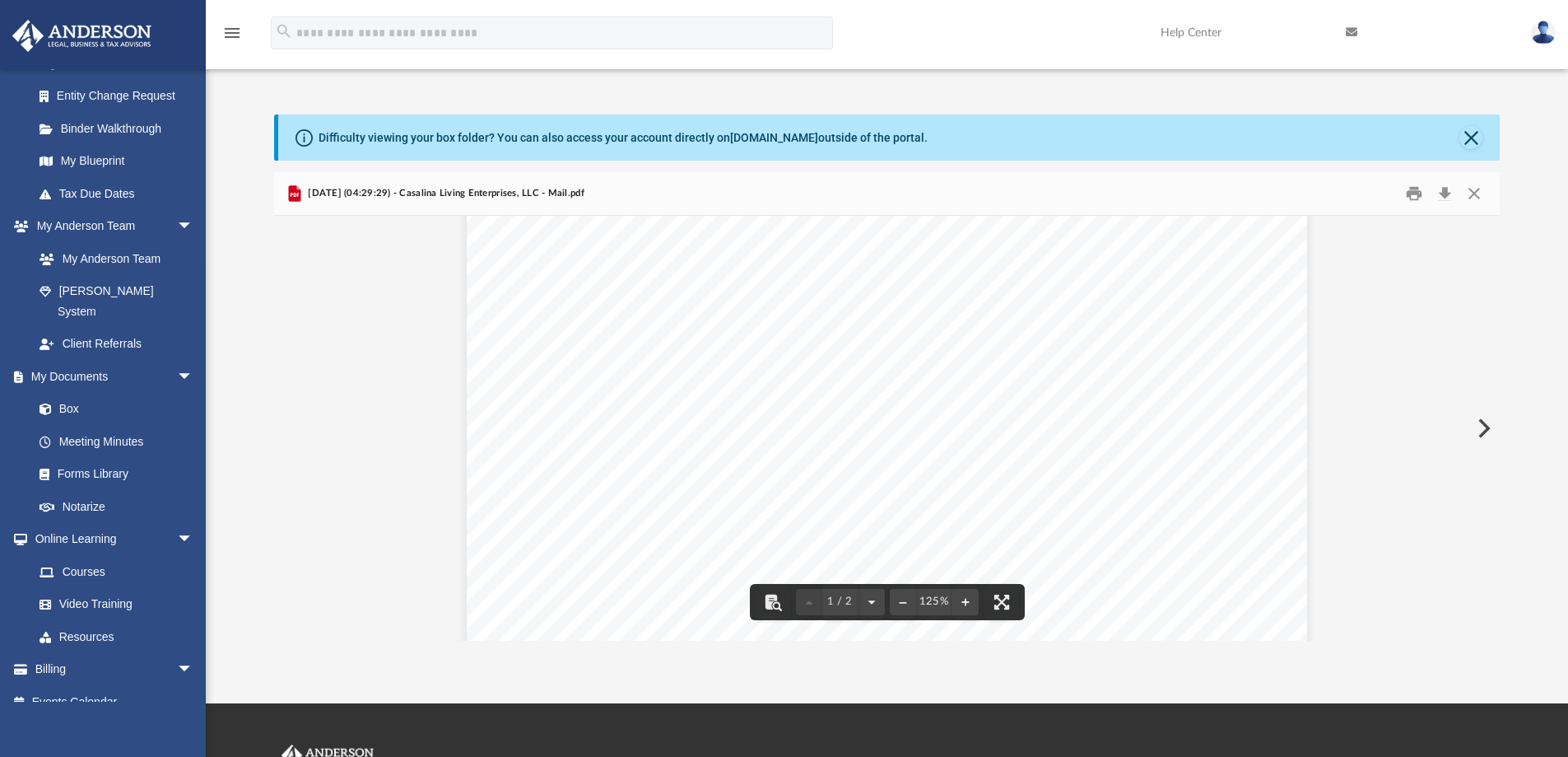
scroll to position [467, 0]
click at [1475, 193] on button "Close" at bounding box center [1474, 193] width 30 height 25
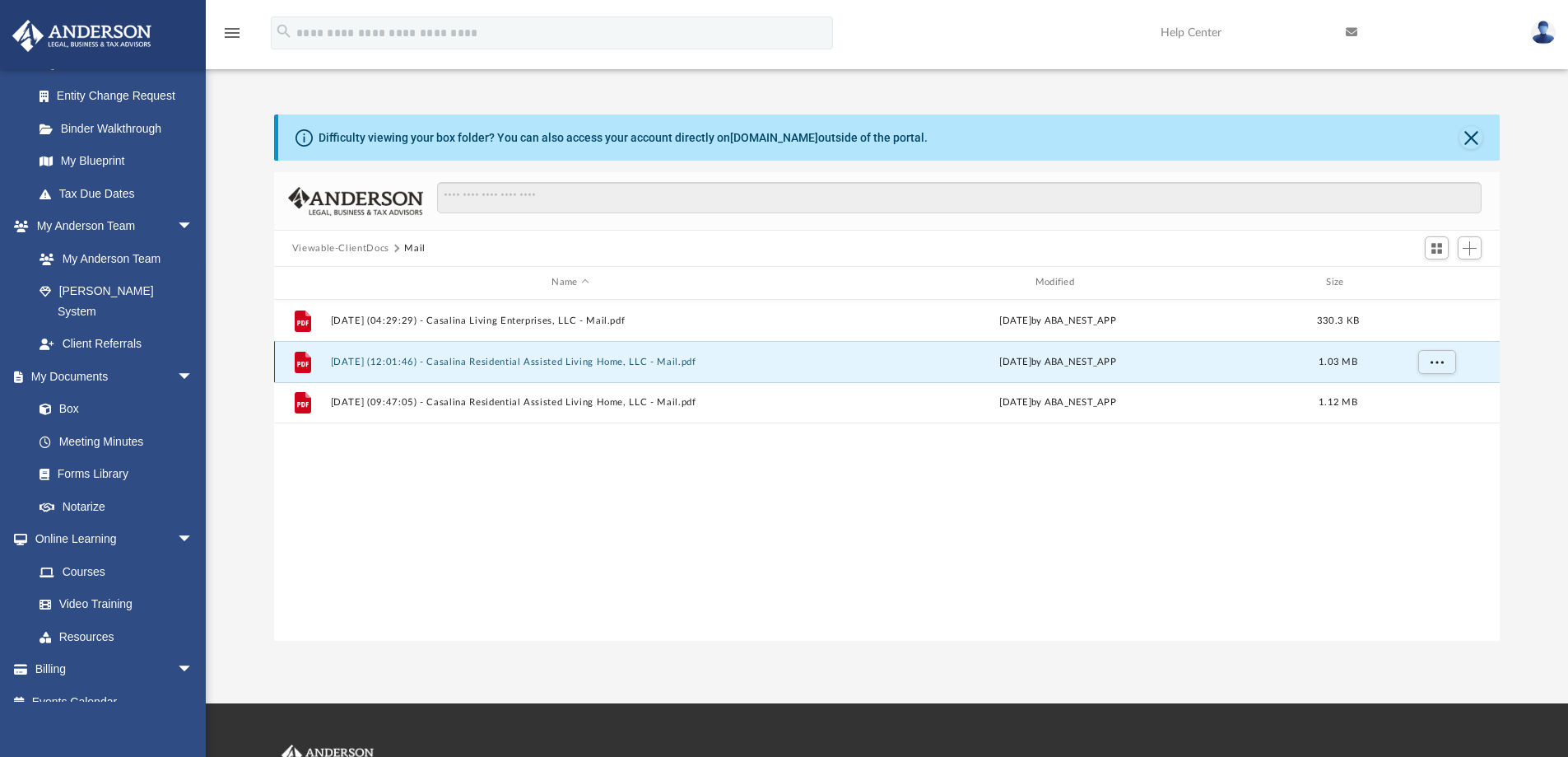
click at [546, 357] on button "2025.08.20 (12:01:46) - Casalina Residential Assisted Living Home, LLC - Mail.p…" at bounding box center [570, 362] width 480 height 11
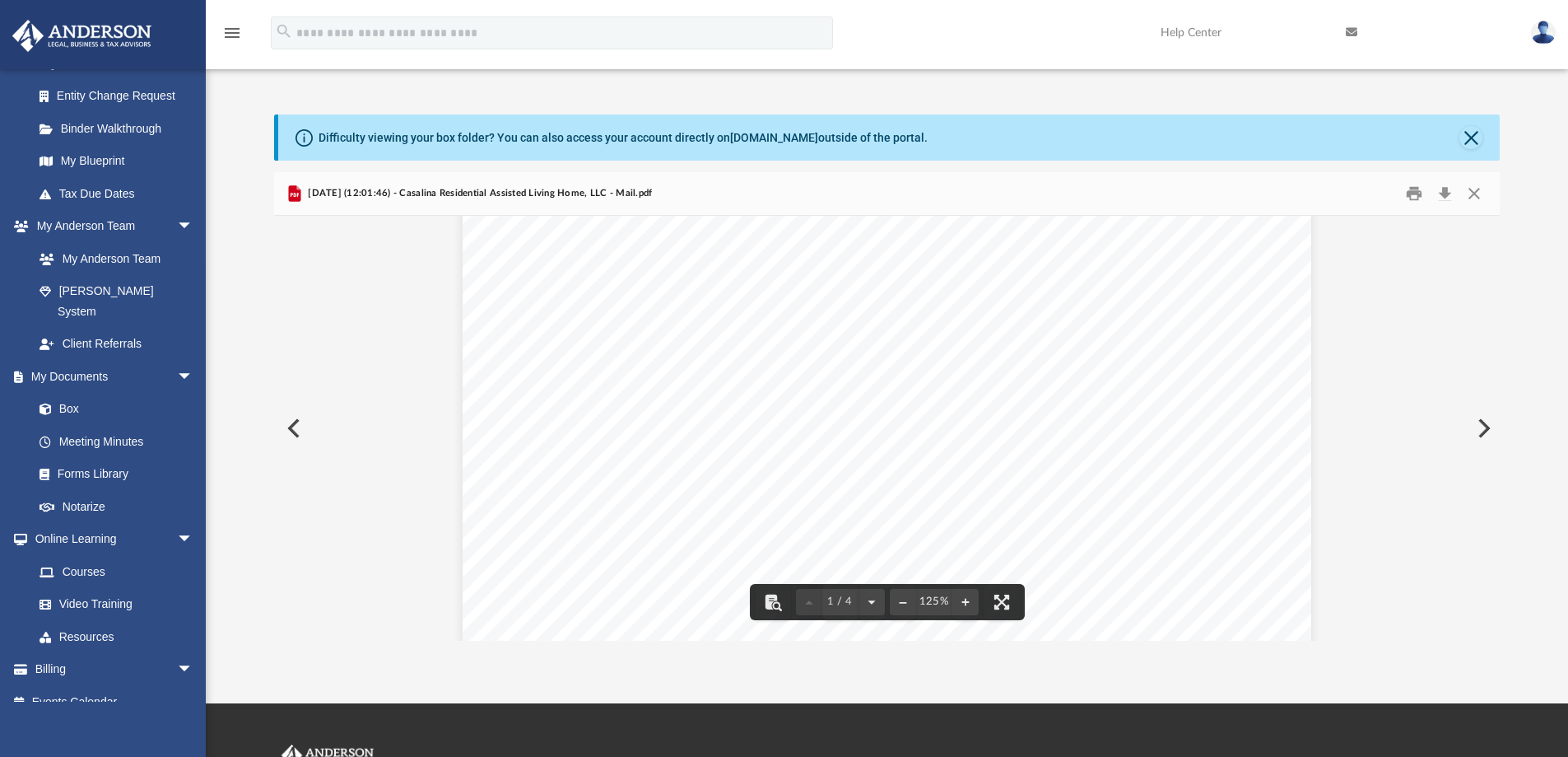
scroll to position [0, 0]
click at [1413, 195] on button "Print" at bounding box center [1413, 193] width 32 height 25
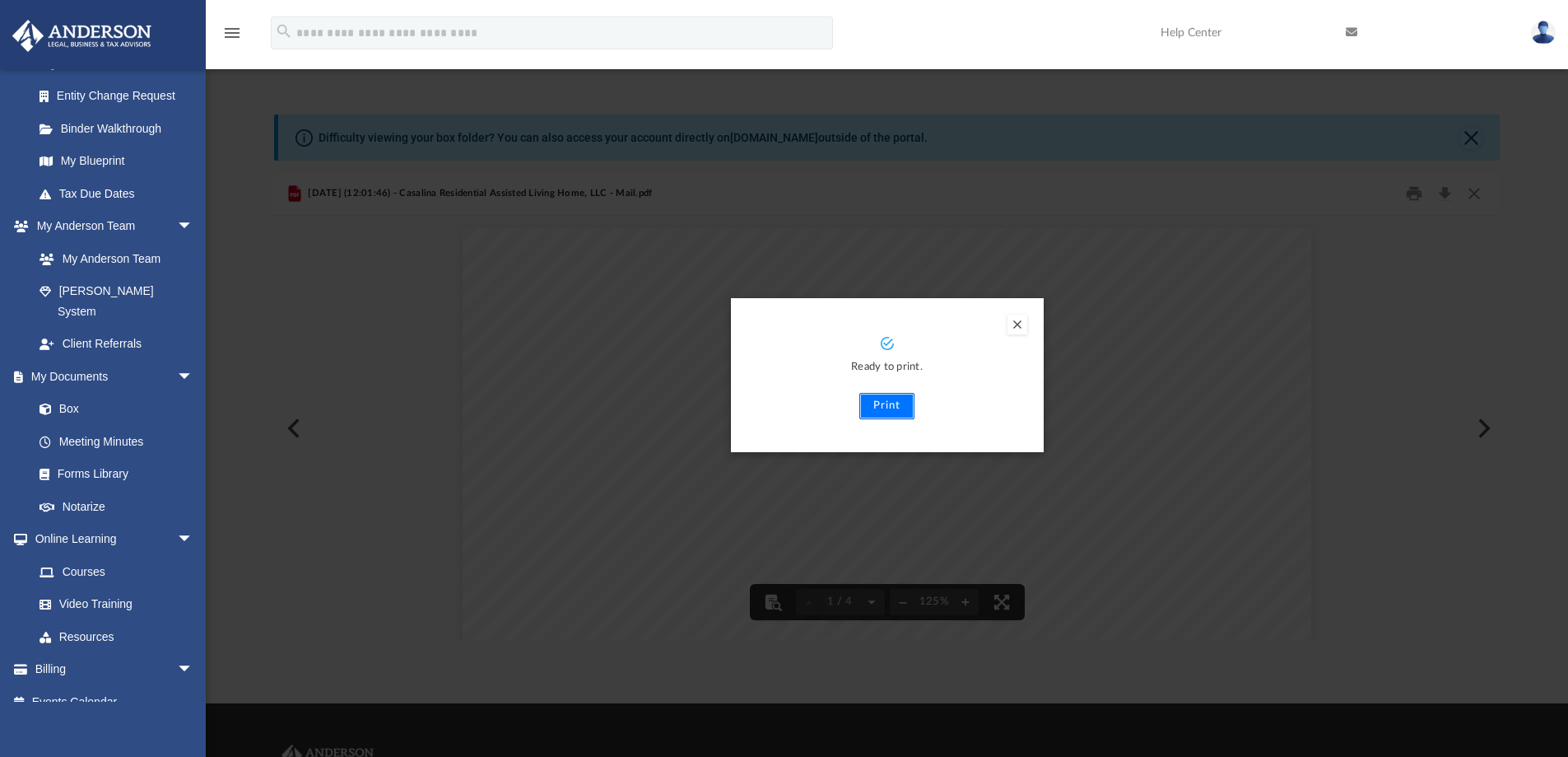
click at [870, 410] on button "Print" at bounding box center [887, 406] width 55 height 26
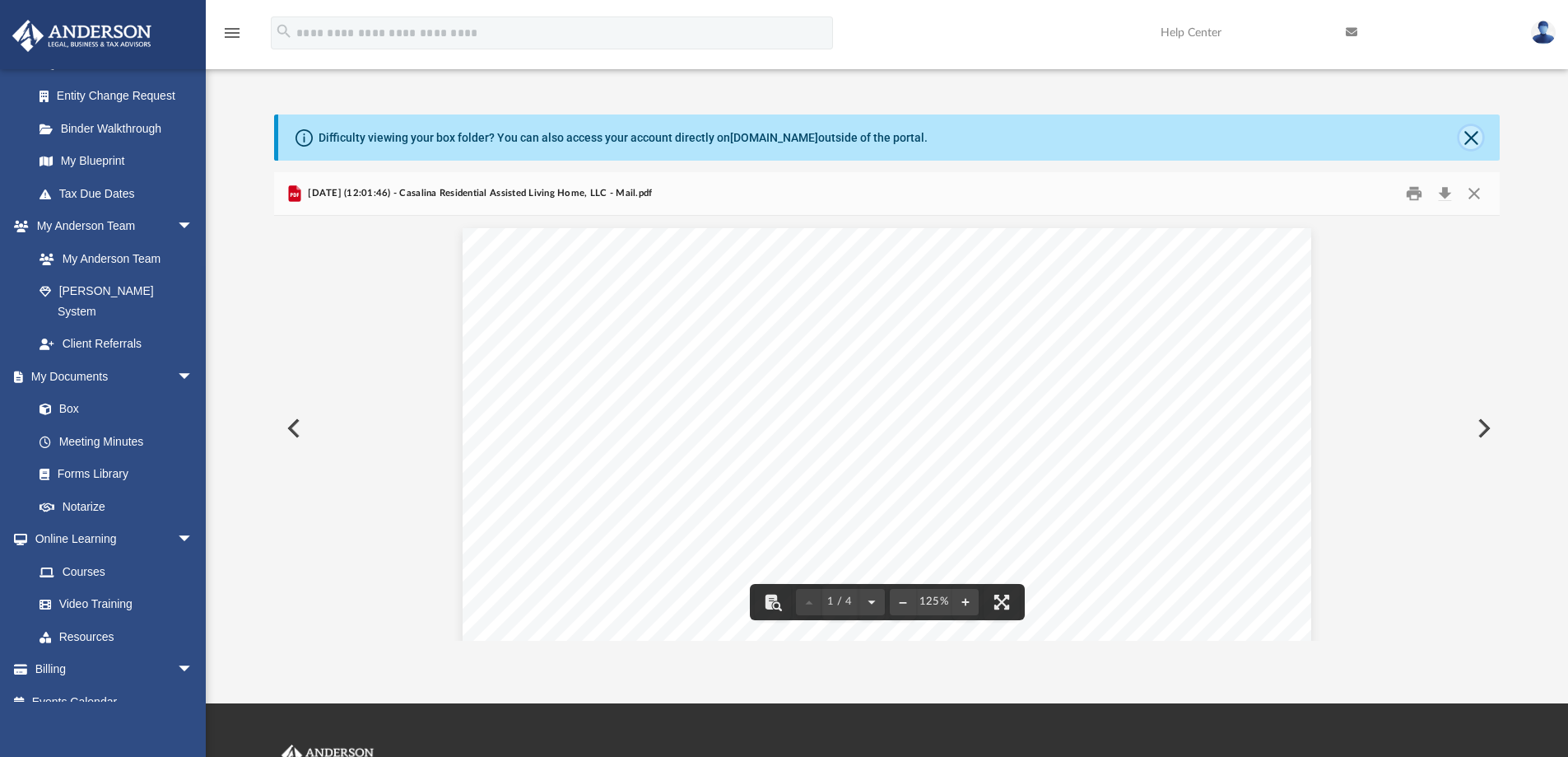
click at [1466, 138] on button "Close" at bounding box center [1471, 137] width 23 height 23
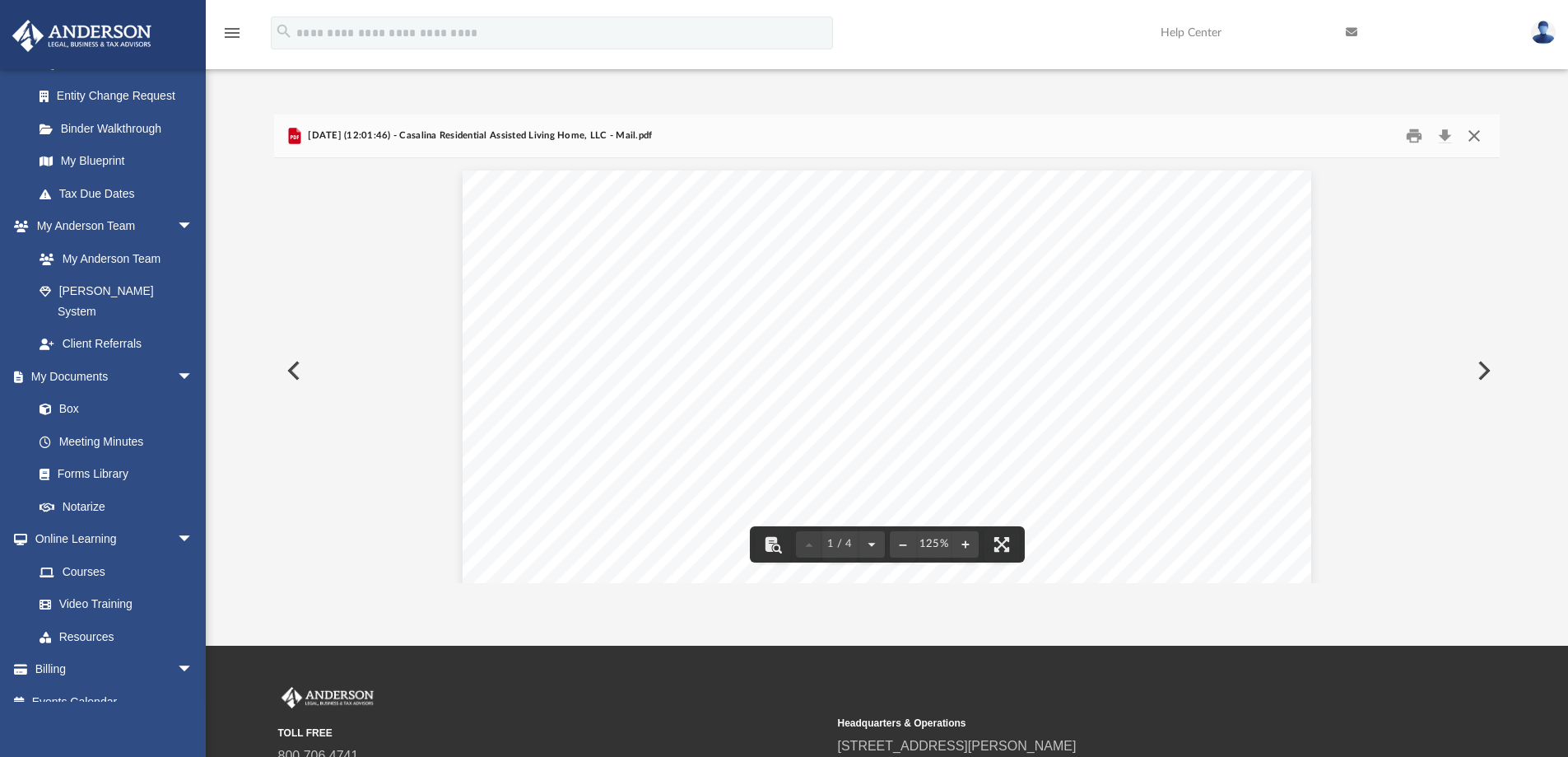
click at [1478, 133] on button "Close" at bounding box center [1474, 136] width 30 height 25
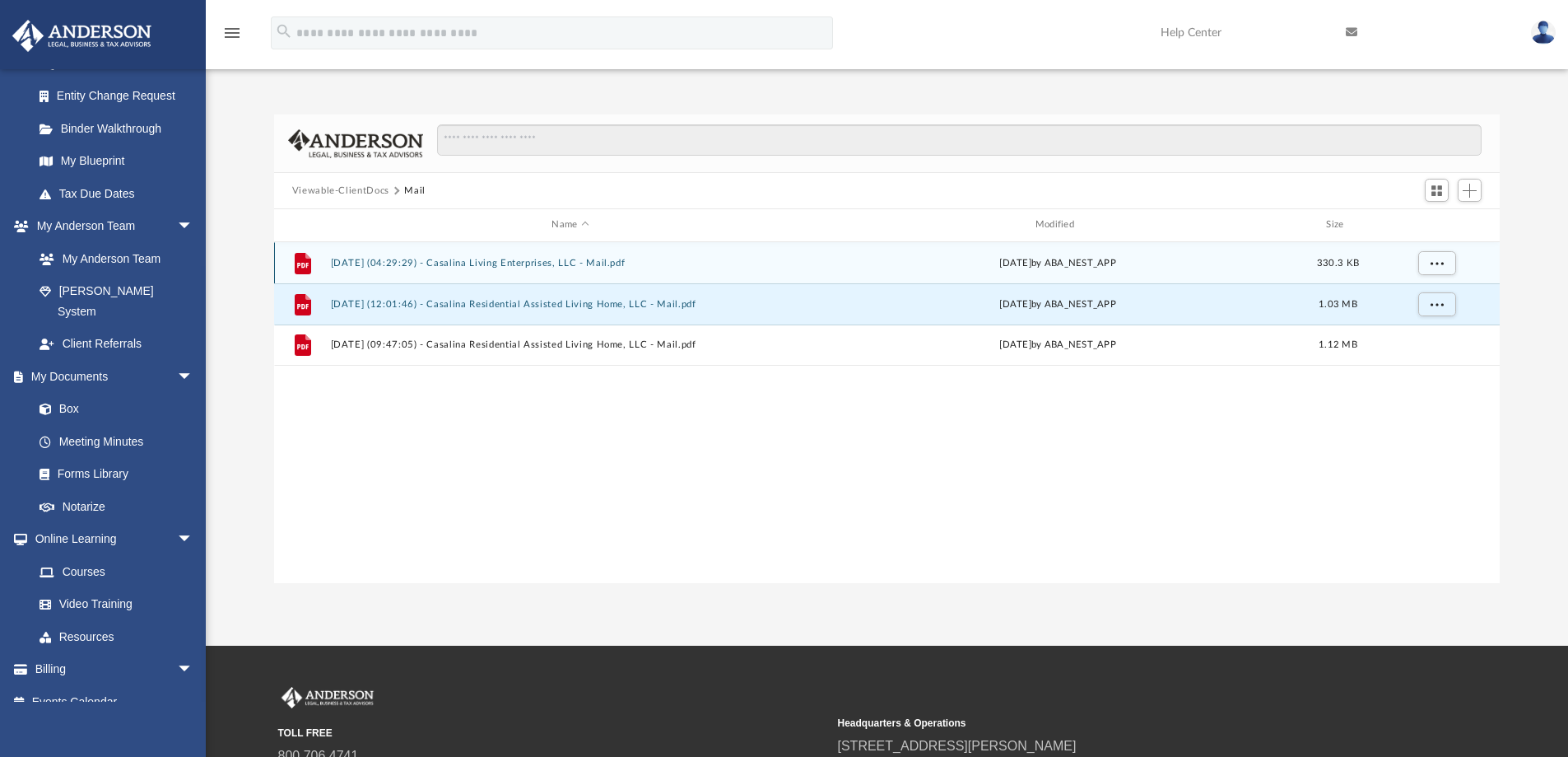
click at [468, 257] on button "2025.08.06 (04:29:29) - Casalina Living Enterprises, LLC - Mail.pdf" at bounding box center [570, 263] width 480 height 11
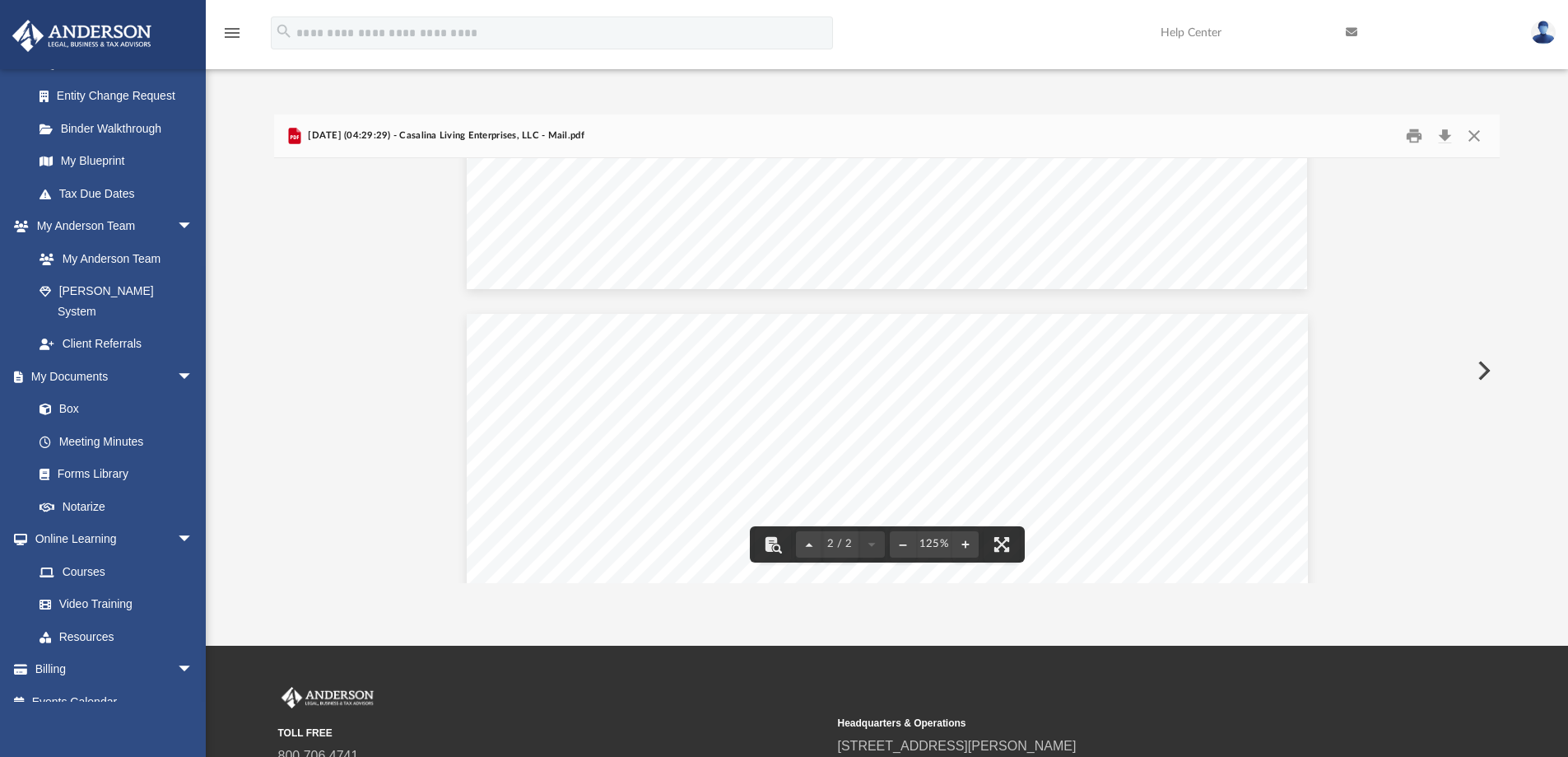
scroll to position [632, 0]
click at [1469, 134] on button "Close" at bounding box center [1474, 136] width 30 height 25
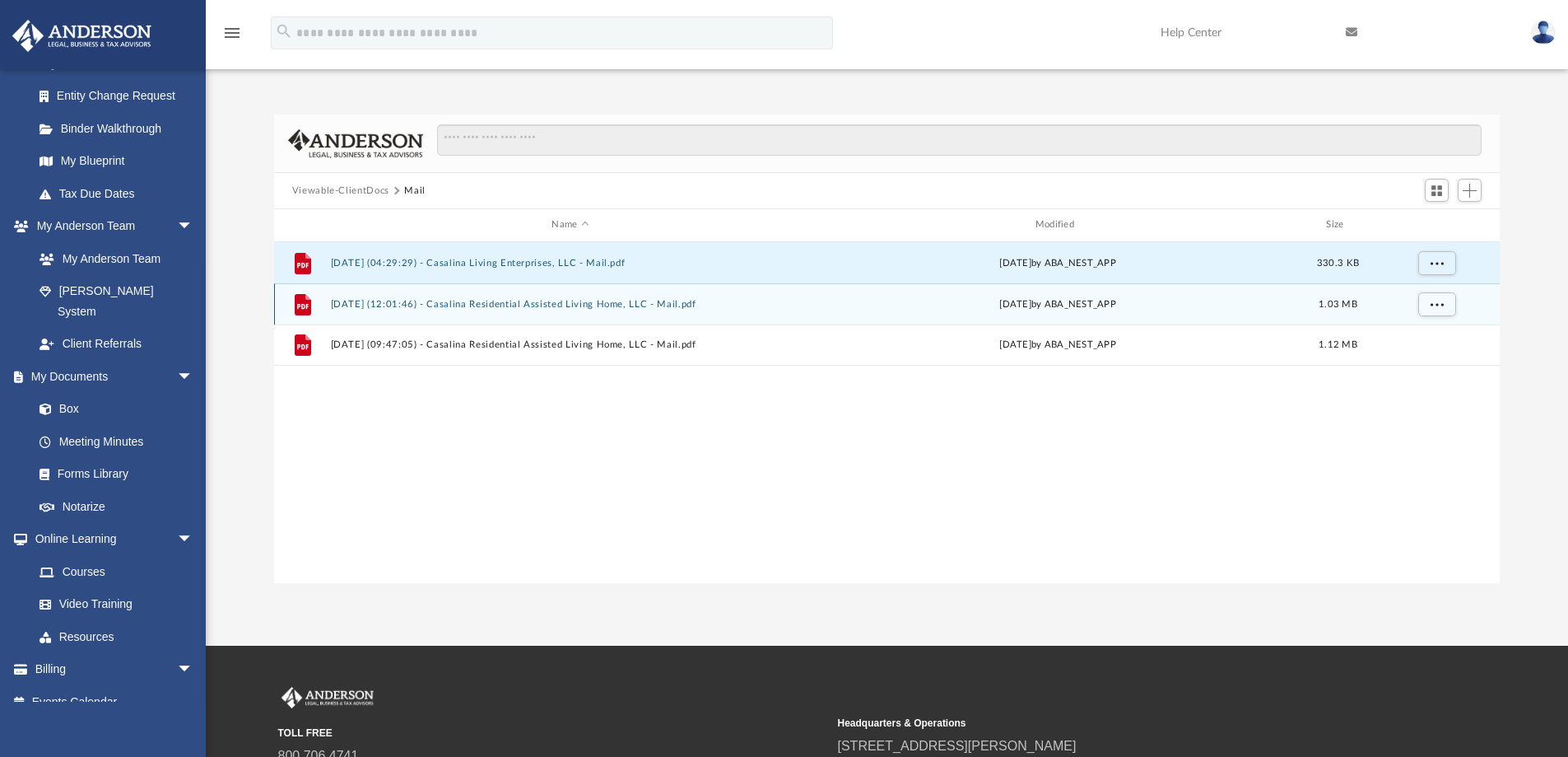
click at [591, 304] on button "2025.08.20 (12:01:46) - Casalina Residential Assisted Living Home, LLC - Mail.p…" at bounding box center [570, 304] width 480 height 11
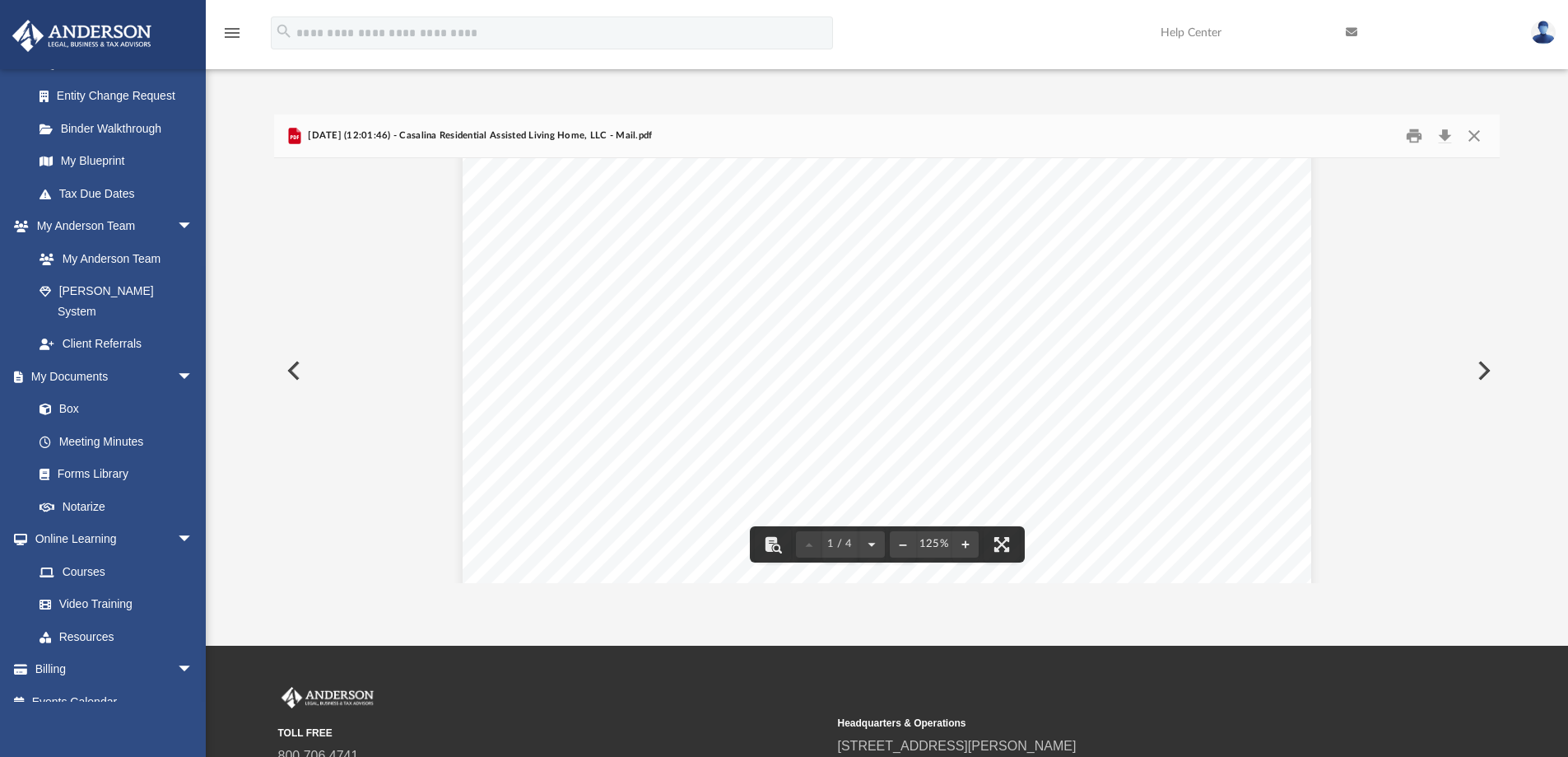
scroll to position [412, 0]
click at [1472, 138] on button "Close" at bounding box center [1474, 136] width 30 height 25
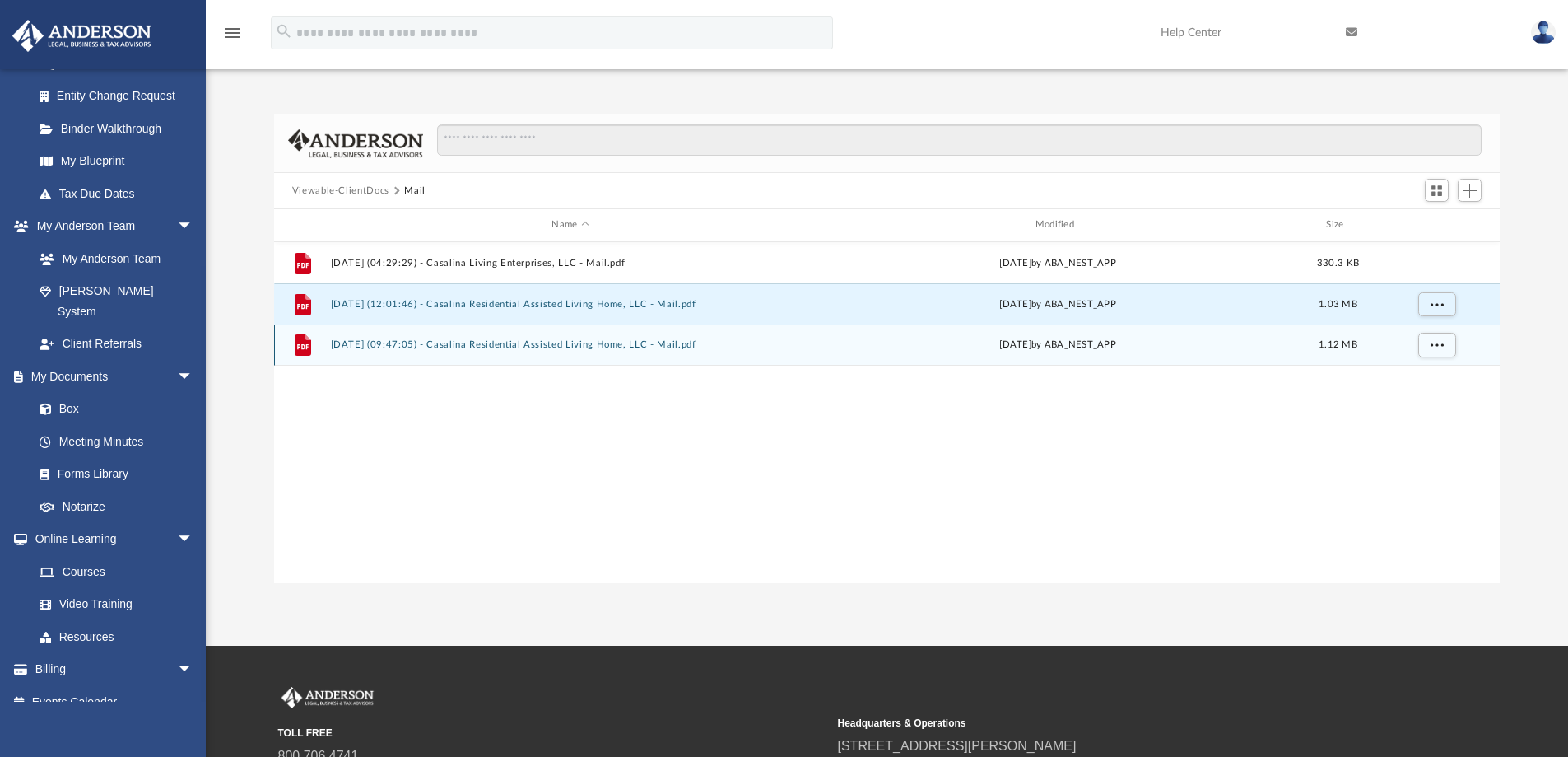
click at [582, 344] on button "2025.09.19 (09:47:05) - Casalina Residential Assisted Living Home, LLC - Mail.p…" at bounding box center [570, 344] width 480 height 11
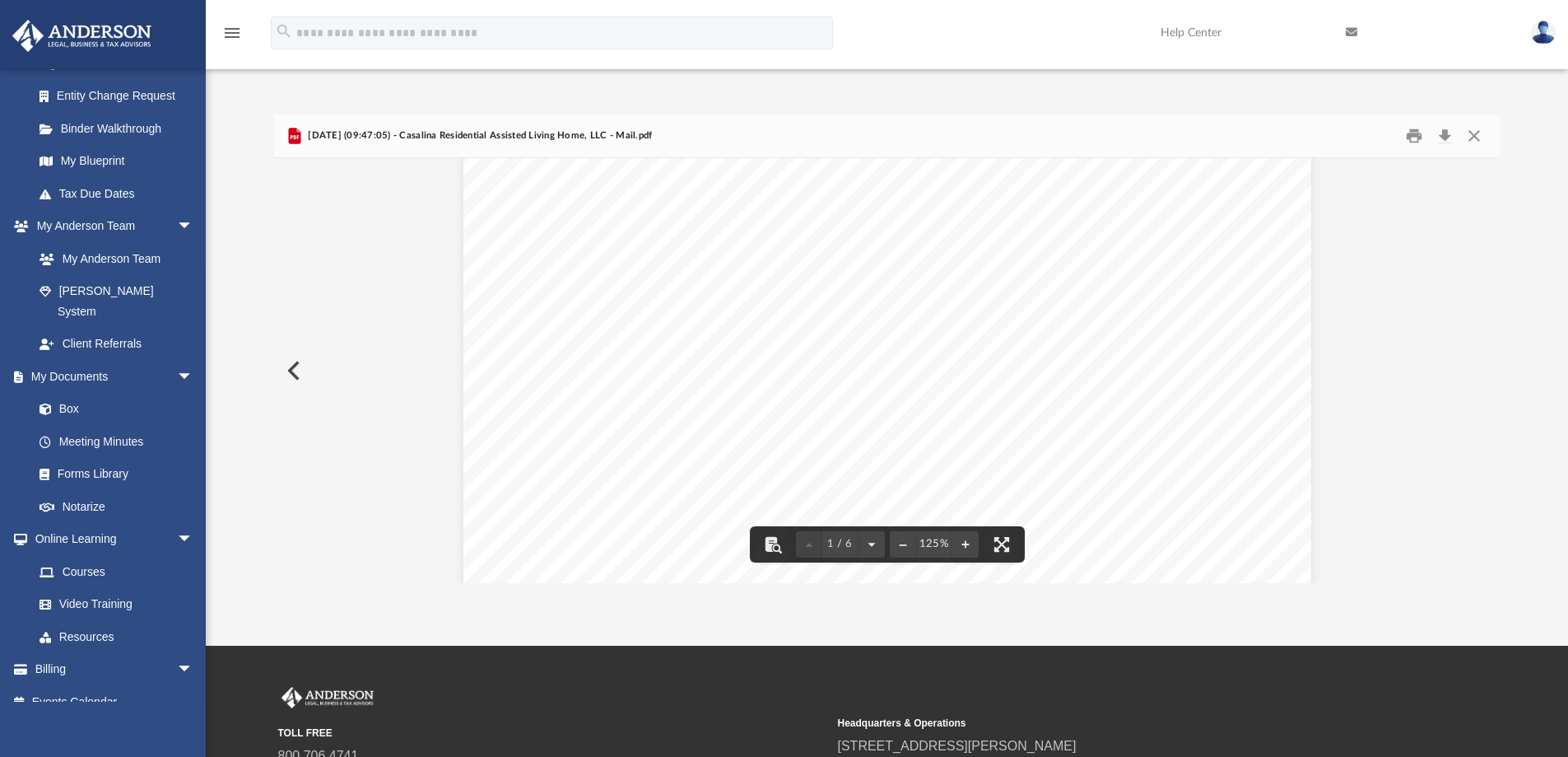
scroll to position [0, 0]
click at [1425, 136] on button "Print" at bounding box center [1413, 136] width 32 height 25
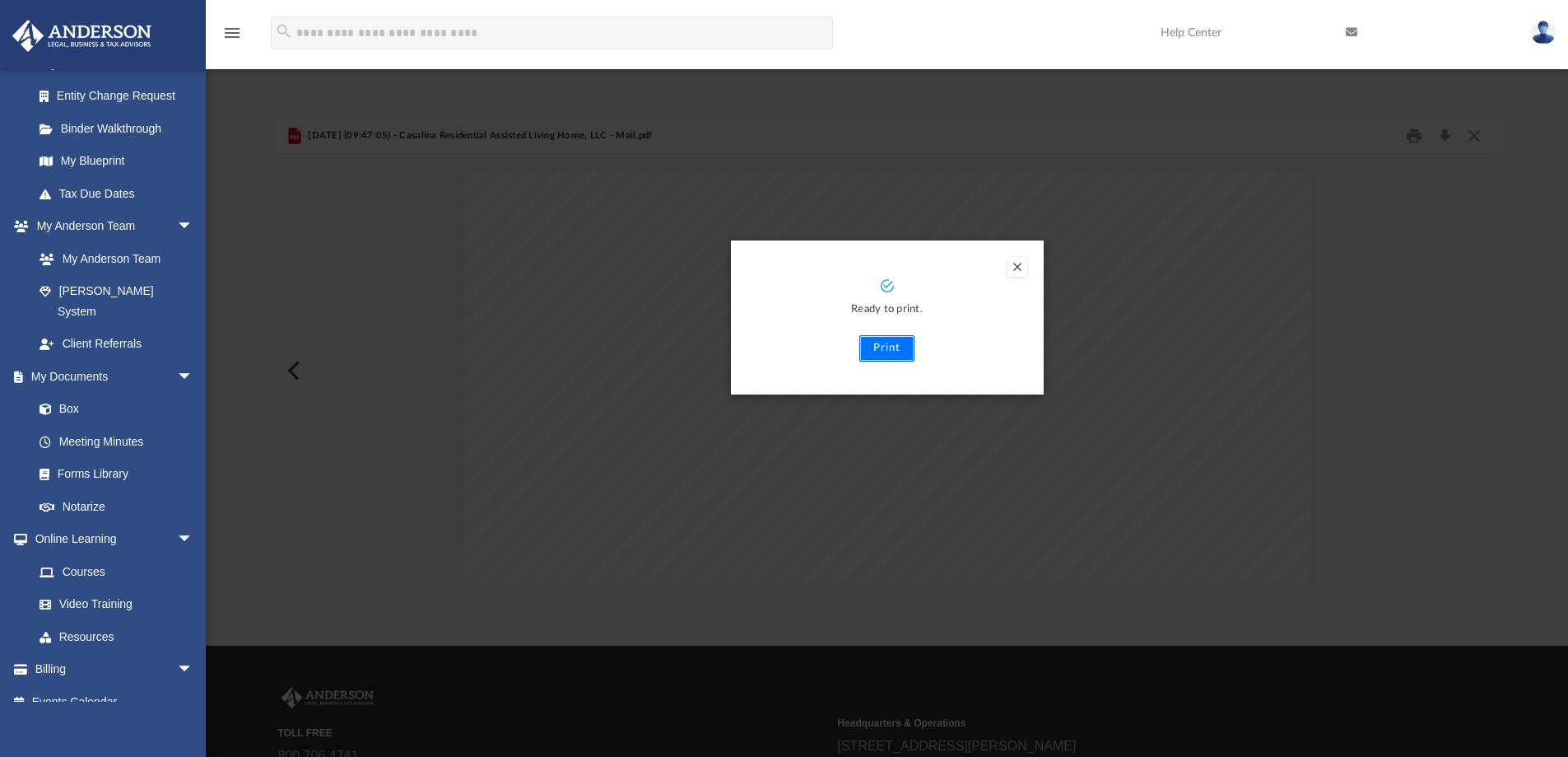
click at [886, 342] on button "Print" at bounding box center [887, 349] width 55 height 26
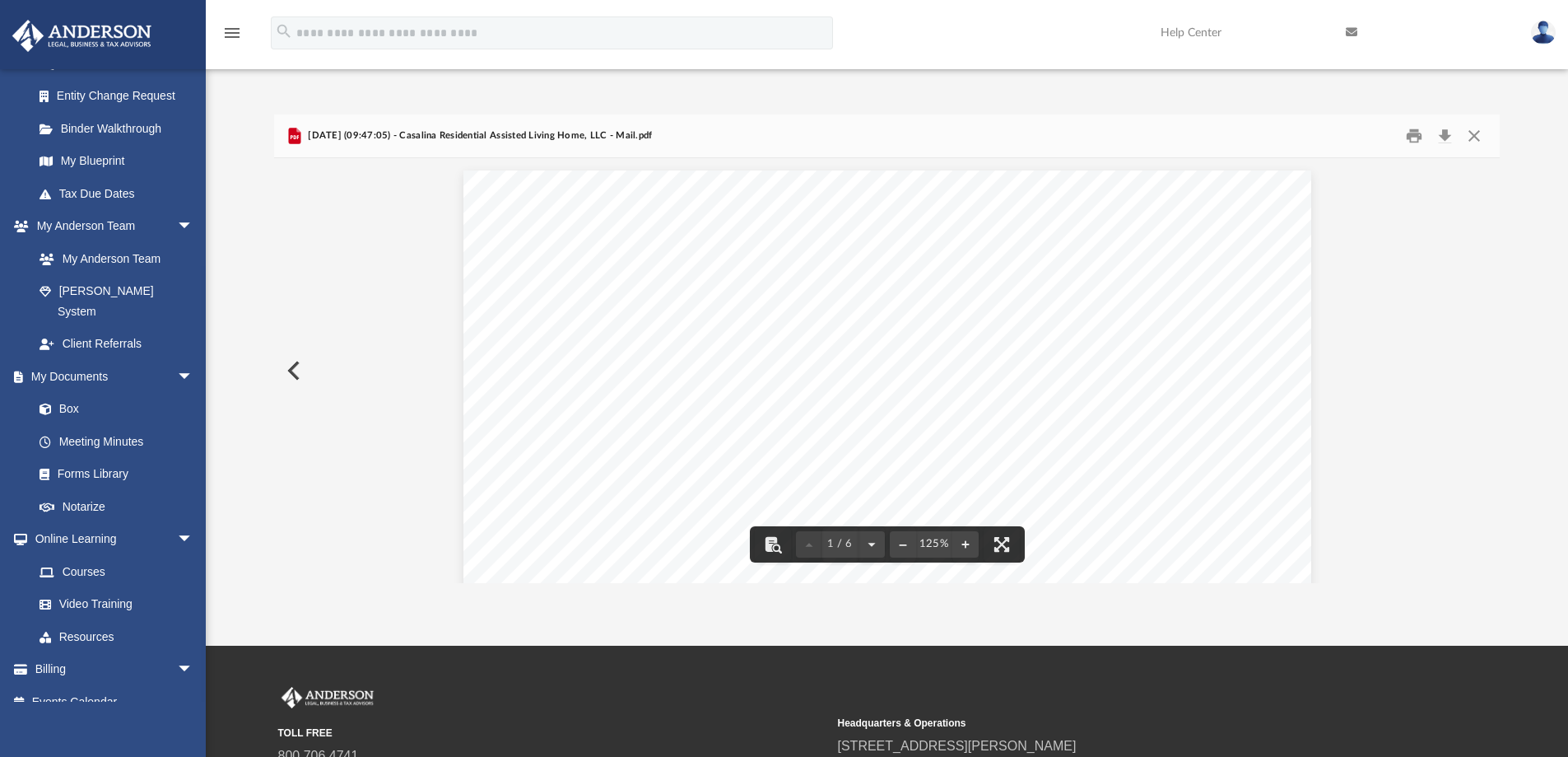
click at [284, 370] on button "Preview" at bounding box center [291, 371] width 36 height 46
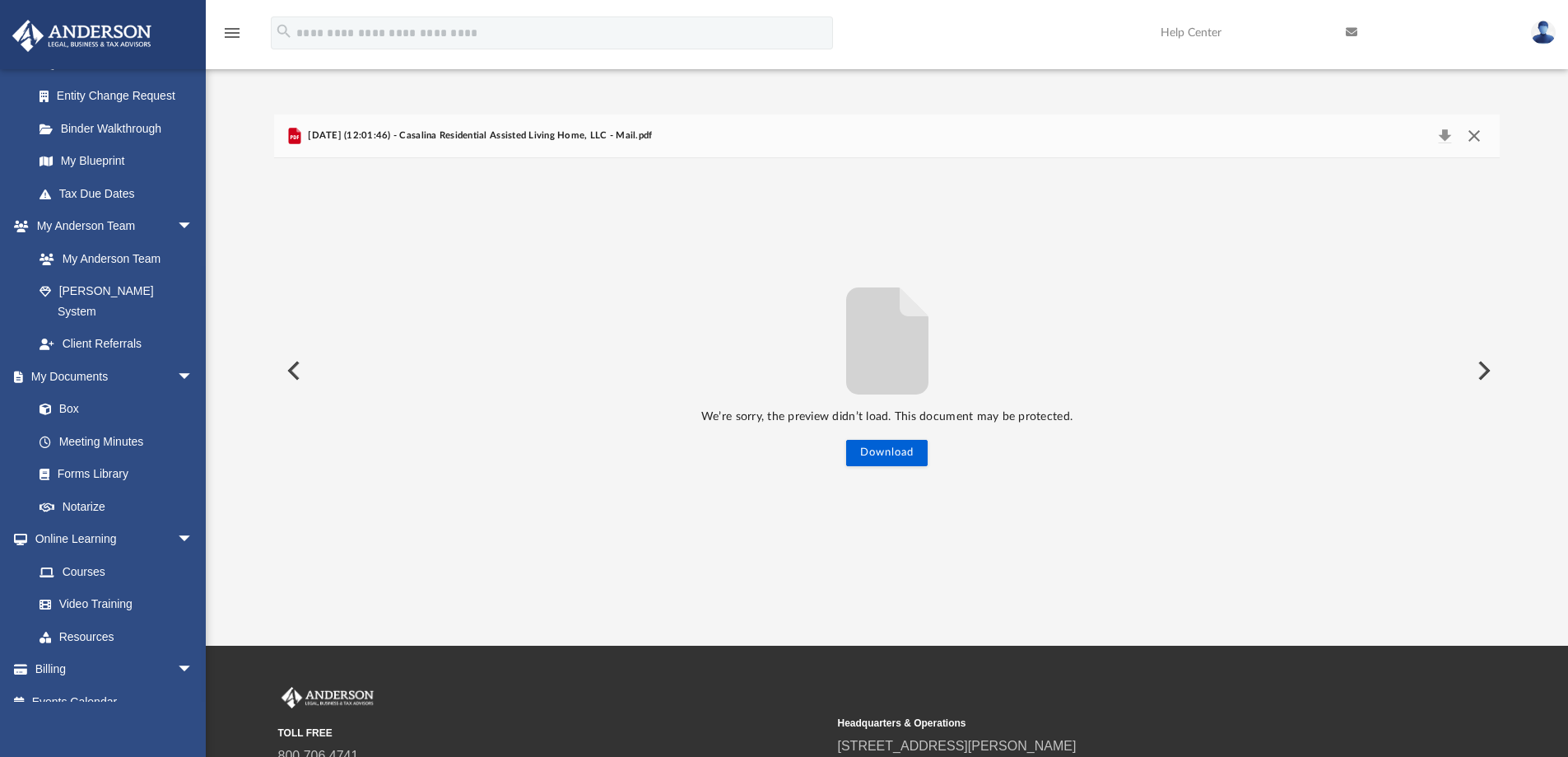
click at [1474, 130] on button "Close" at bounding box center [1474, 136] width 30 height 23
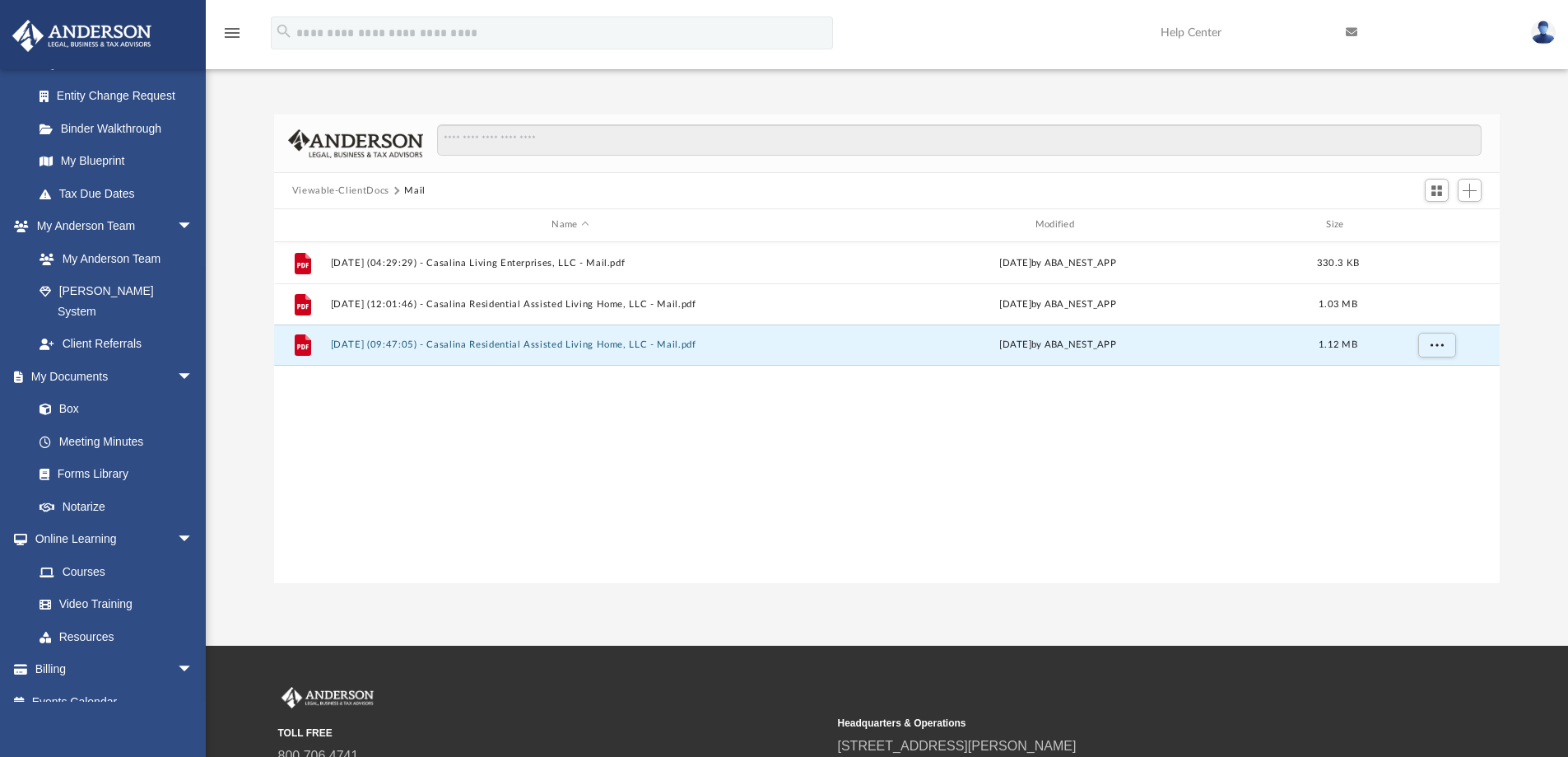
click at [1543, 30] on img at bounding box center [1543, 32] width 25 height 24
click at [1544, 30] on img at bounding box center [1543, 32] width 25 height 24
click at [1352, 31] on icon at bounding box center [1351, 32] width 11 height 11
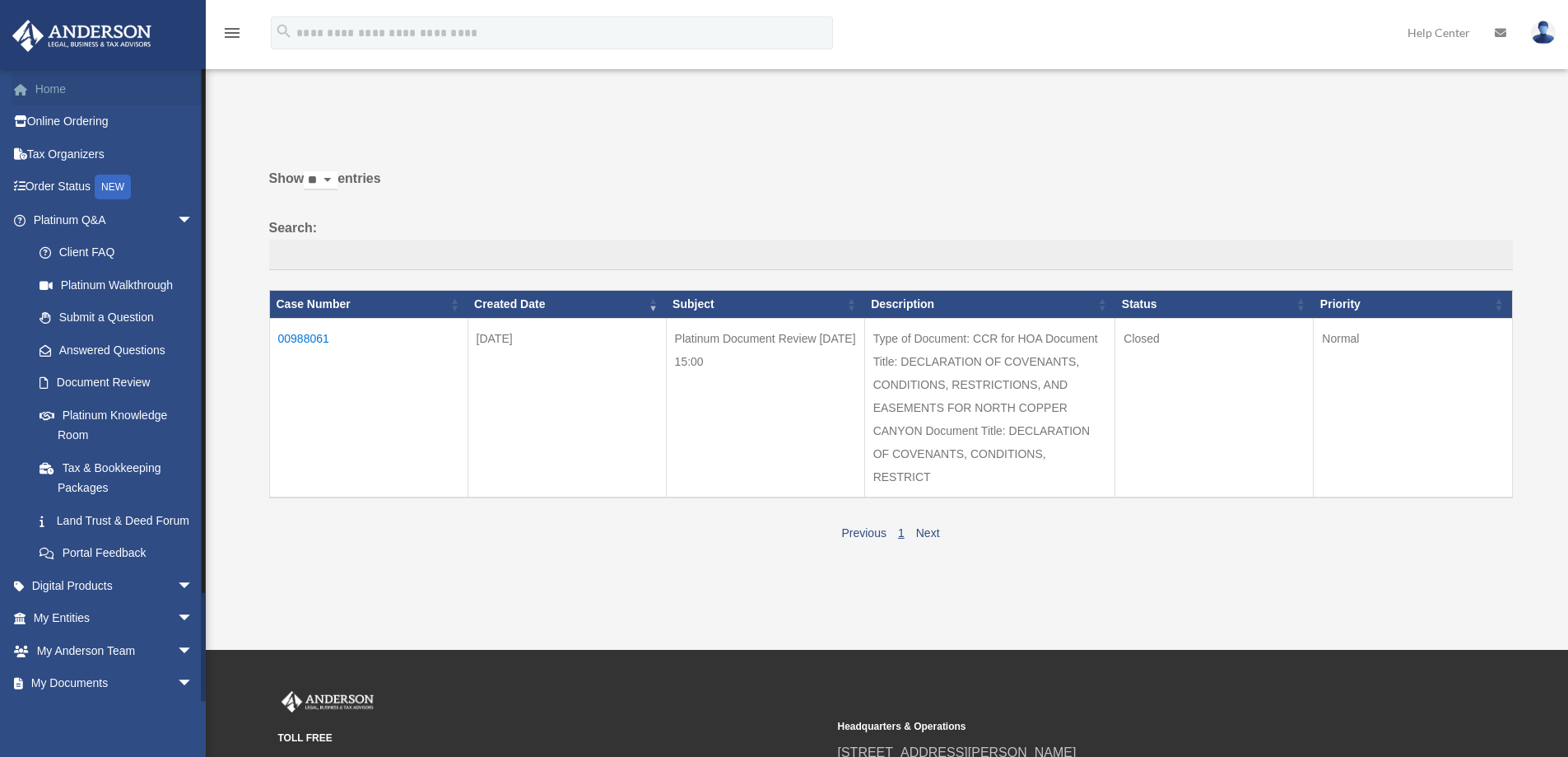
click at [50, 90] on link "Home" at bounding box center [114, 88] width 206 height 32
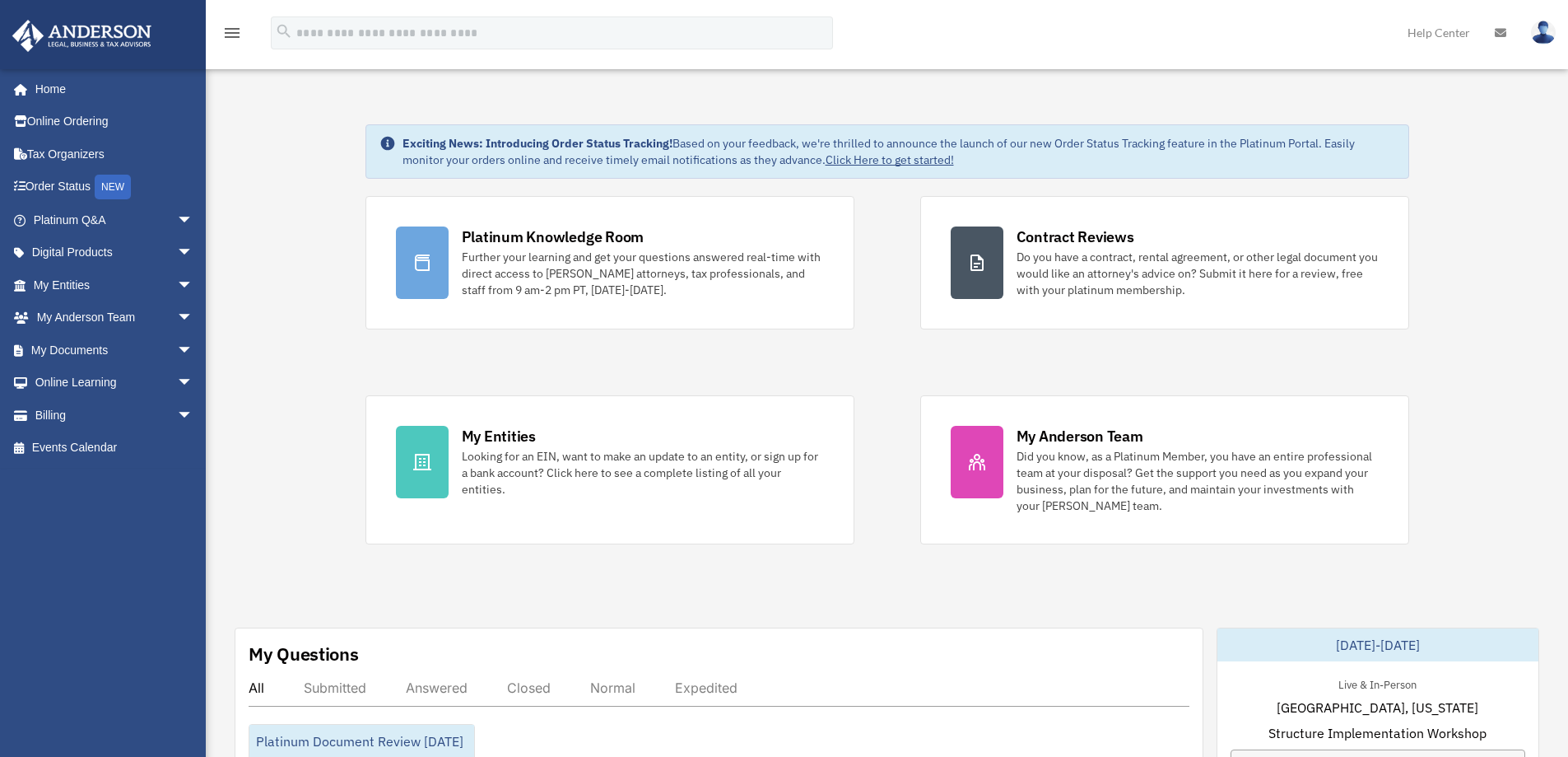
click at [1547, 32] on img at bounding box center [1543, 32] width 25 height 24
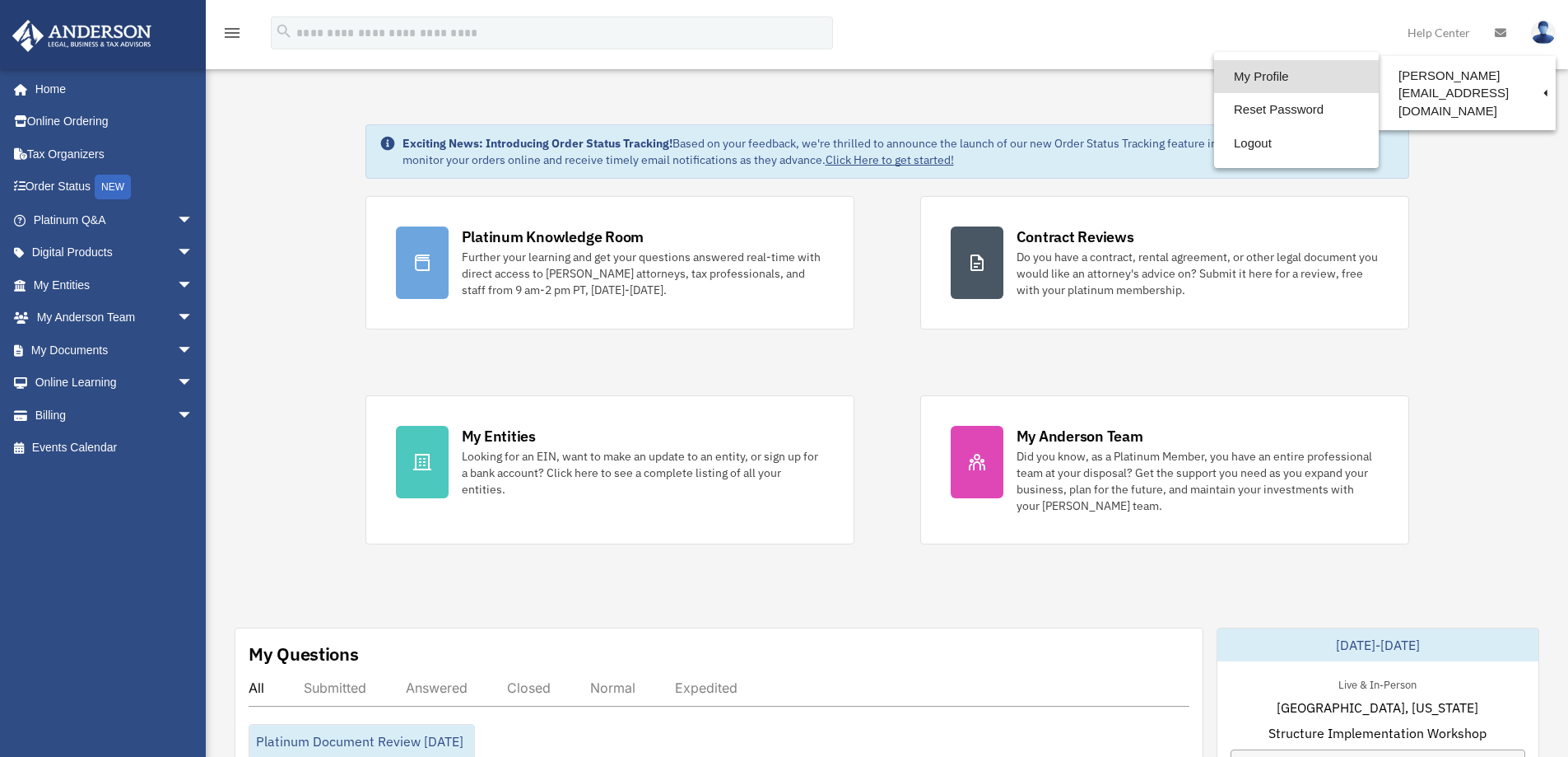
click at [1248, 83] on link "My Profile" at bounding box center [1296, 76] width 164 height 33
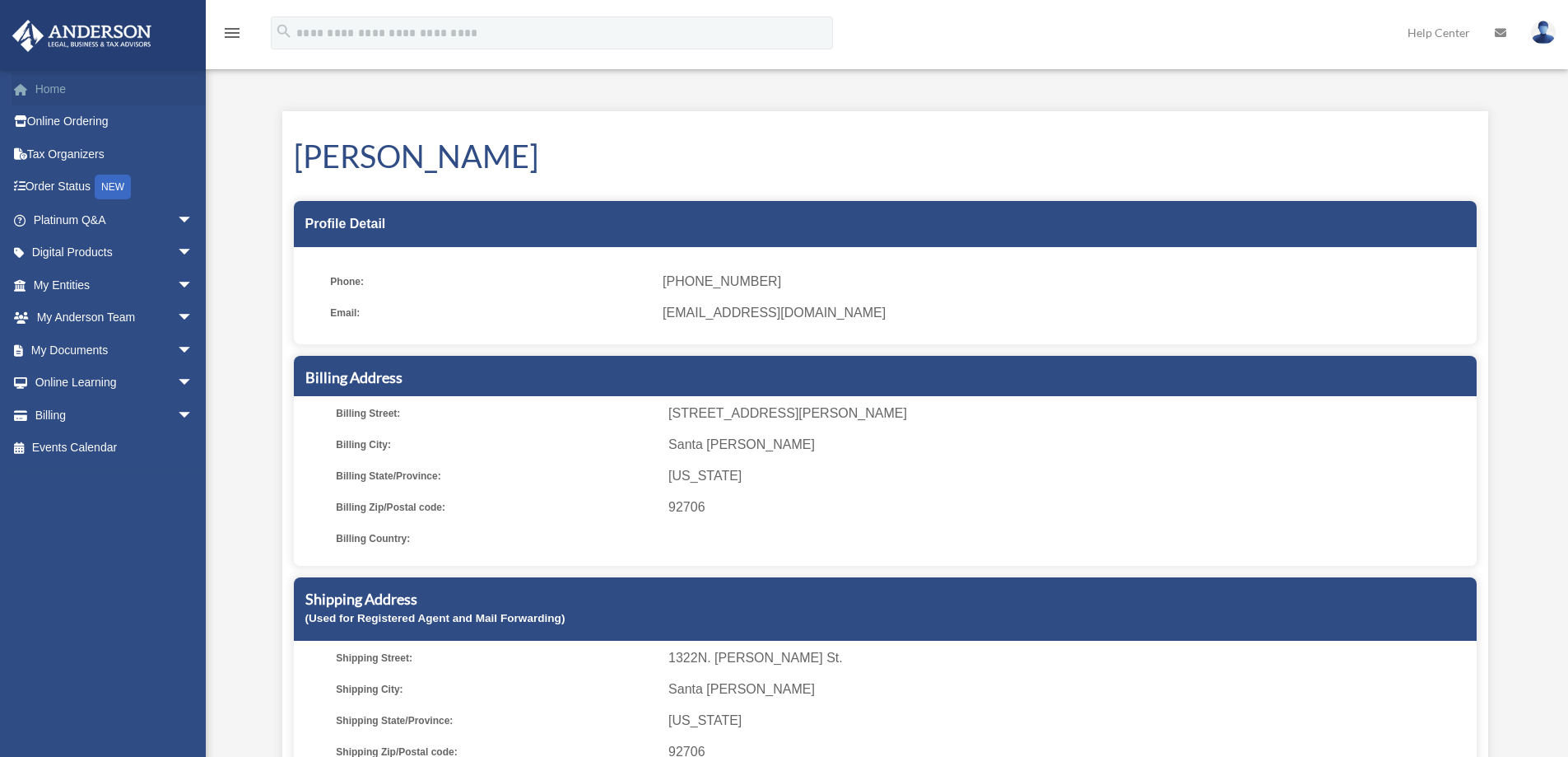
click at [62, 95] on link "Home" at bounding box center [114, 88] width 206 height 32
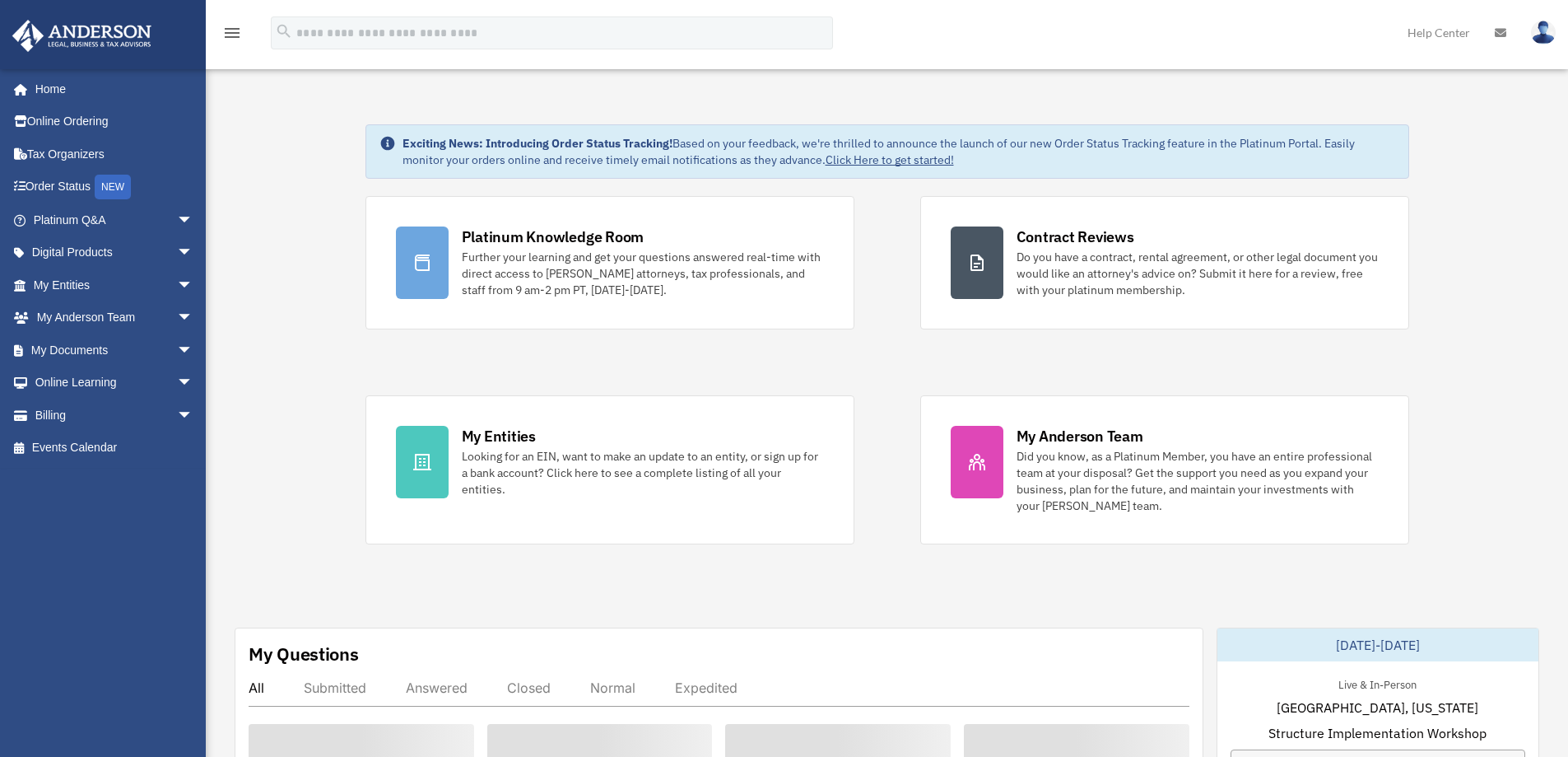
click at [1498, 32] on icon at bounding box center [1500, 32] width 11 height 11
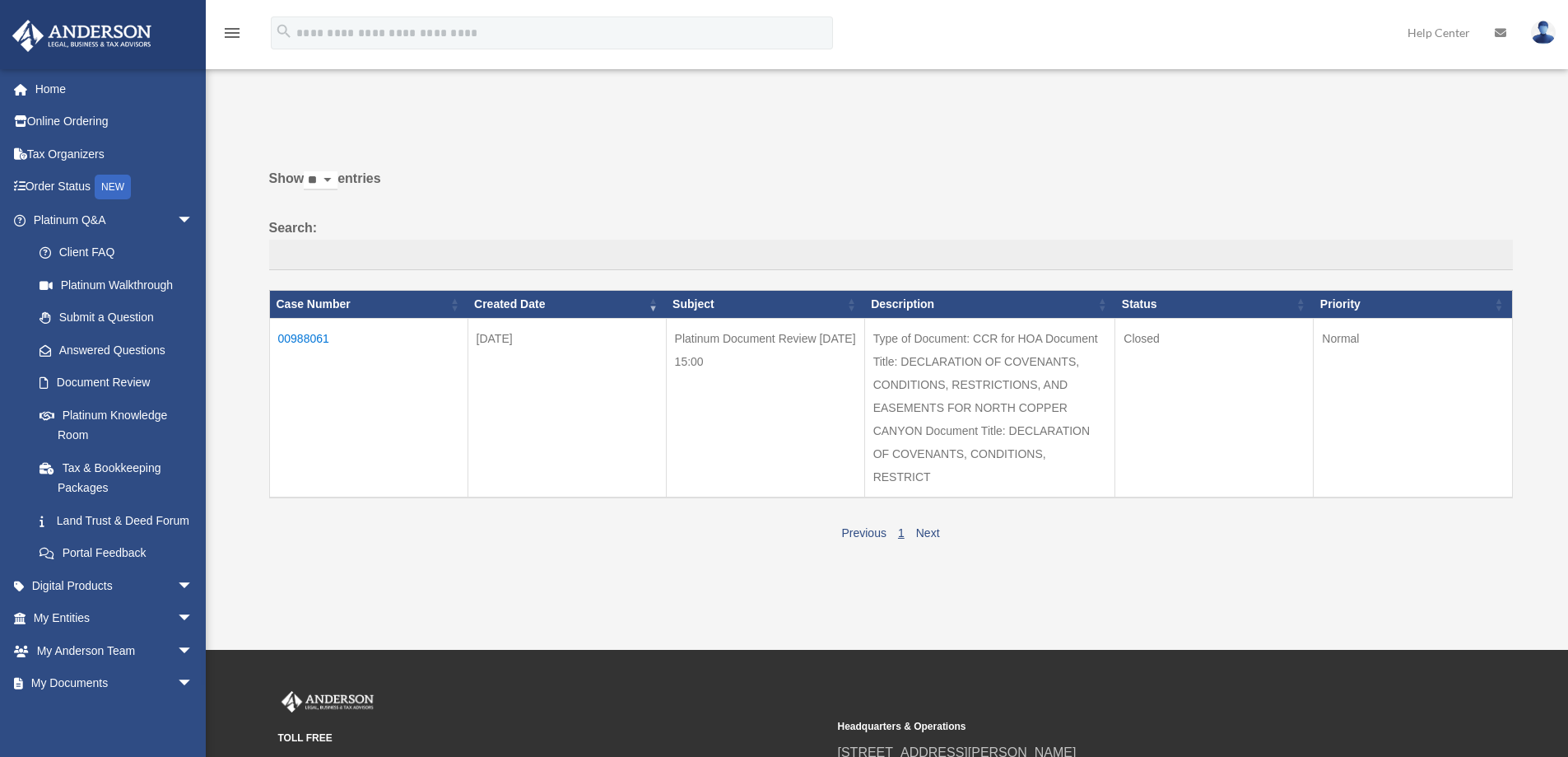
click at [1543, 30] on img at bounding box center [1543, 32] width 25 height 24
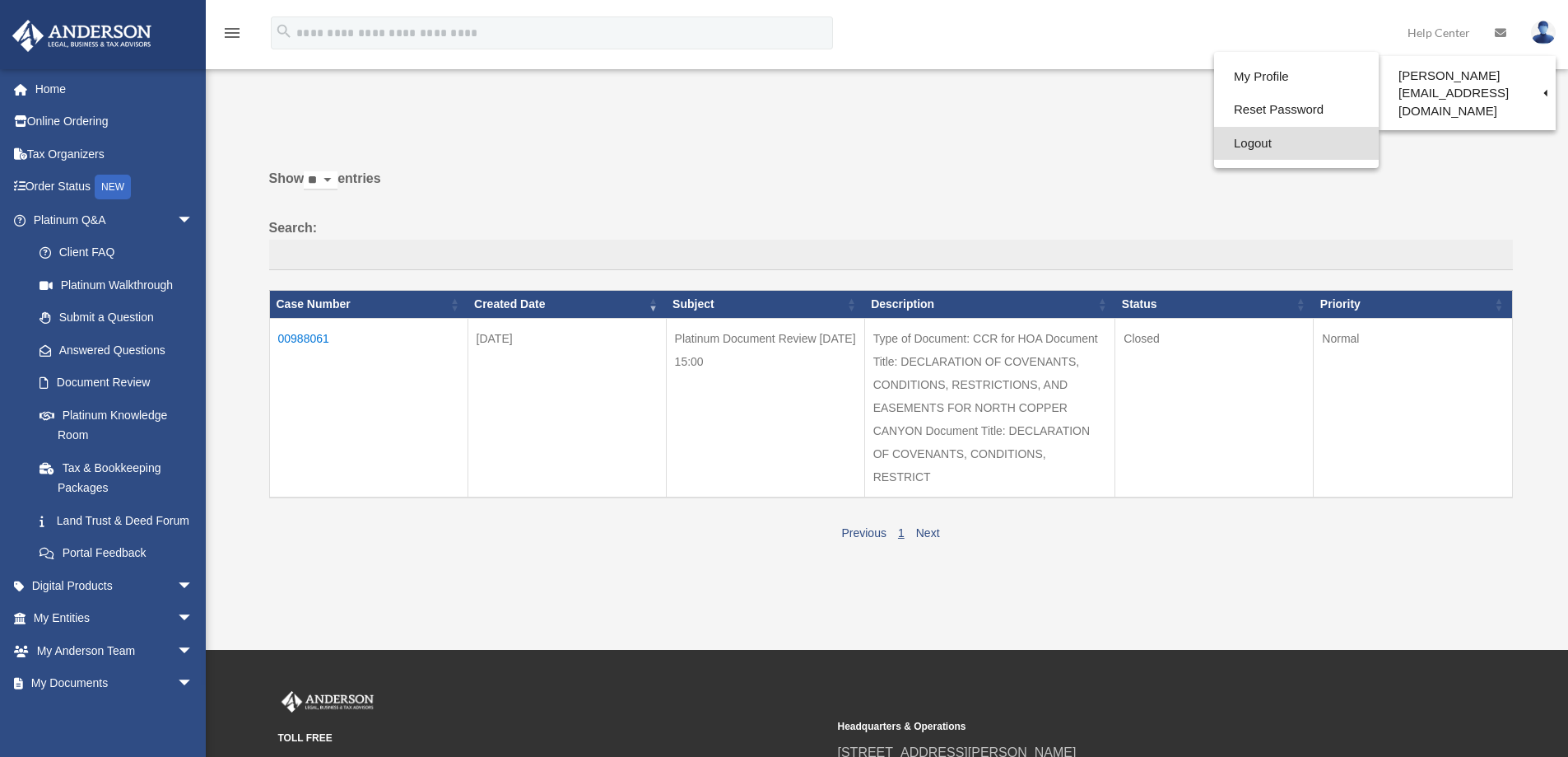
click at [1214, 148] on link "Logout" at bounding box center [1296, 143] width 164 height 33
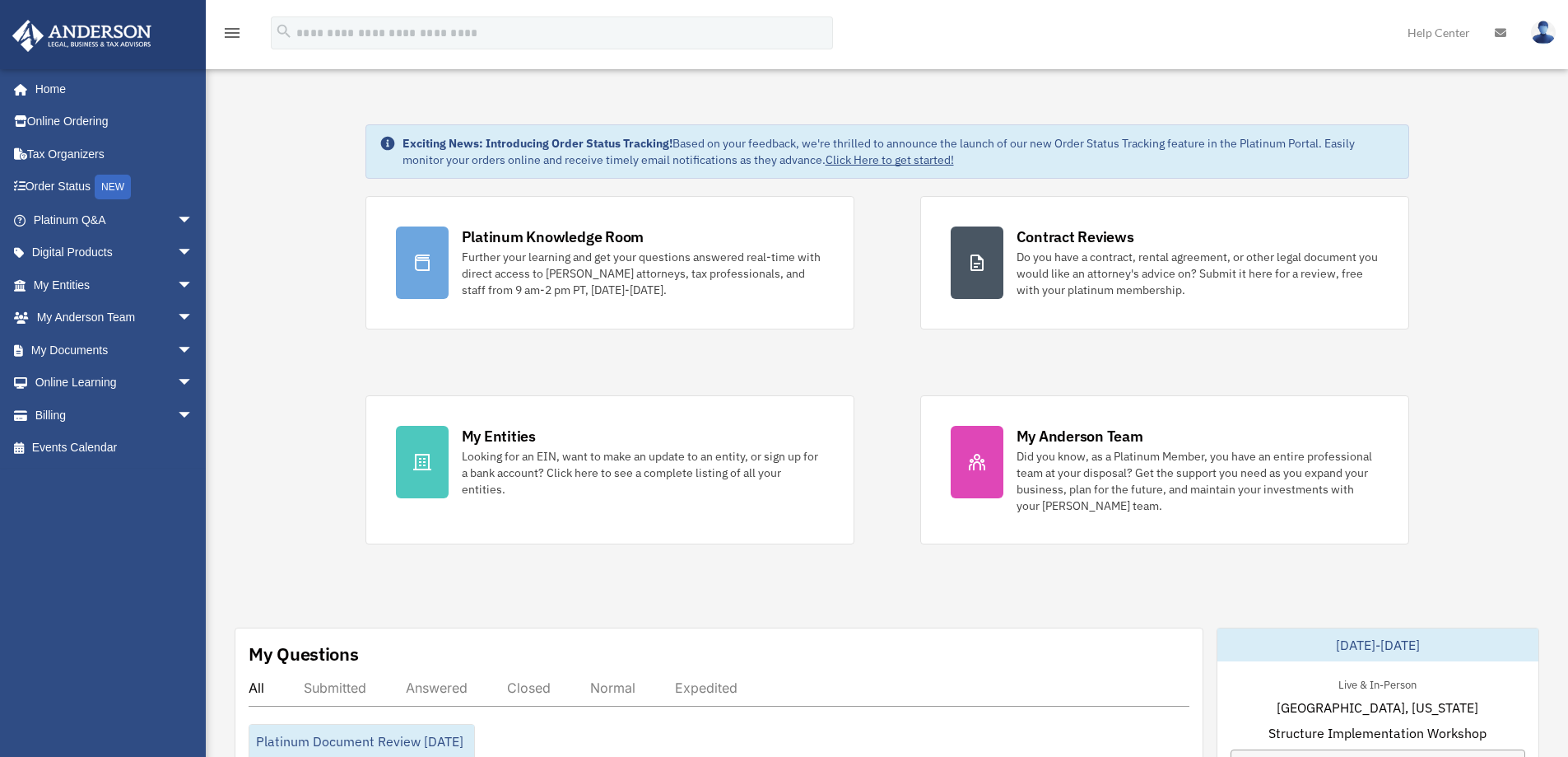
click at [1536, 39] on img at bounding box center [1543, 32] width 25 height 24
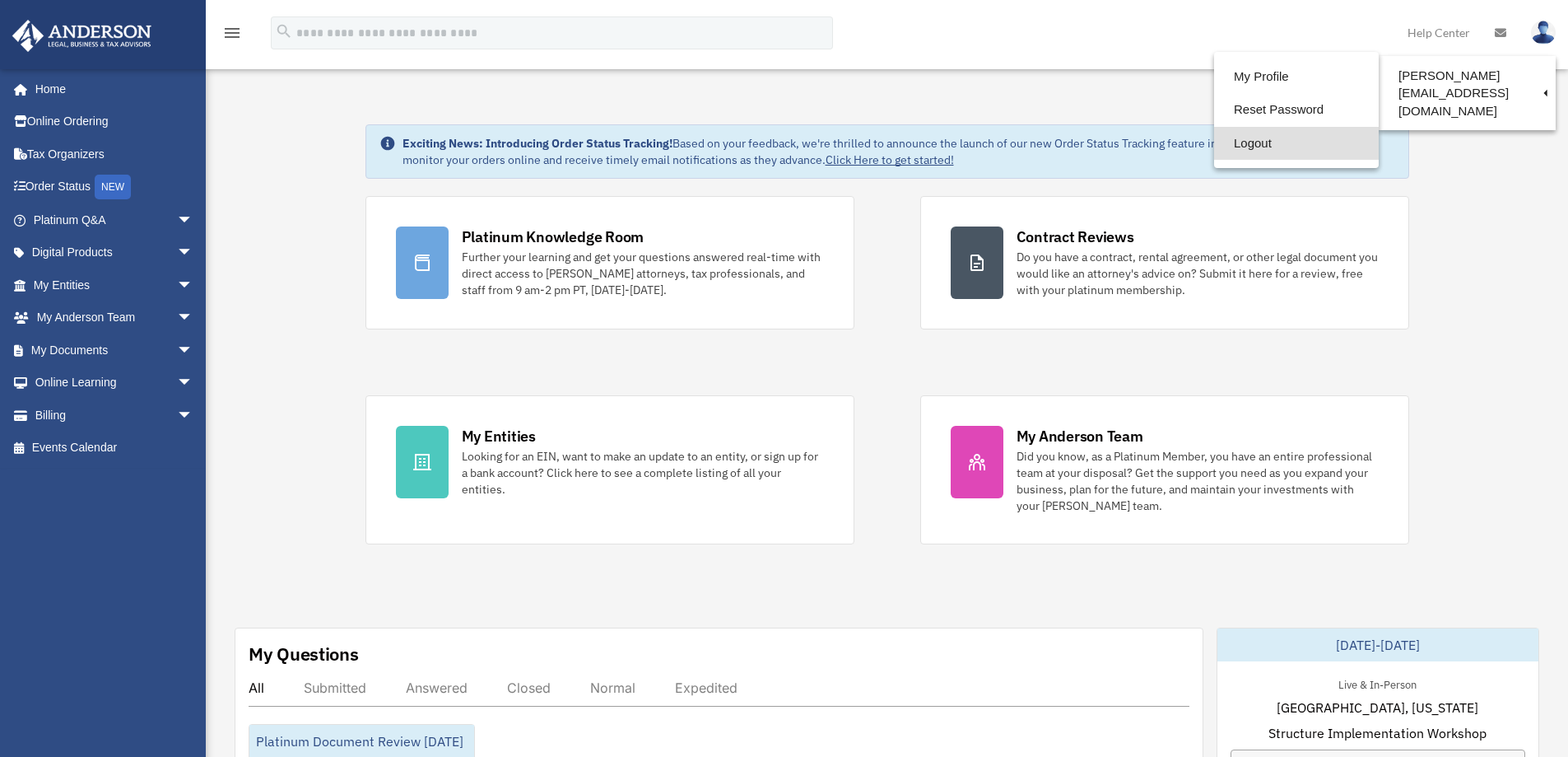
click at [1226, 133] on link "Logout" at bounding box center [1296, 143] width 164 height 33
